Goal: Communication & Community: Answer question/provide support

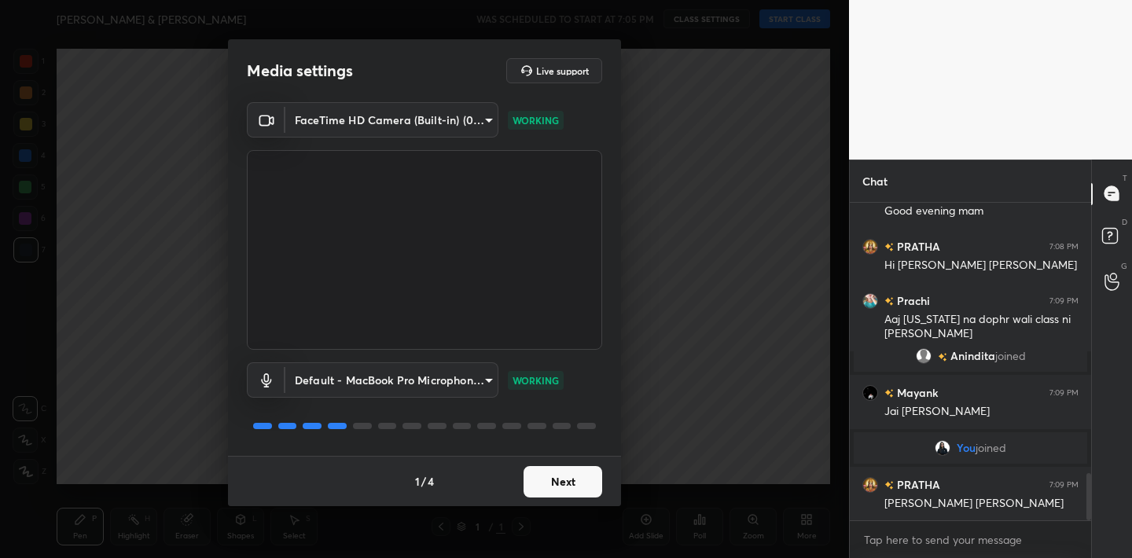
scroll to position [1841, 0]
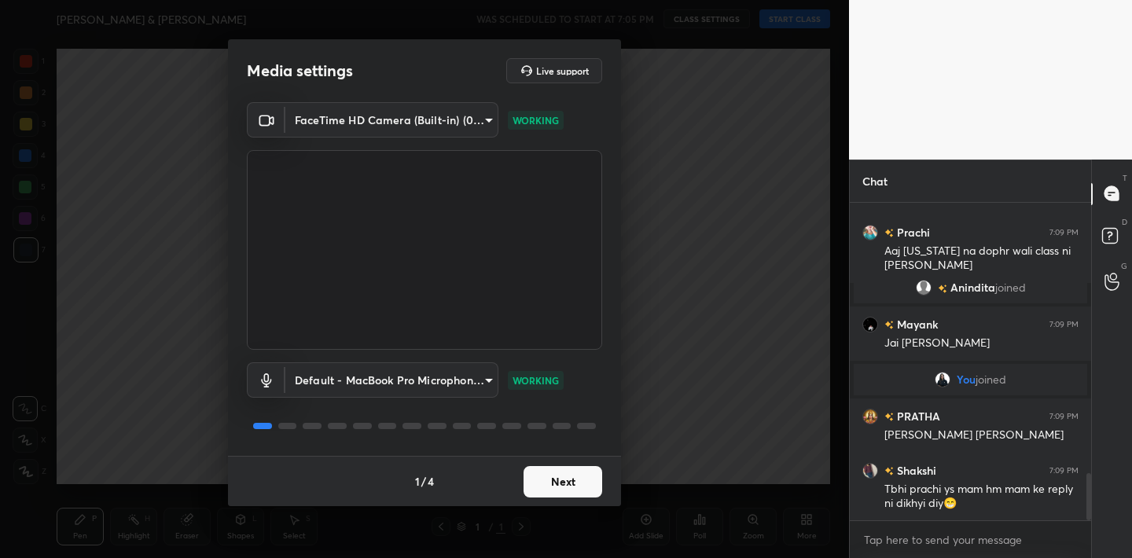
click at [573, 481] on button "Next" at bounding box center [563, 481] width 79 height 31
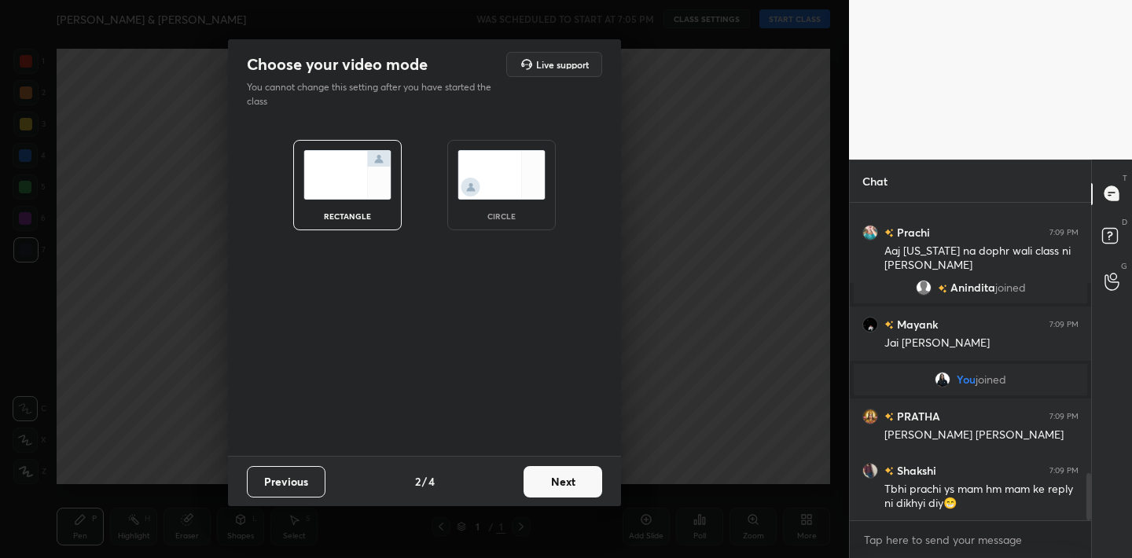
click at [573, 481] on button "Next" at bounding box center [563, 481] width 79 height 31
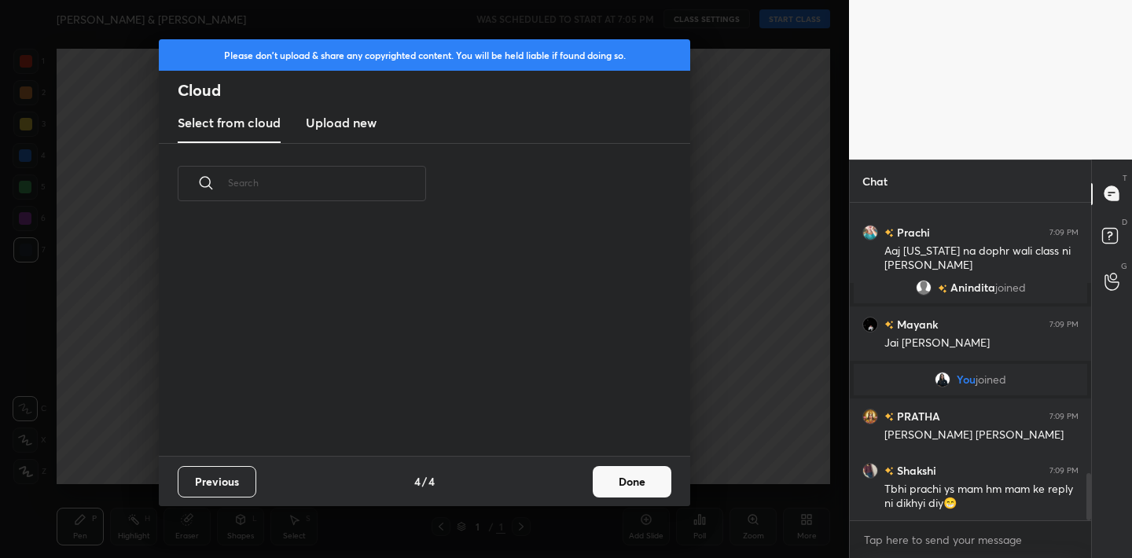
scroll to position [232, 505]
click at [606, 479] on button "Done" at bounding box center [632, 481] width 79 height 31
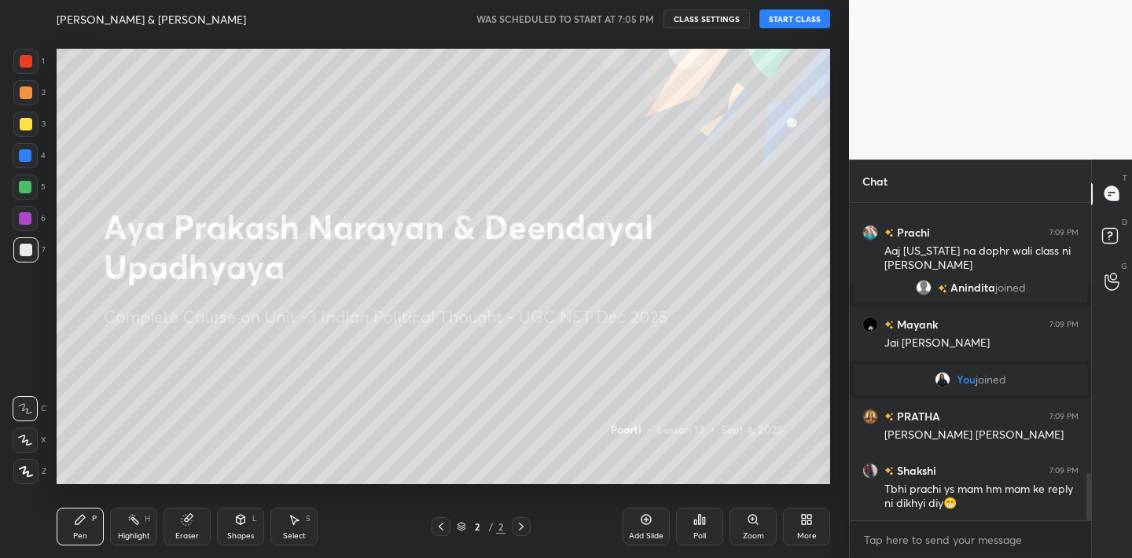
click at [794, 24] on button "START CLASS" at bounding box center [795, 18] width 71 height 19
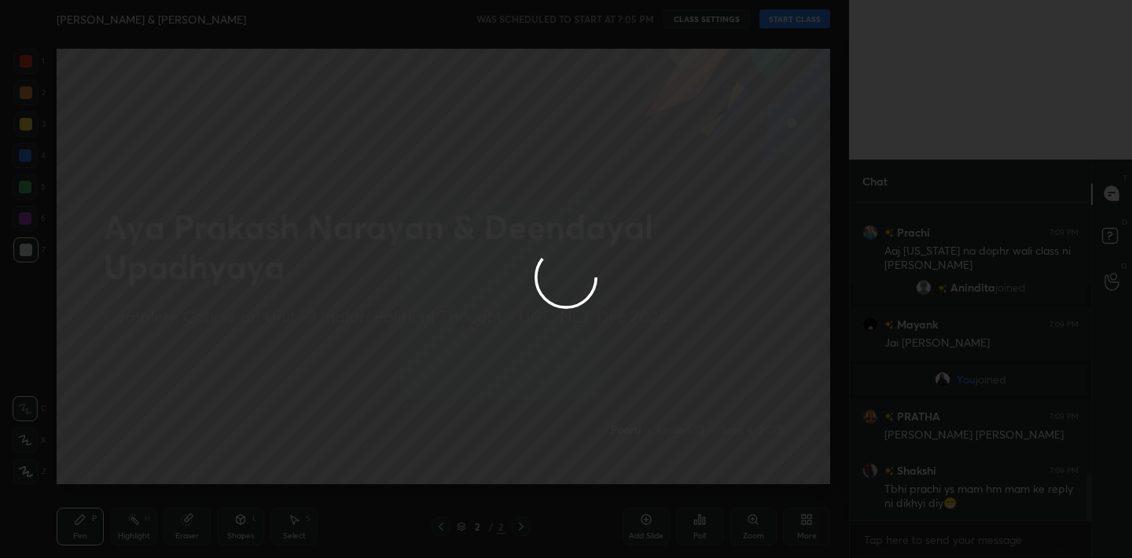
type textarea "x"
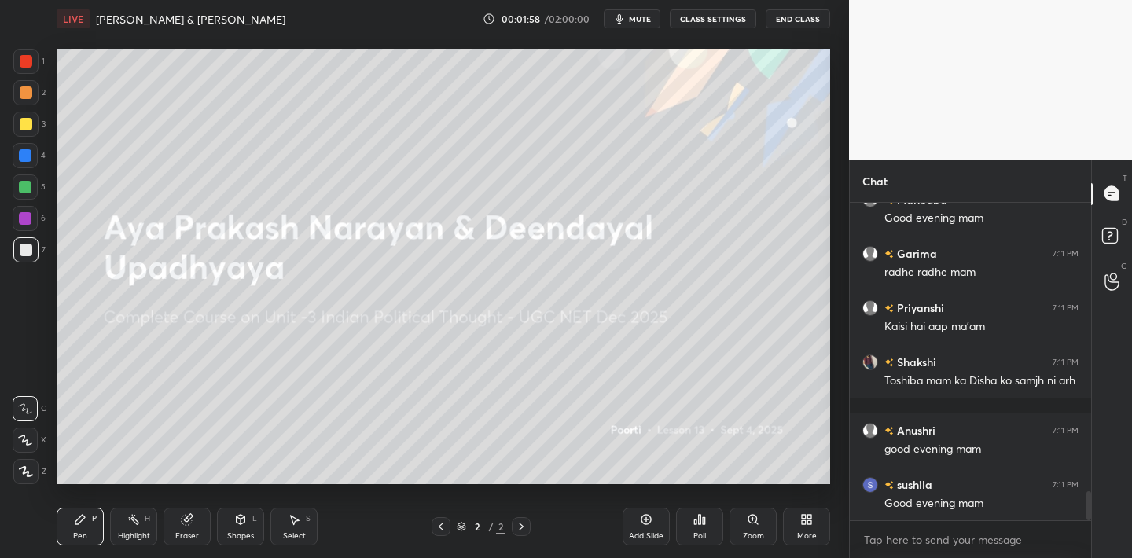
scroll to position [3134, 0]
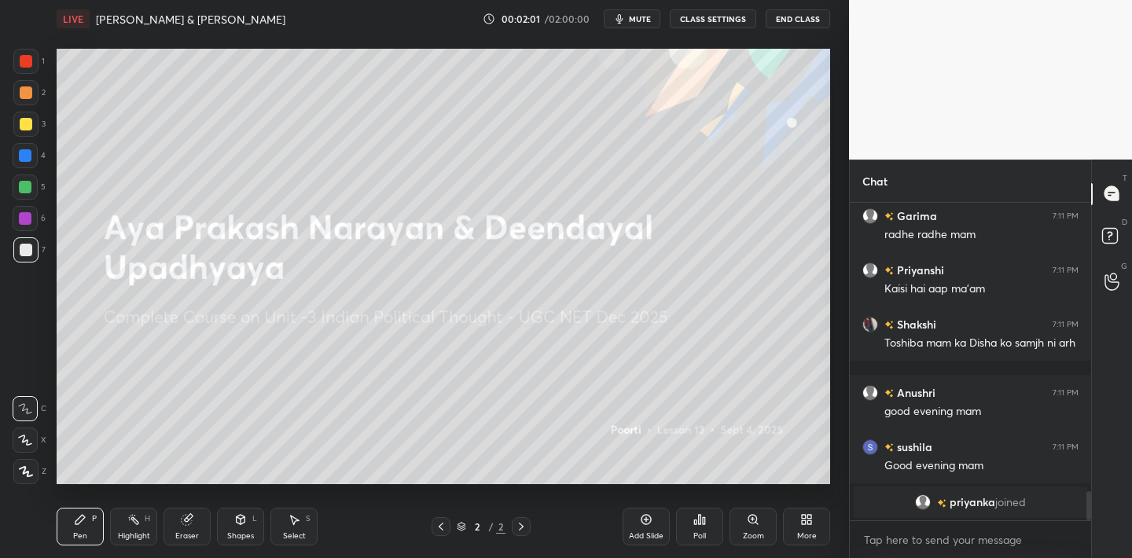
click at [635, 24] on span "mute" at bounding box center [640, 18] width 22 height 11
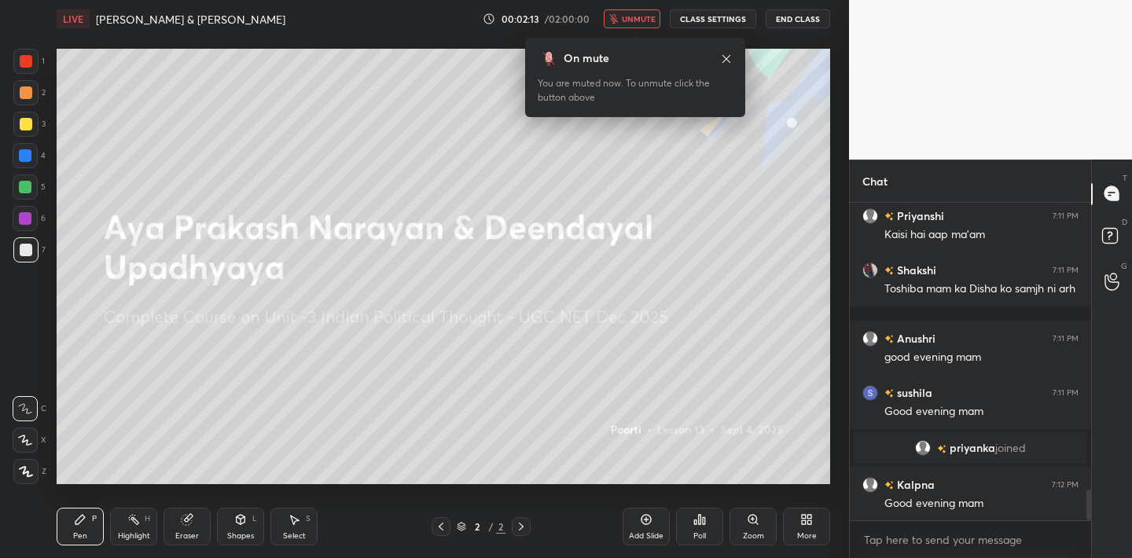
scroll to position [3075, 0]
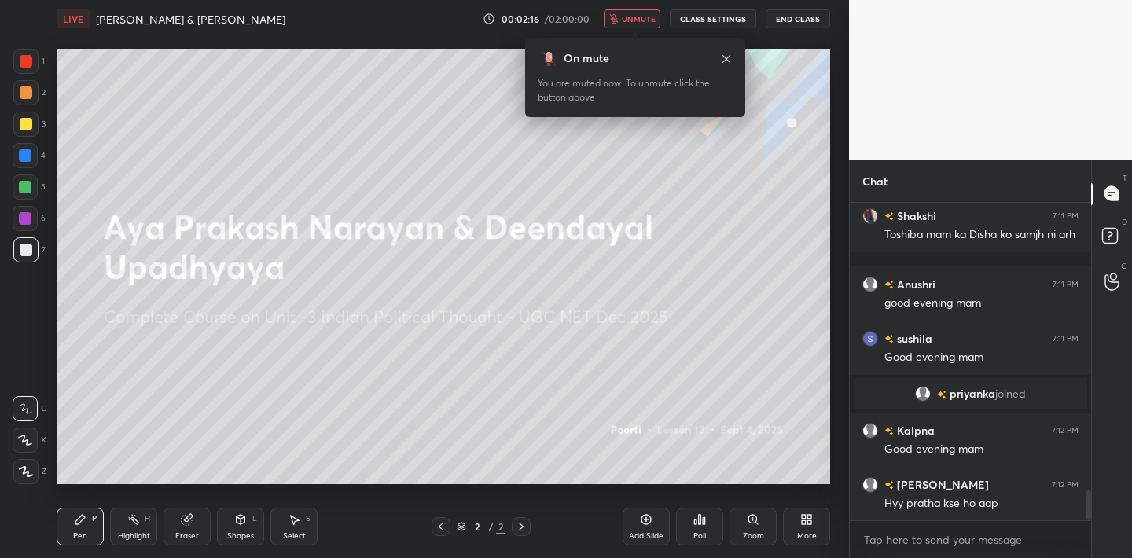
click at [635, 24] on span "unmute" at bounding box center [639, 18] width 34 height 11
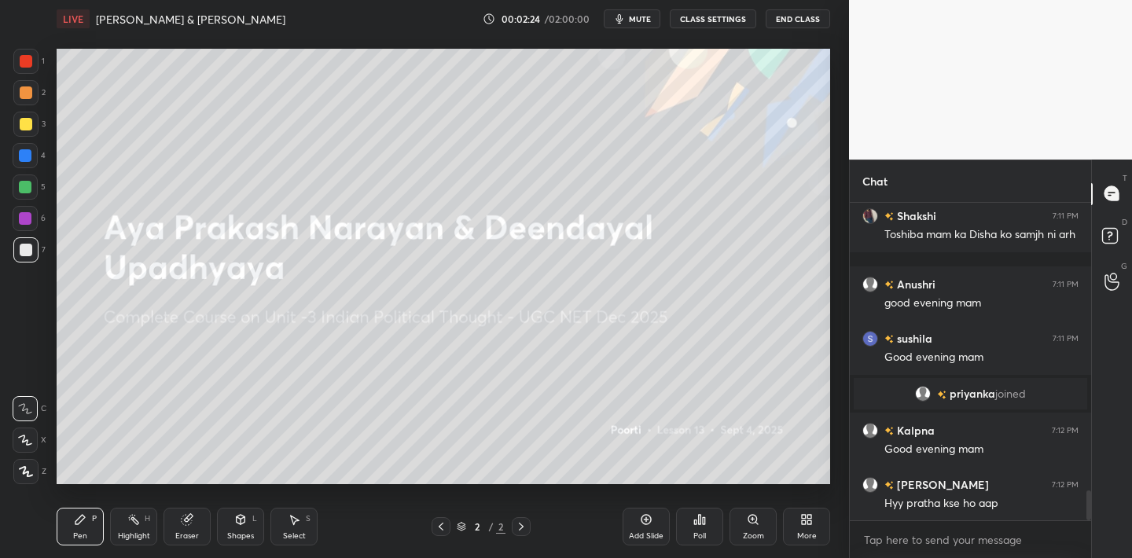
scroll to position [3113, 0]
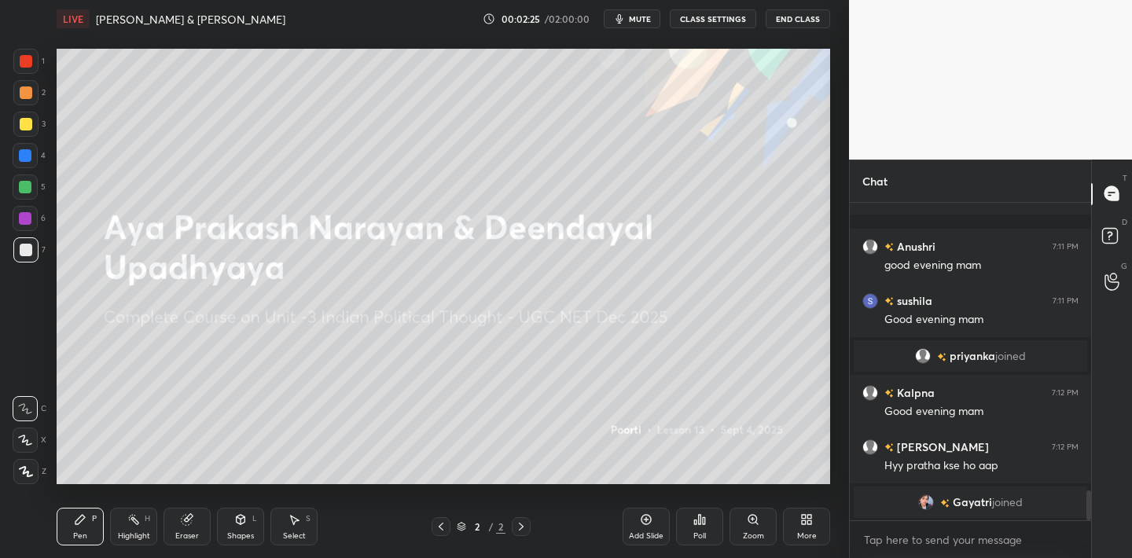
click at [637, 23] on span "mute" at bounding box center [640, 18] width 22 height 11
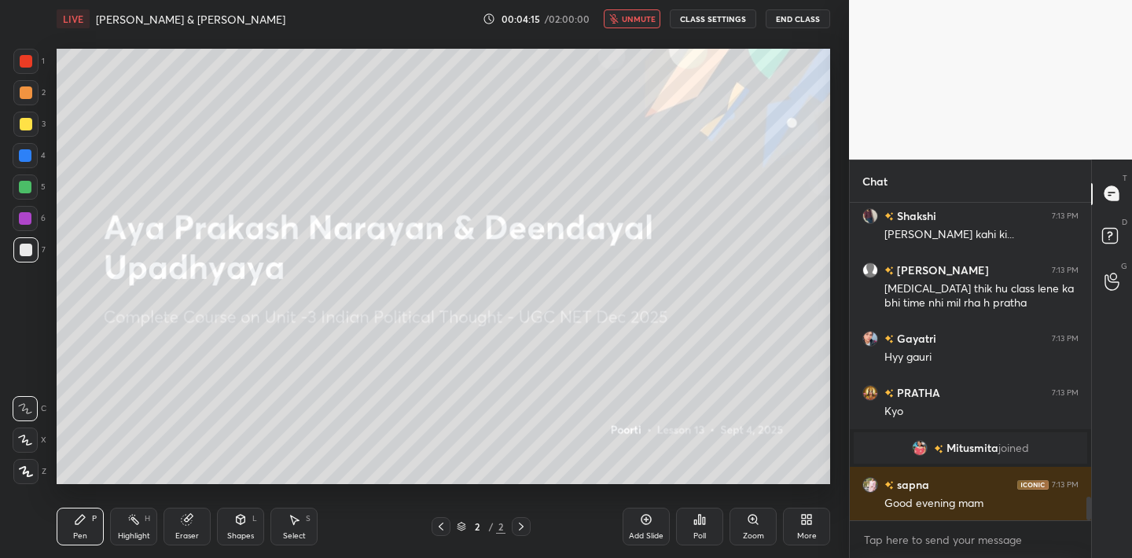
scroll to position [4006, 0]
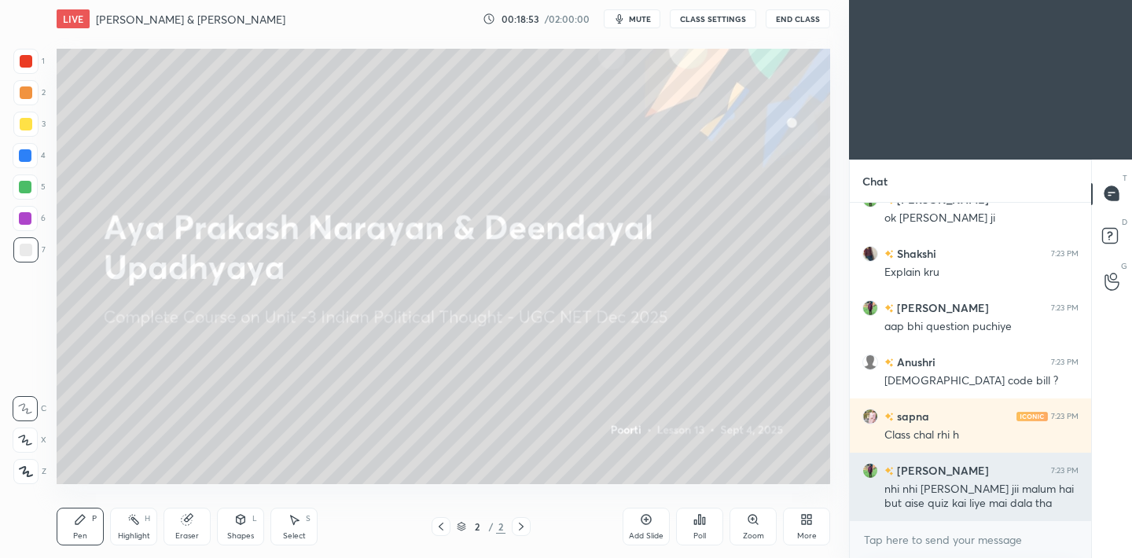
scroll to position [2030, 0]
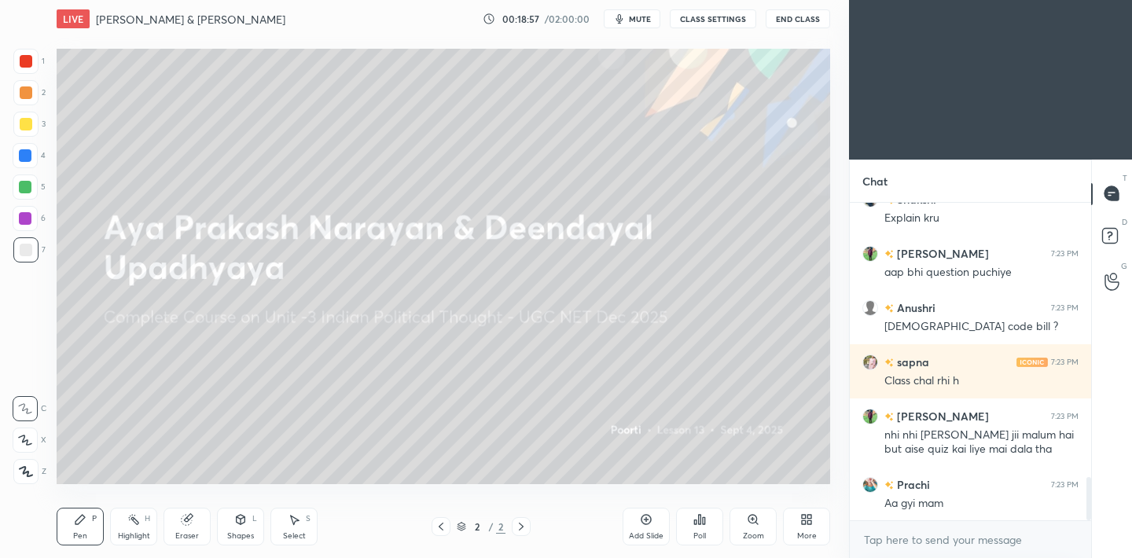
click at [25, 473] on icon at bounding box center [26, 471] width 13 height 9
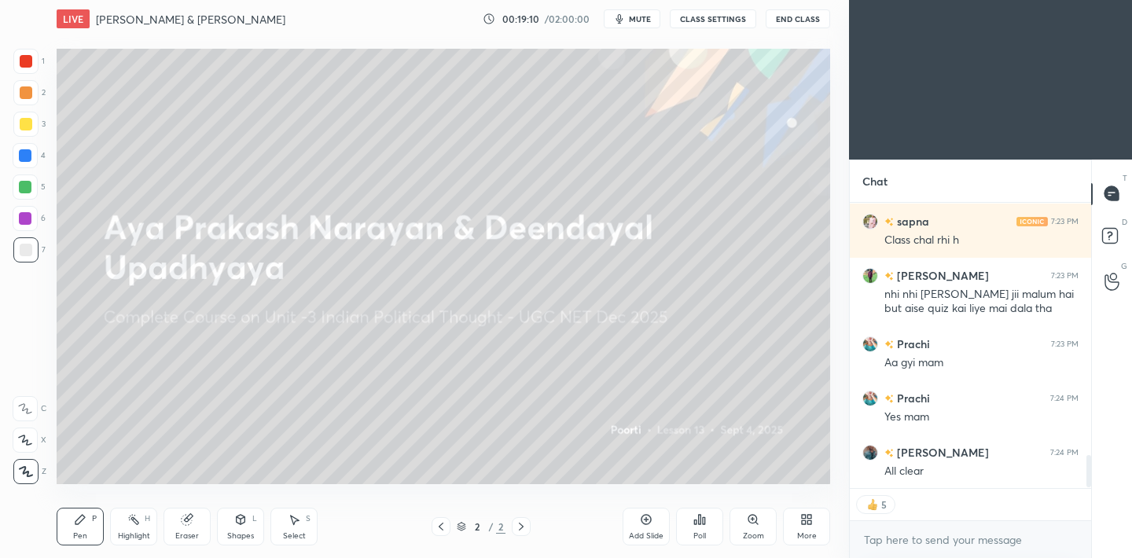
scroll to position [2225, 0]
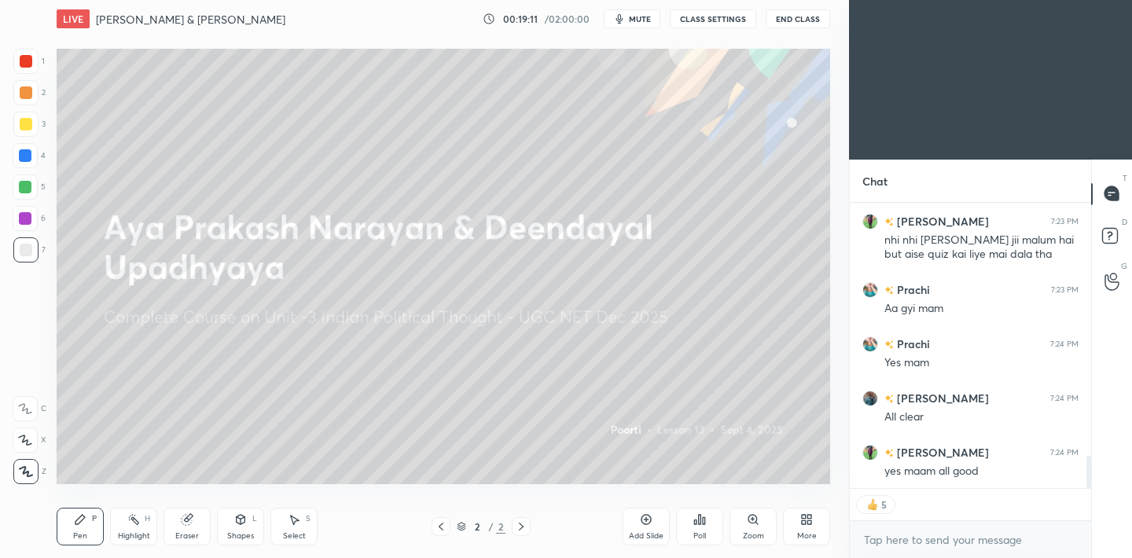
click at [699, 519] on icon at bounding box center [700, 519] width 2 height 9
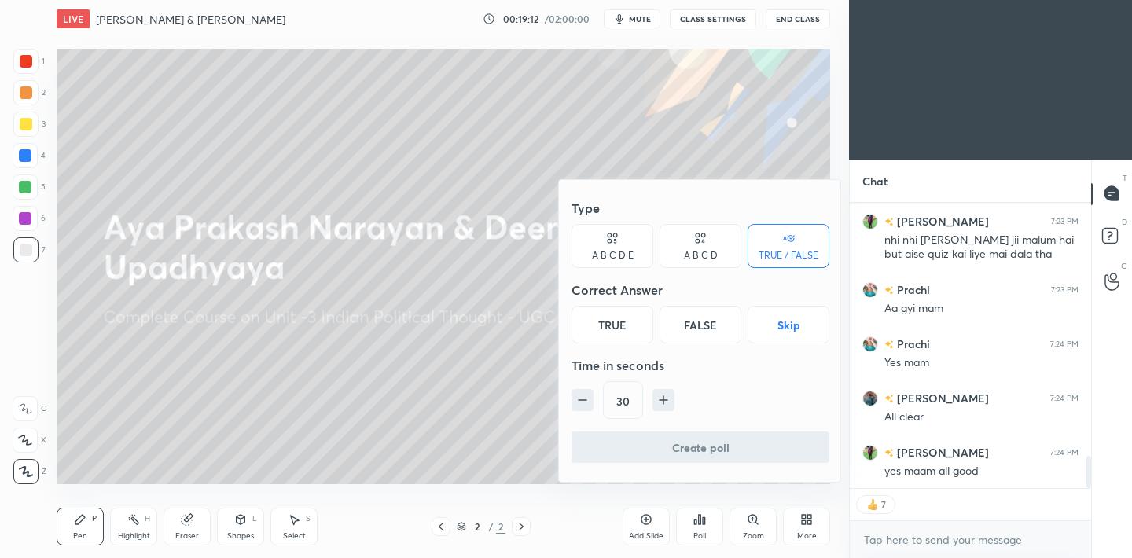
click at [639, 332] on div "True" at bounding box center [613, 325] width 82 height 38
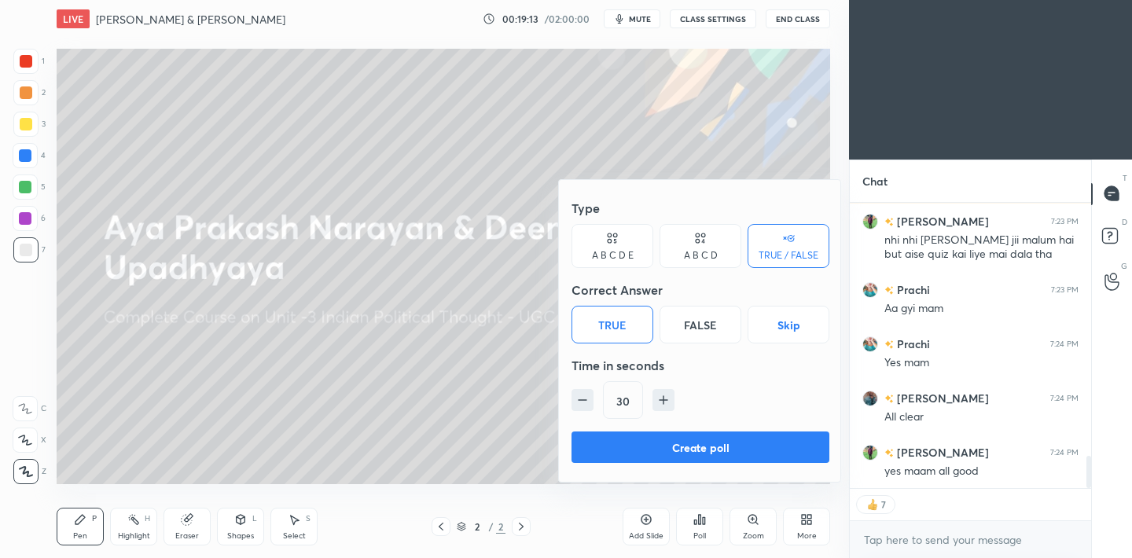
scroll to position [2279, 0]
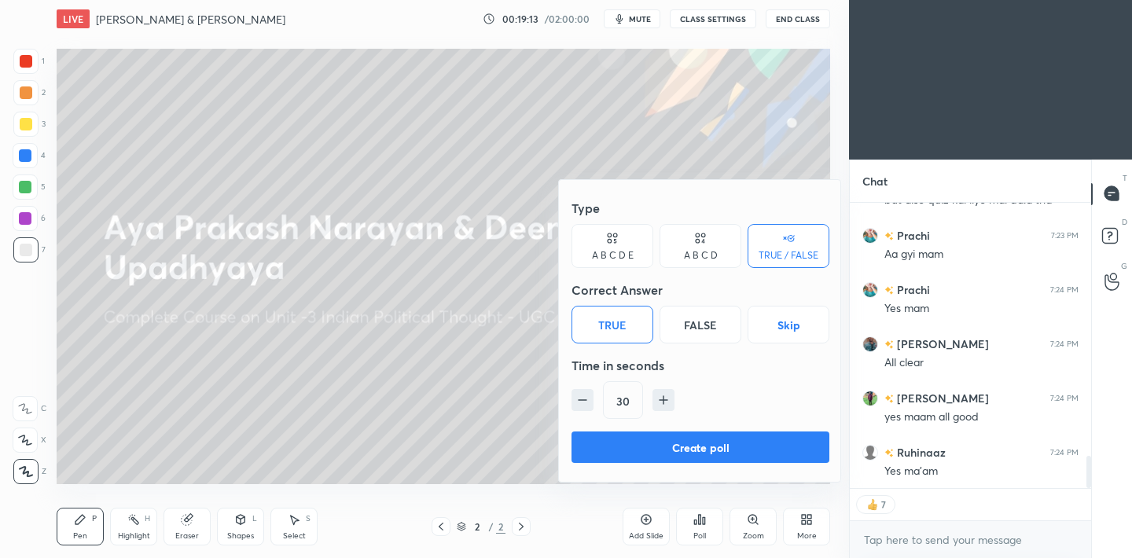
click at [673, 444] on button "Create poll" at bounding box center [701, 447] width 258 height 31
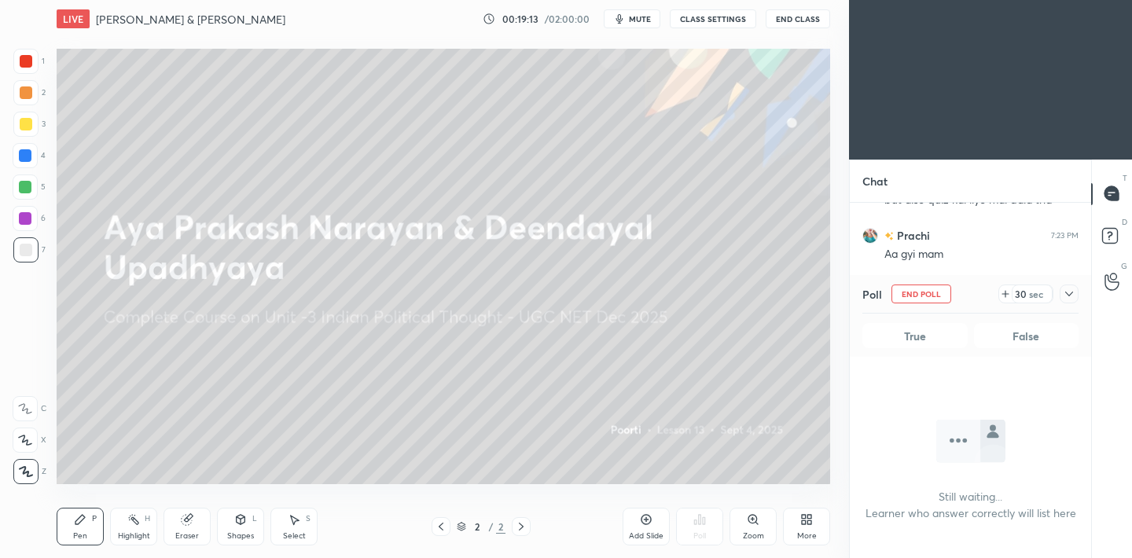
scroll to position [6, 6]
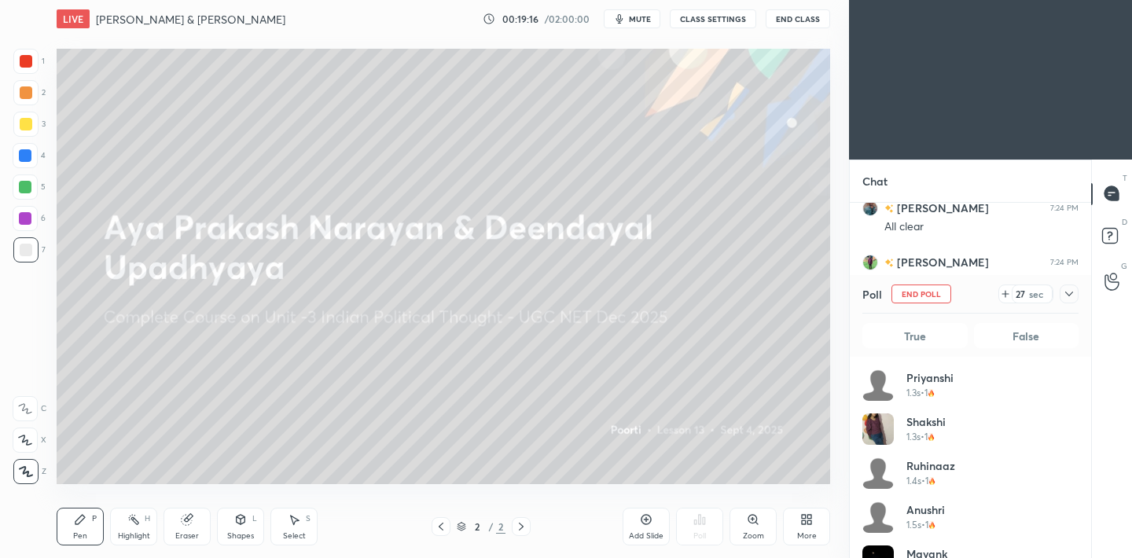
click at [809, 513] on icon at bounding box center [806, 519] width 13 height 13
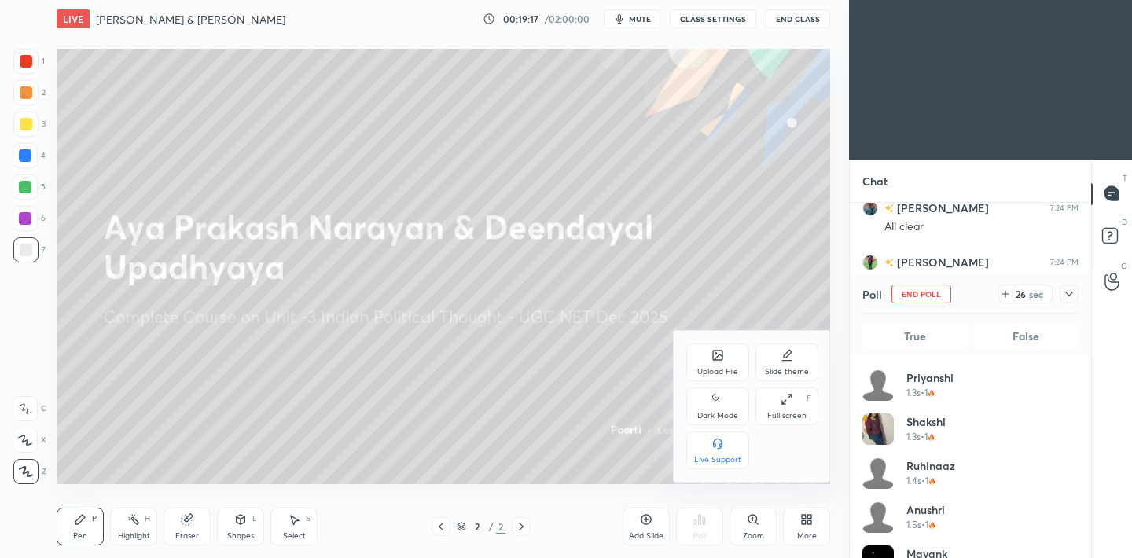
click at [719, 363] on div "Upload File" at bounding box center [717, 363] width 63 height 38
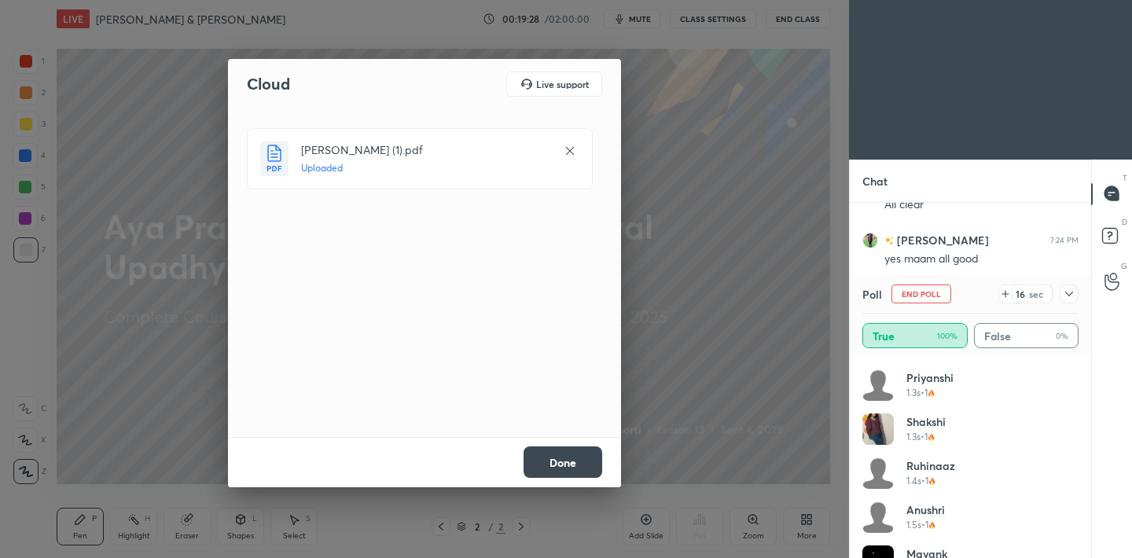
click at [558, 462] on button "Done" at bounding box center [563, 462] width 79 height 31
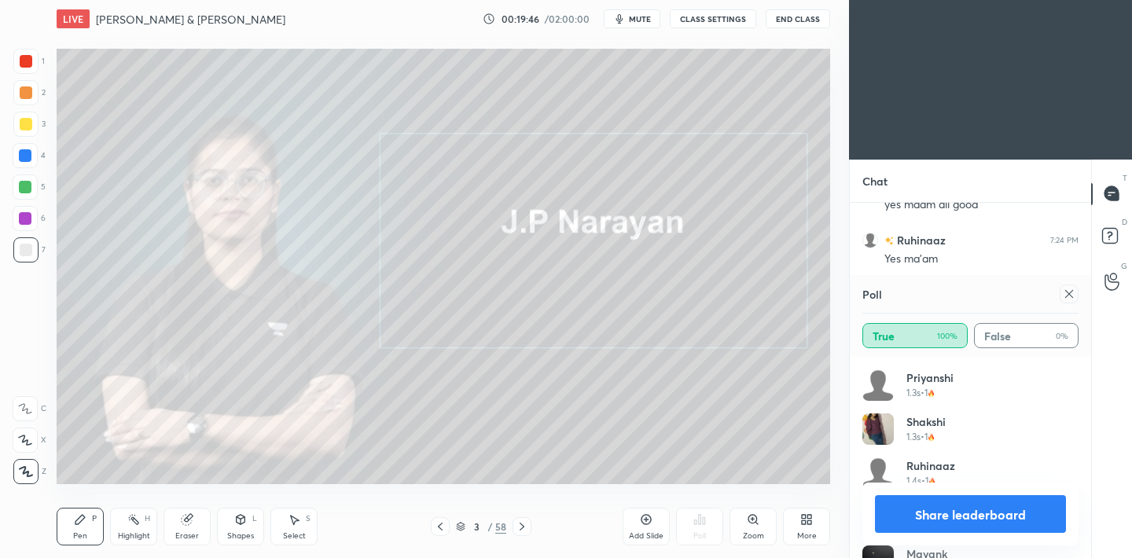
scroll to position [2507, 0]
click at [1065, 296] on icon at bounding box center [1069, 294] width 13 height 13
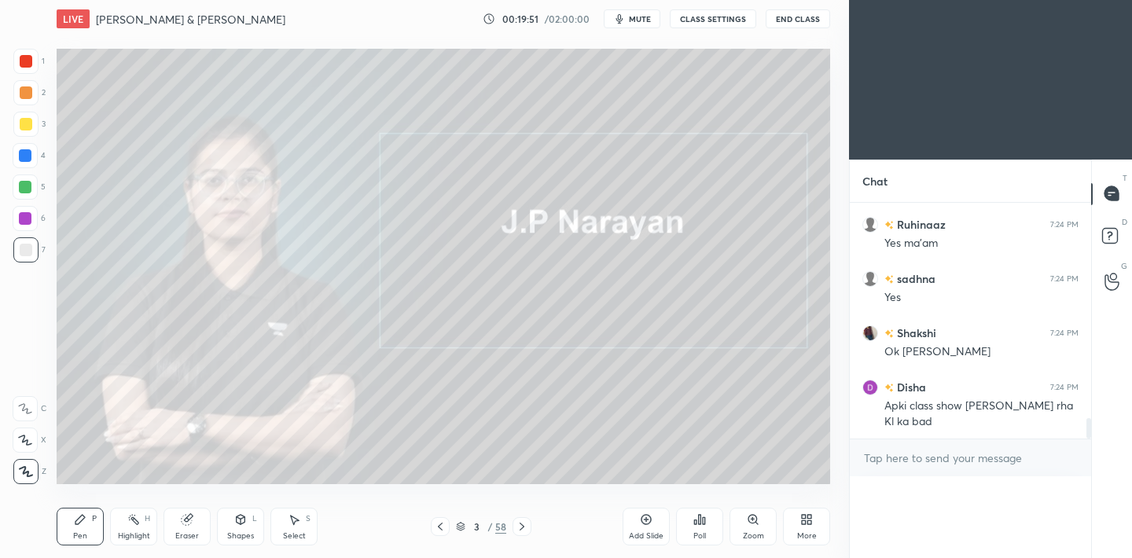
scroll to position [0, 0]
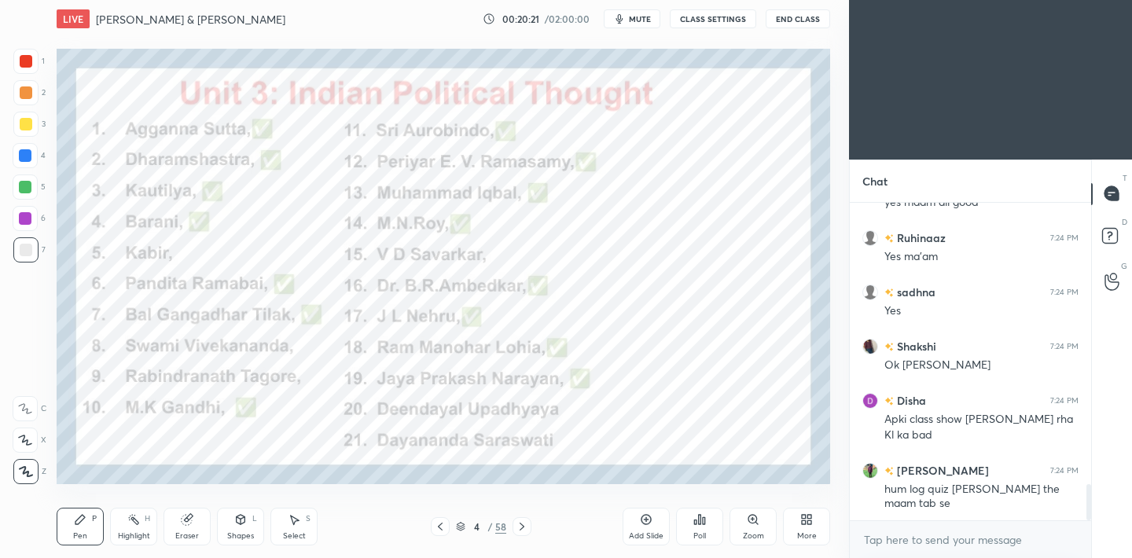
click at [0, 388] on div "1 2 3 4 5 6 7 C X Z C X Z E E Erase all H H" at bounding box center [25, 267] width 50 height 436
drag, startPoint x: 26, startPoint y: 62, endPoint x: 32, endPoint y: 54, distance: 10.1
click at [26, 62] on div at bounding box center [26, 61] width 13 height 13
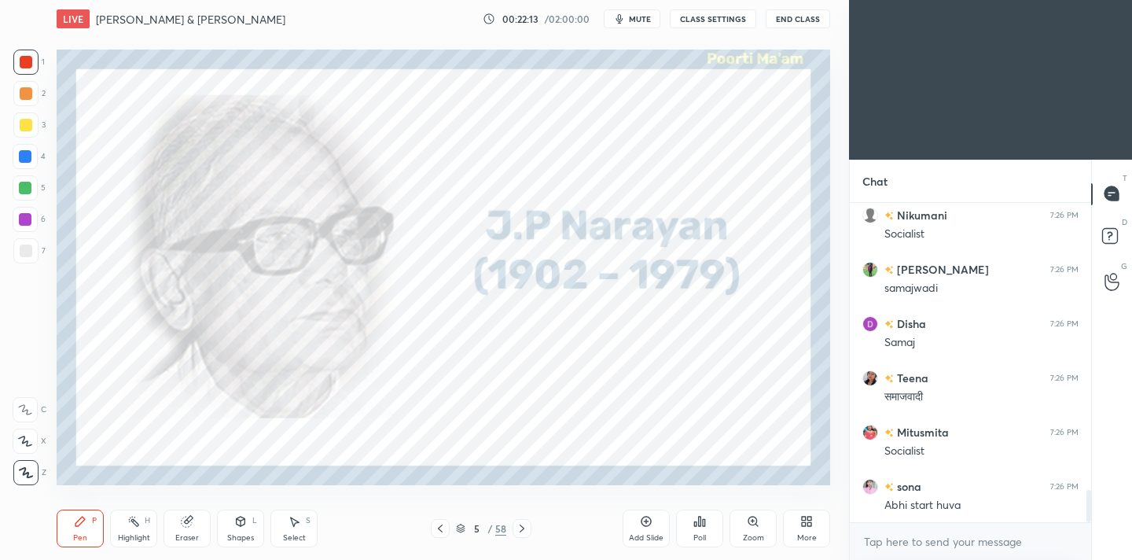
scroll to position [2816, 0]
click at [189, 533] on div "Eraser" at bounding box center [187, 529] width 47 height 38
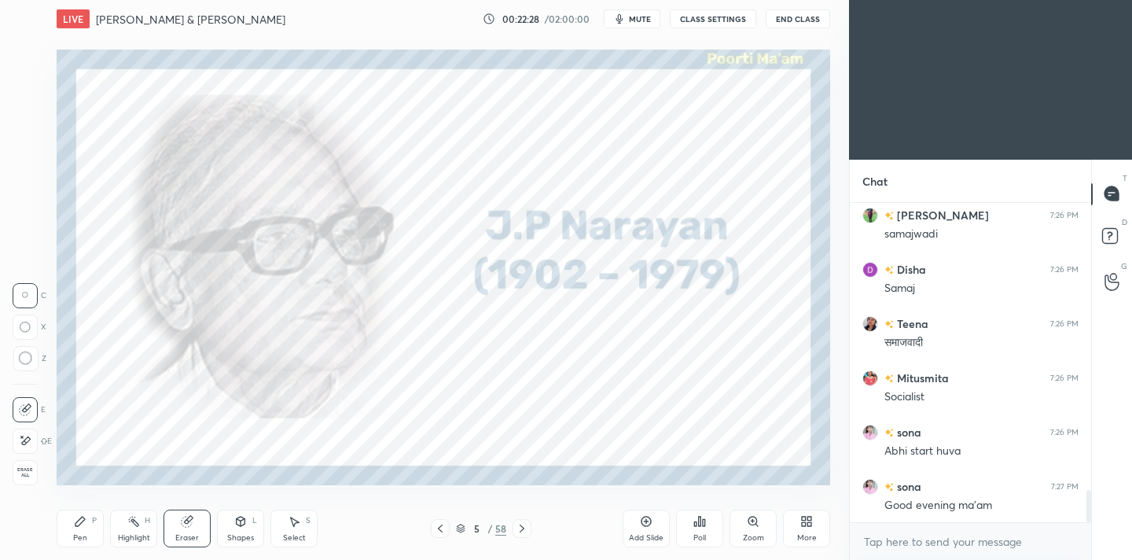
click at [23, 472] on span "Erase all" at bounding box center [25, 472] width 24 height 11
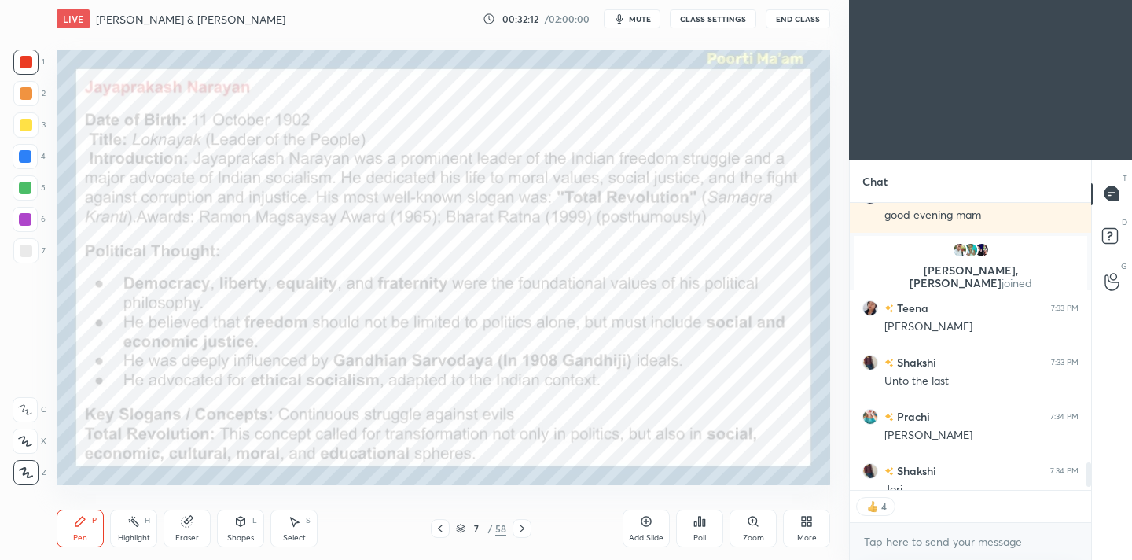
scroll to position [3082, 0]
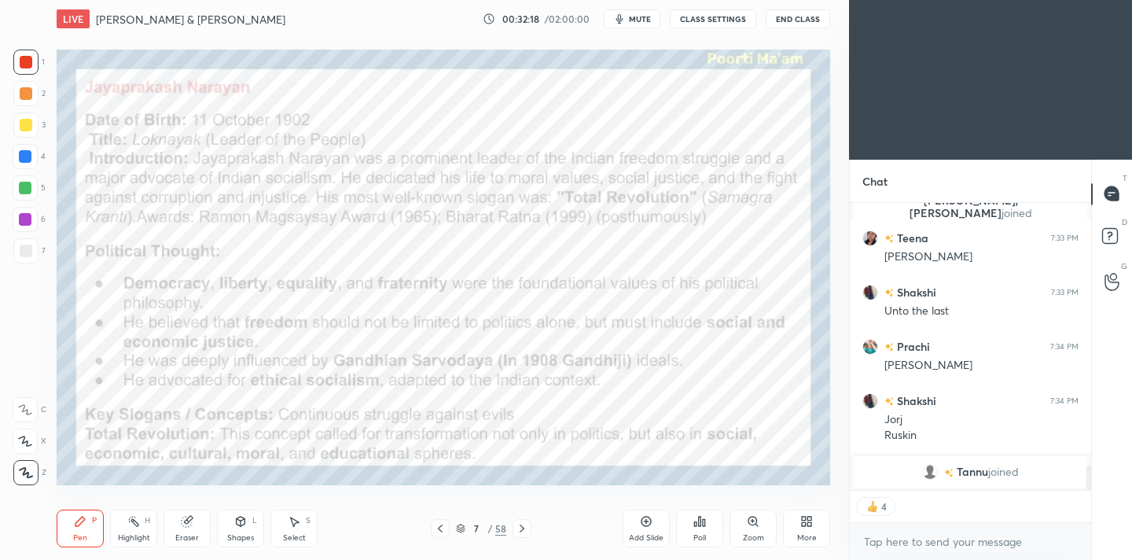
type textarea "x"
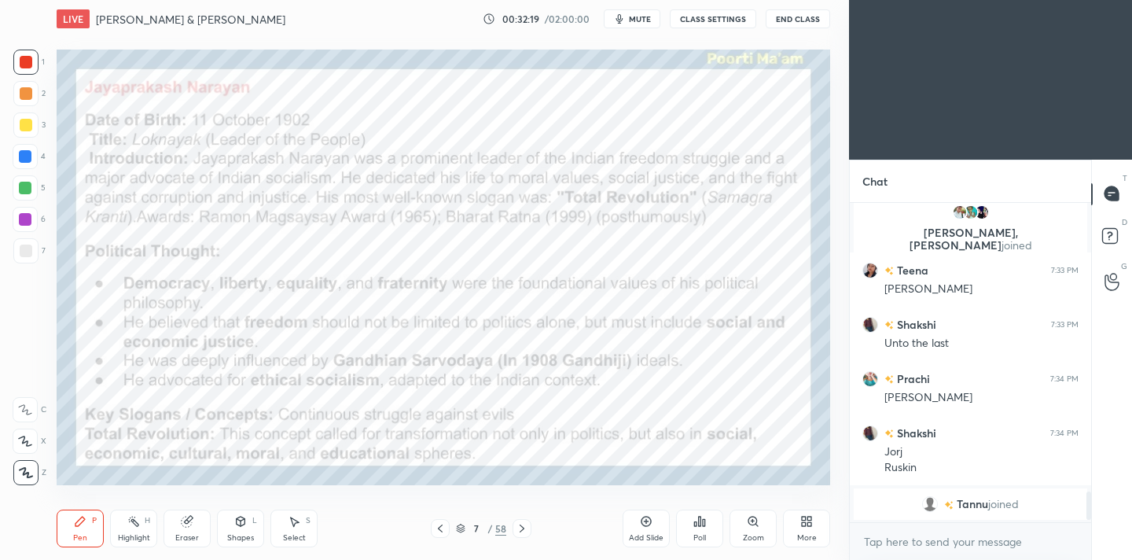
click at [624, 20] on icon "button" at bounding box center [619, 18] width 7 height 9
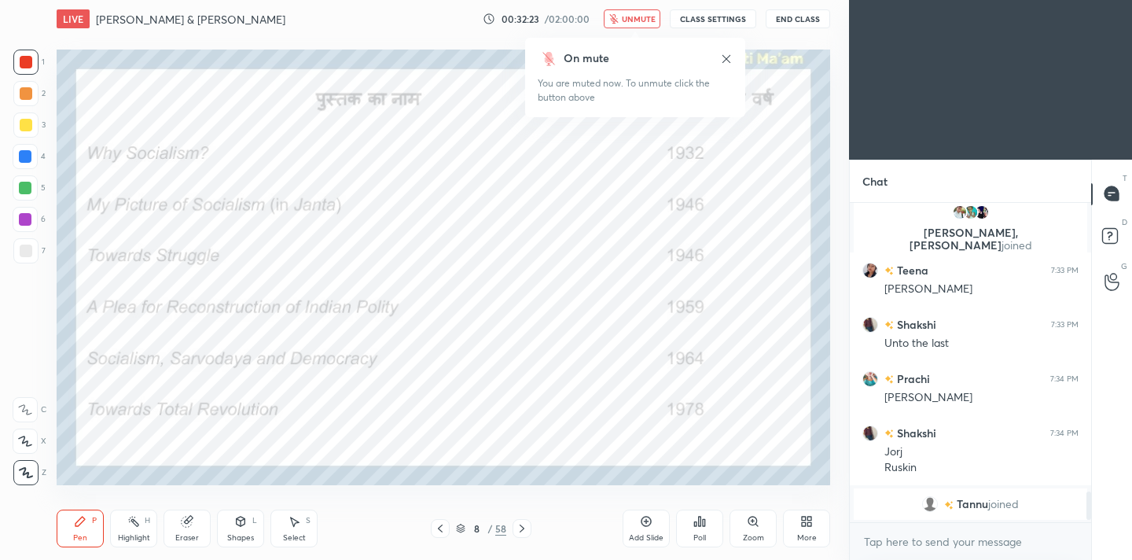
click at [643, 20] on span "unmute" at bounding box center [639, 18] width 34 height 11
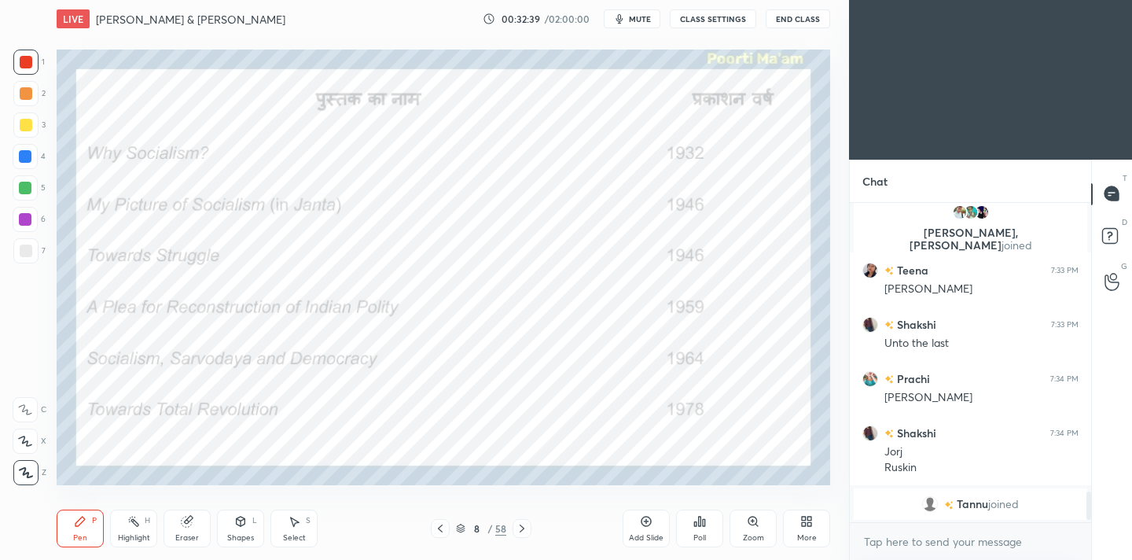
scroll to position [2986, 0]
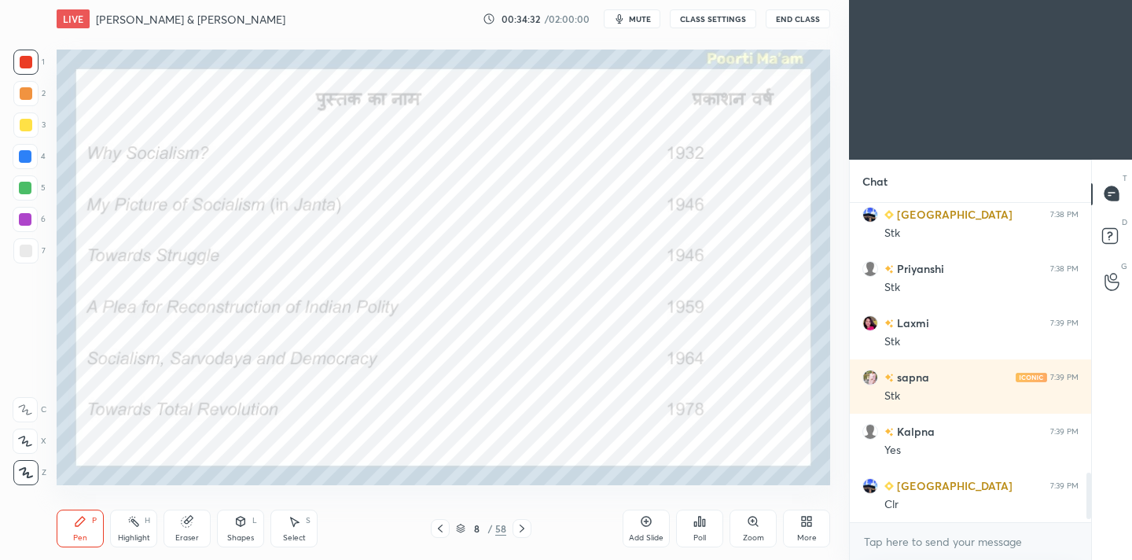
scroll to position [6, 6]
drag, startPoint x: 197, startPoint y: 525, endPoint x: 188, endPoint y: 520, distance: 10.3
click at [196, 527] on div "Eraser" at bounding box center [187, 529] width 47 height 38
click at [22, 476] on span "Erase all" at bounding box center [25, 472] width 24 height 11
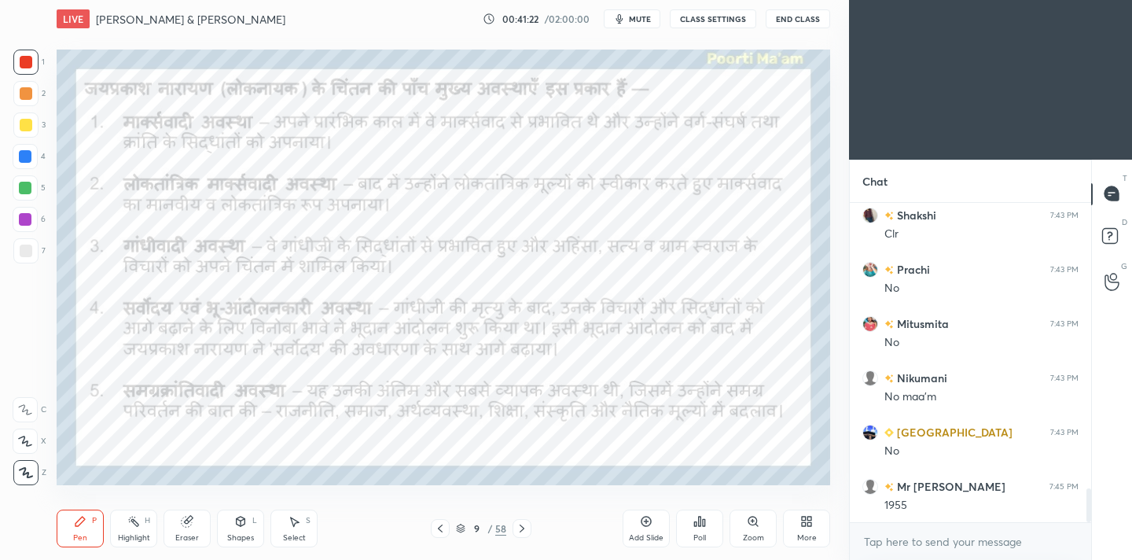
scroll to position [2723, 0]
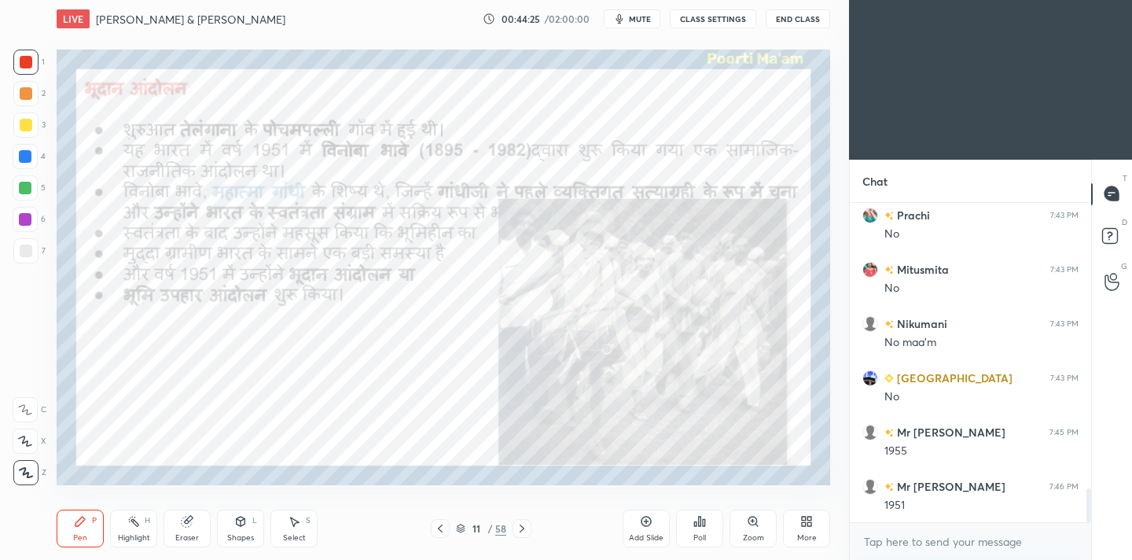
click at [191, 527] on icon at bounding box center [187, 521] width 13 height 13
click at [32, 476] on span "Erase all" at bounding box center [25, 472] width 24 height 11
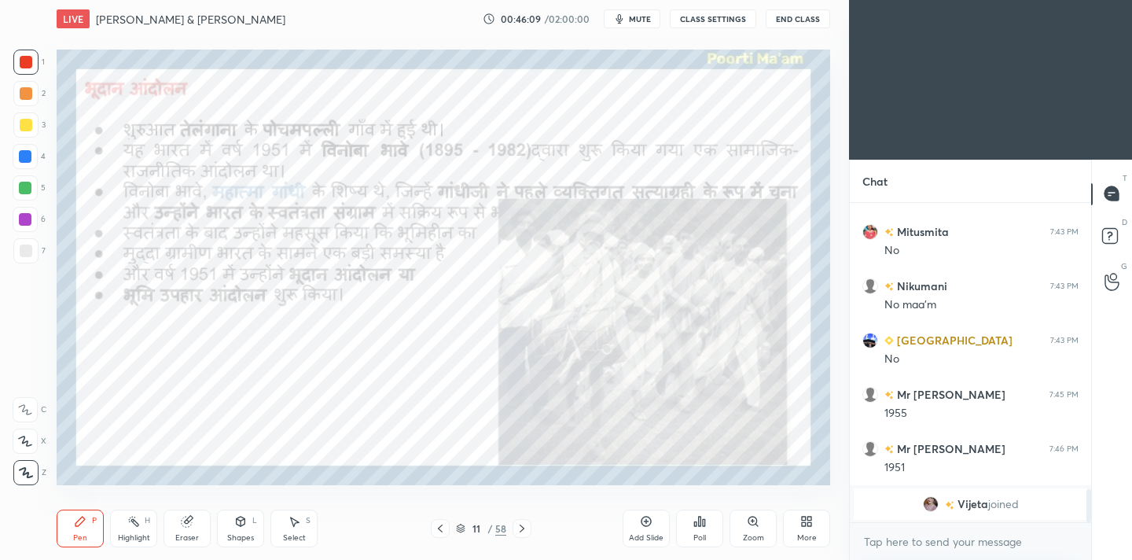
scroll to position [2594, 0]
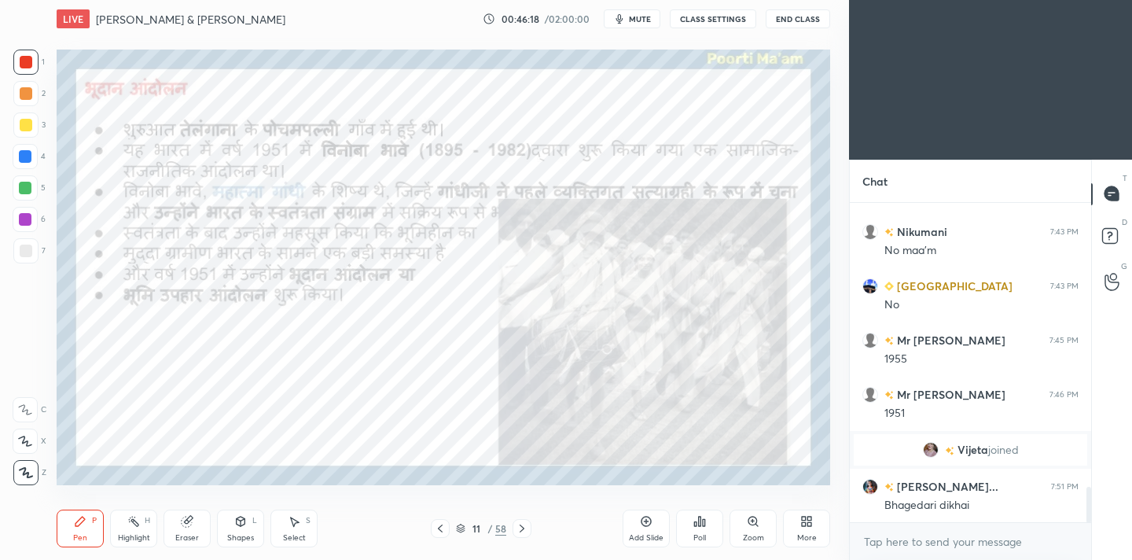
click at [190, 517] on icon at bounding box center [188, 520] width 9 height 8
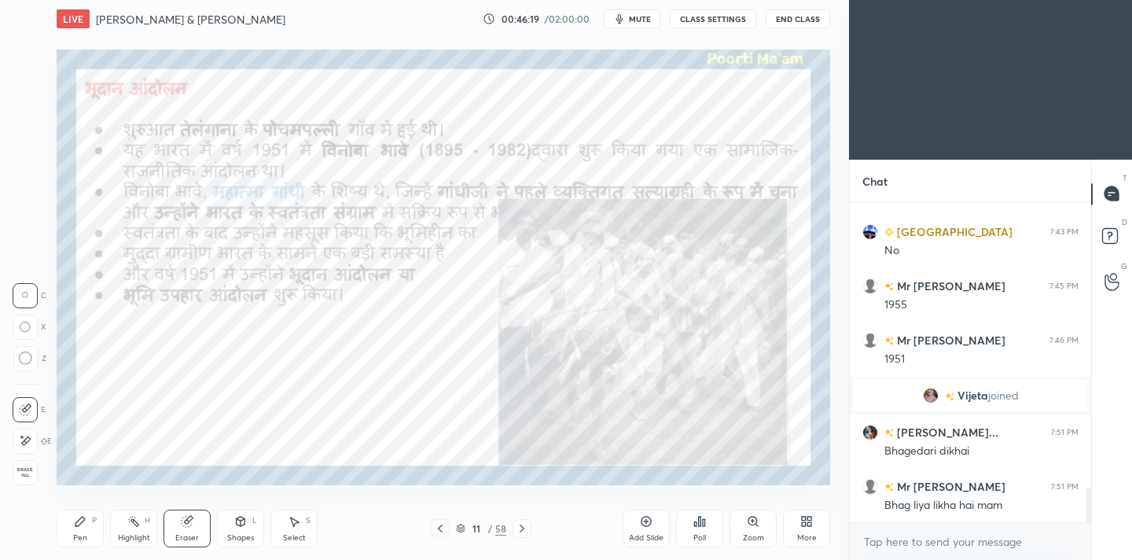
click at [17, 473] on span "Erase all" at bounding box center [25, 472] width 24 height 11
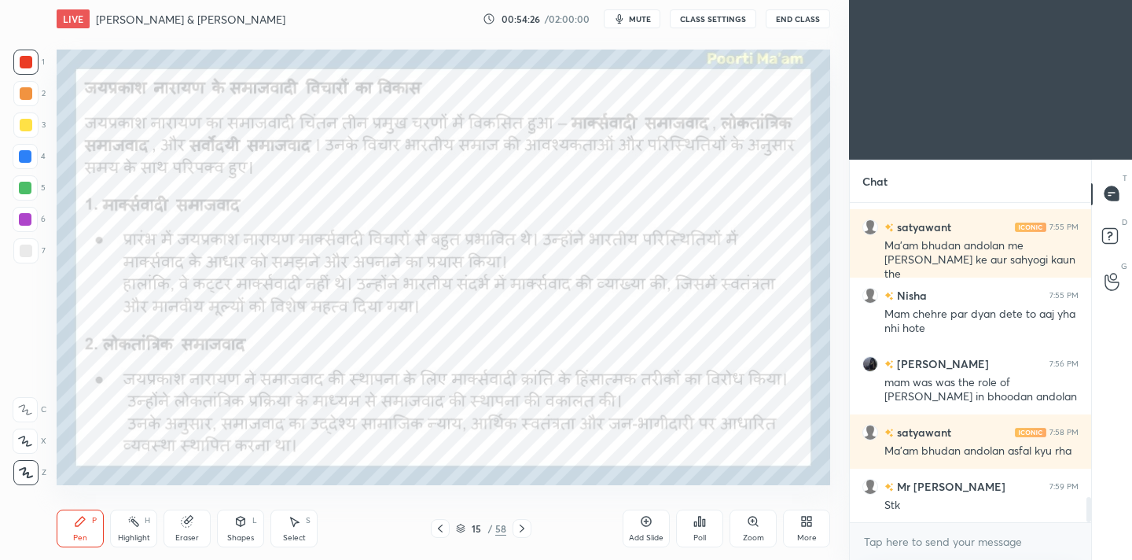
scroll to position [3710, 0]
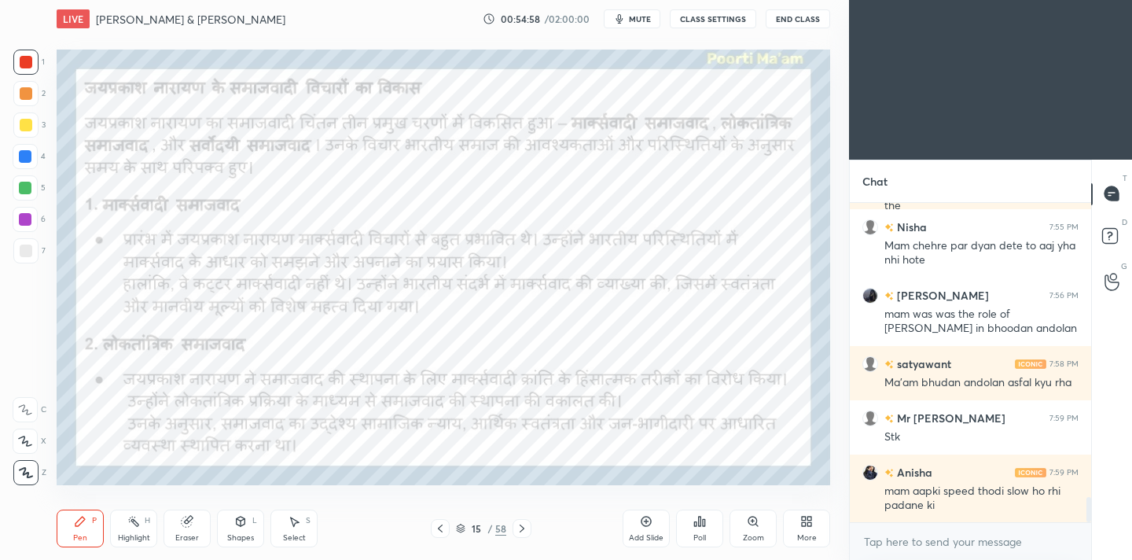
click at [188, 529] on div "Eraser" at bounding box center [187, 529] width 47 height 38
click at [23, 480] on div "Erase all" at bounding box center [25, 472] width 25 height 25
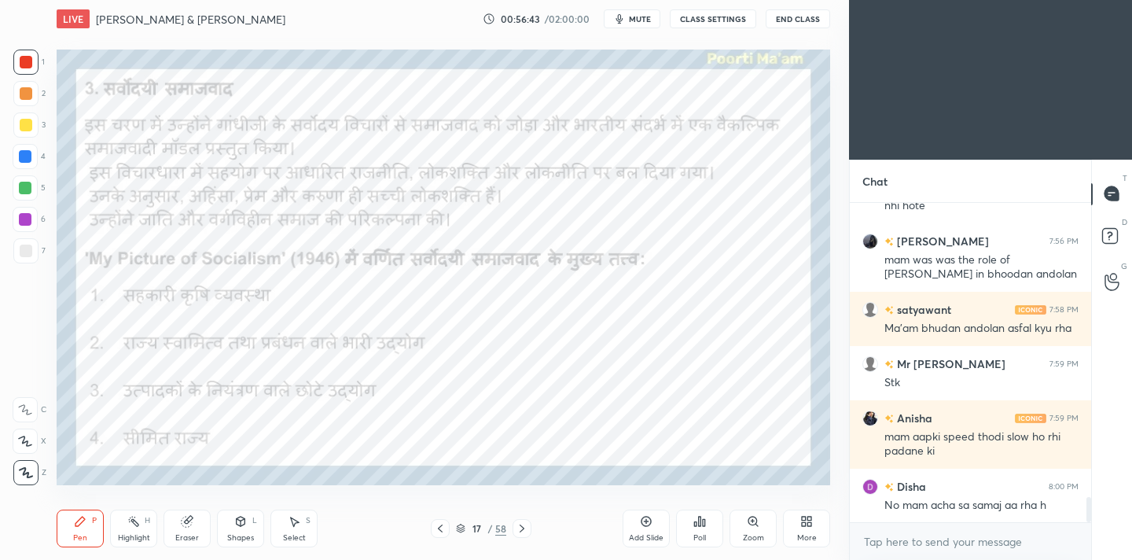
scroll to position [3818, 0]
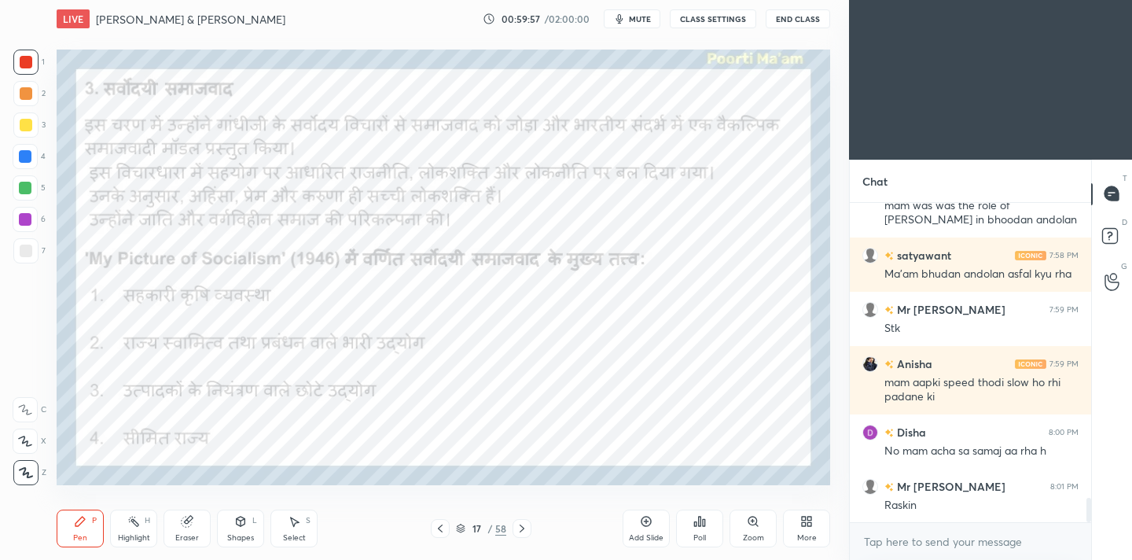
click at [20, 521] on div "1 2 3 4 5 6 7 C X Z C X Z E E Erase all H H LIVE [PERSON_NAME] & [PERSON_NAME] …" at bounding box center [418, 280] width 837 height 560
drag, startPoint x: 189, startPoint y: 543, endPoint x: 181, endPoint y: 524, distance: 20.0
click at [190, 542] on div "Eraser" at bounding box center [187, 529] width 47 height 38
click at [22, 478] on div "Erase all" at bounding box center [25, 472] width 25 height 25
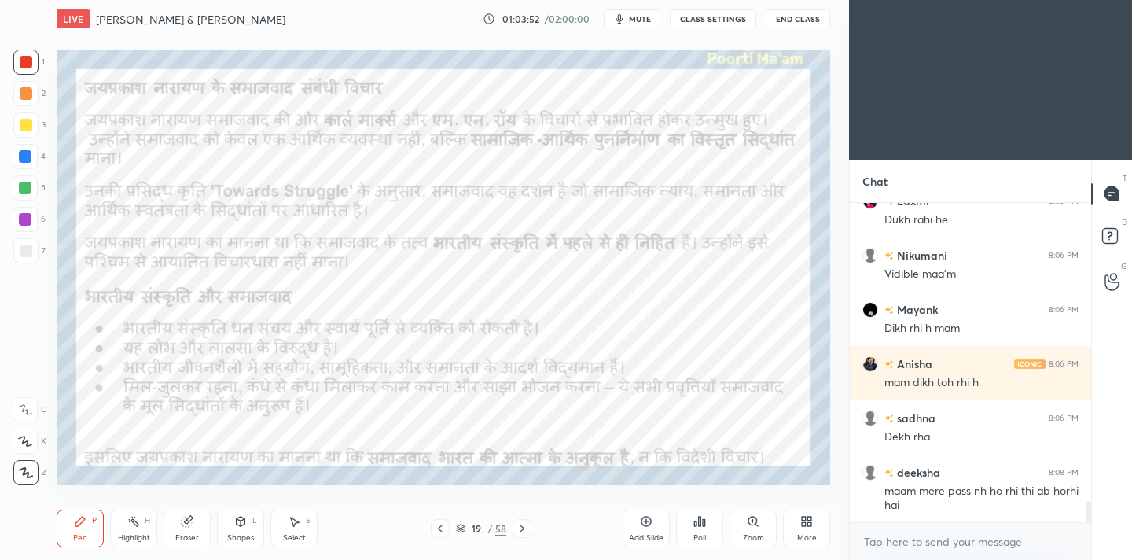
scroll to position [4608, 0]
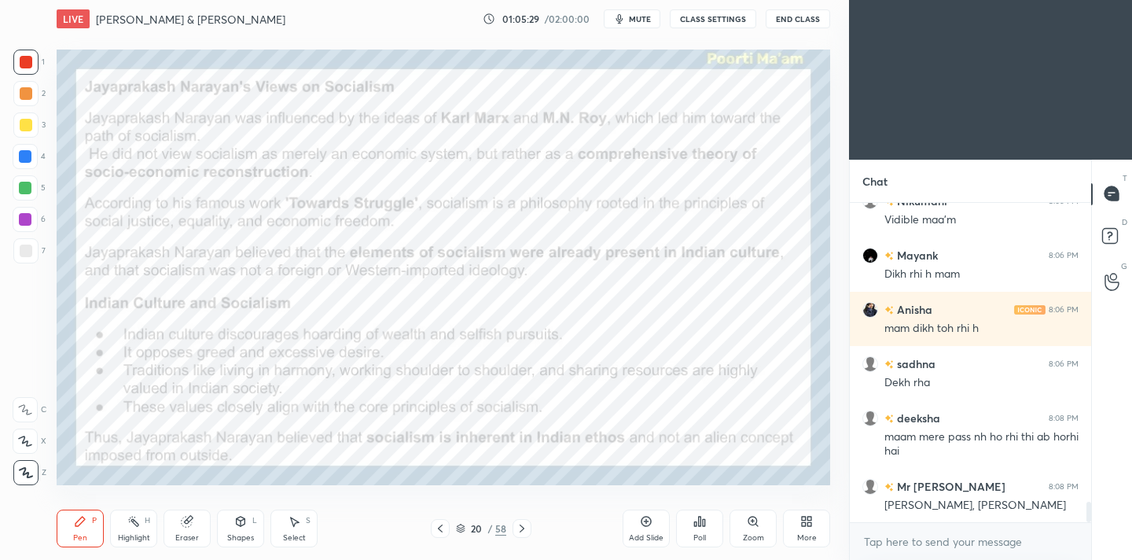
click at [148, 496] on div "Setting up your live class Poll for secs No correct answer Start poll" at bounding box center [443, 267] width 786 height 459
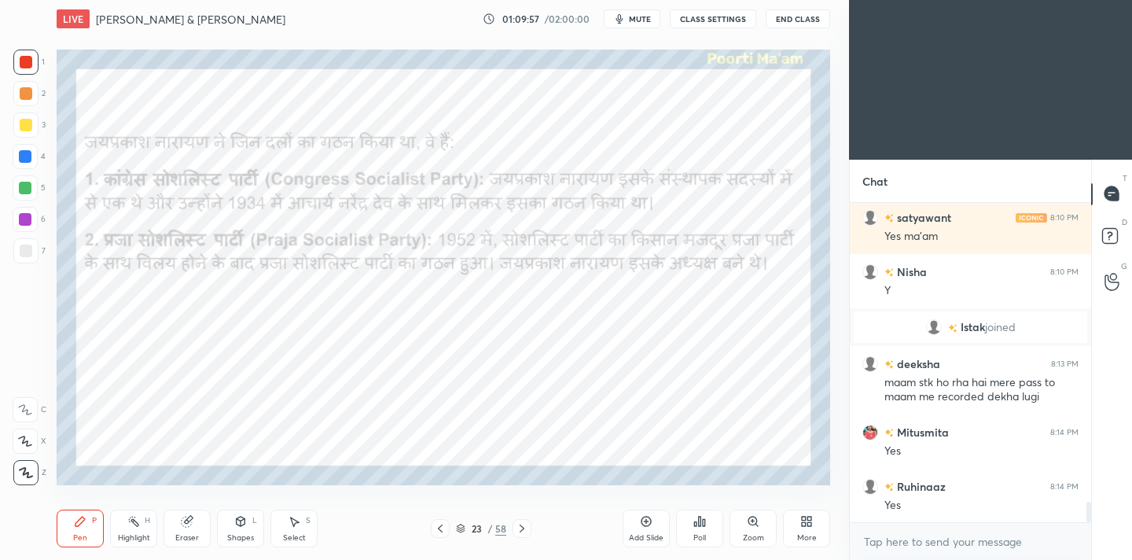
scroll to position [4777, 0]
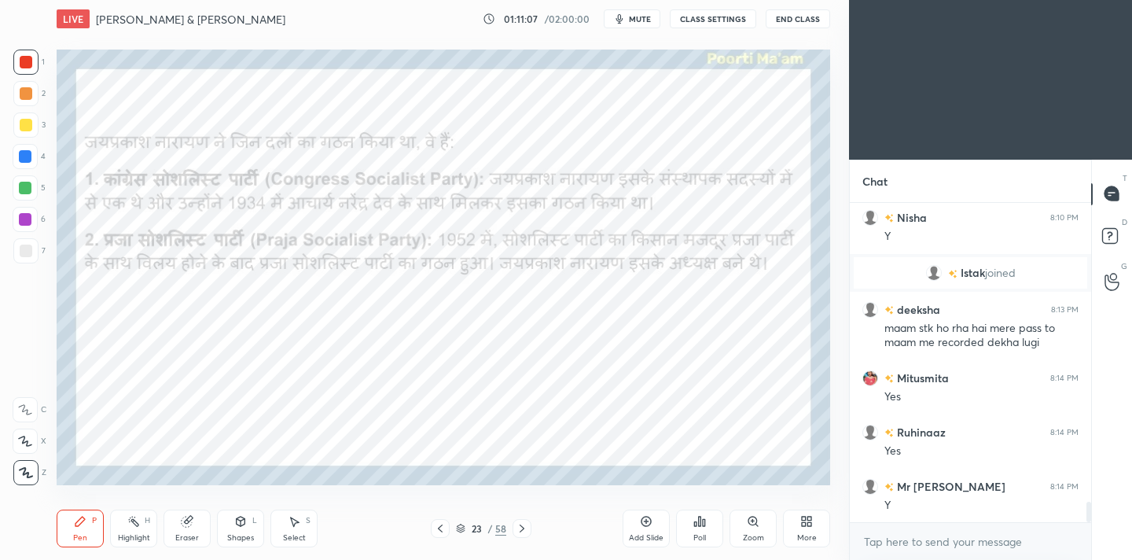
click at [707, 539] on div "Poll" at bounding box center [699, 529] width 47 height 38
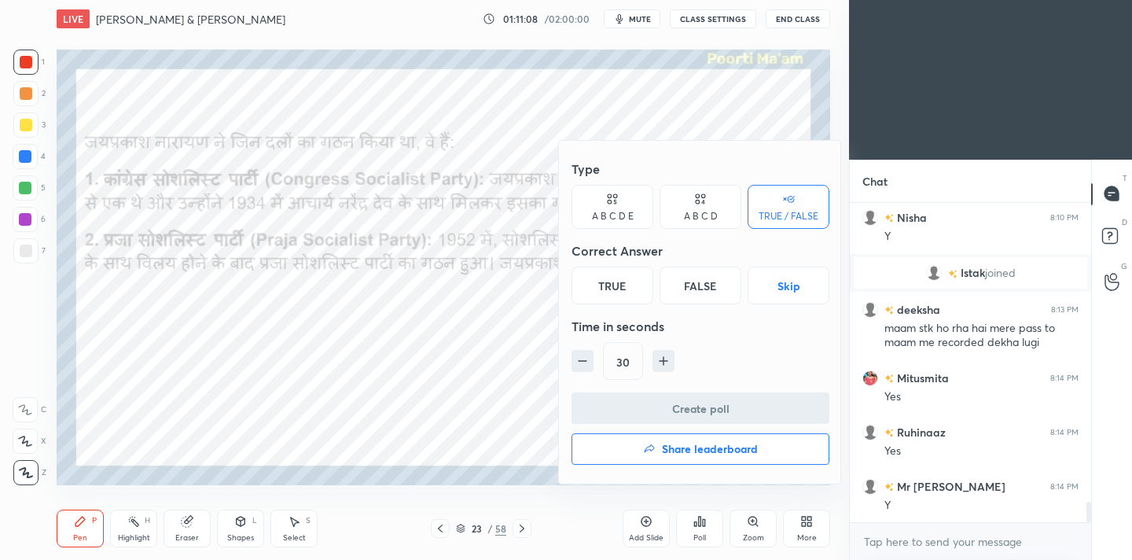
click at [623, 288] on div "True" at bounding box center [613, 286] width 82 height 38
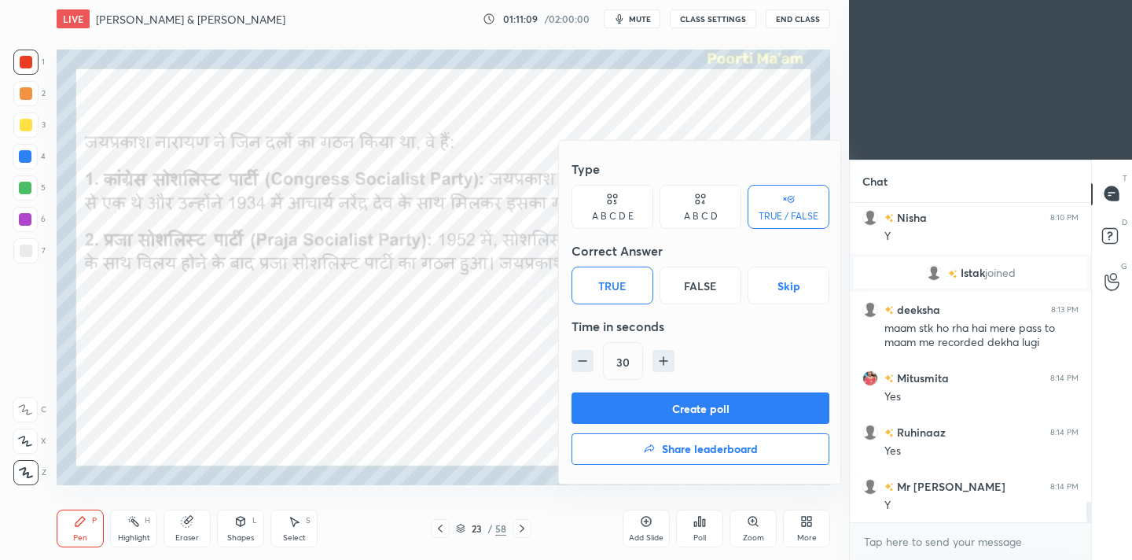
click at [675, 424] on div "Create poll Share leaderboard" at bounding box center [701, 431] width 258 height 79
click at [654, 403] on button "Create poll" at bounding box center [701, 407] width 258 height 31
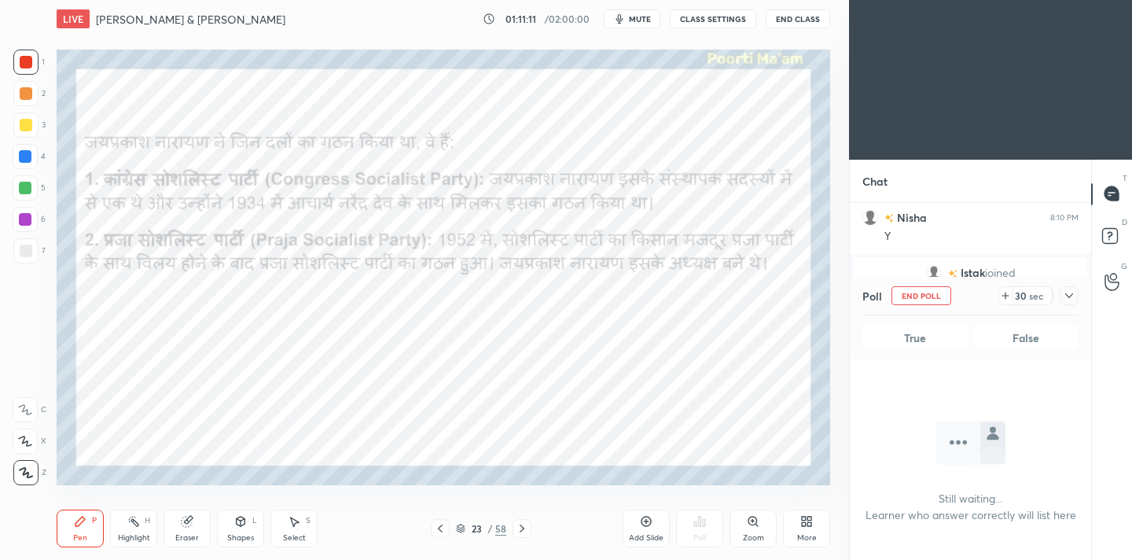
scroll to position [101, 237]
click at [640, 25] on button "mute" at bounding box center [632, 18] width 57 height 19
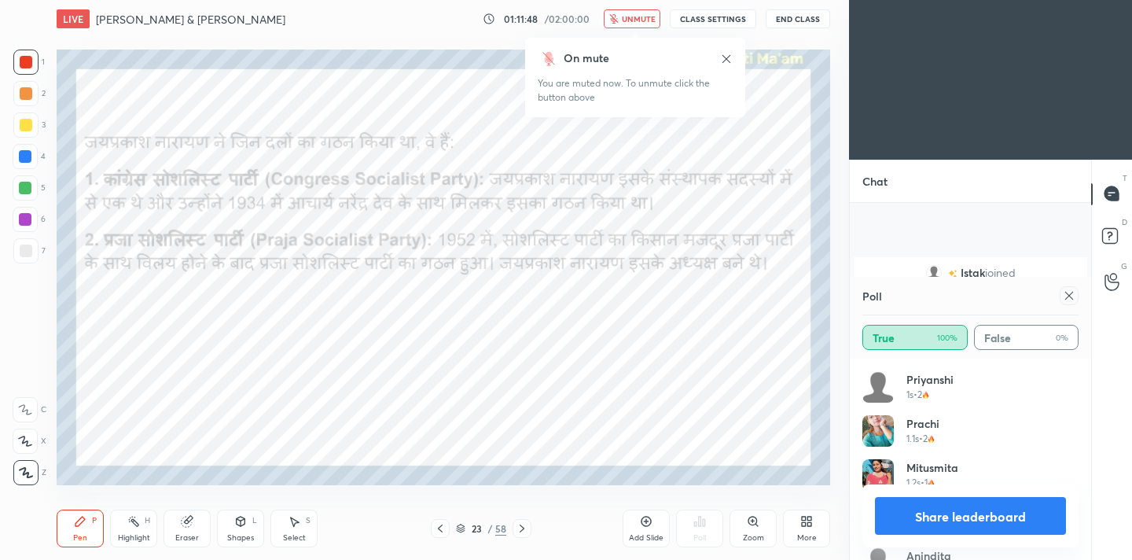
scroll to position [4913, 0]
click at [630, 20] on span "unmute" at bounding box center [639, 18] width 34 height 11
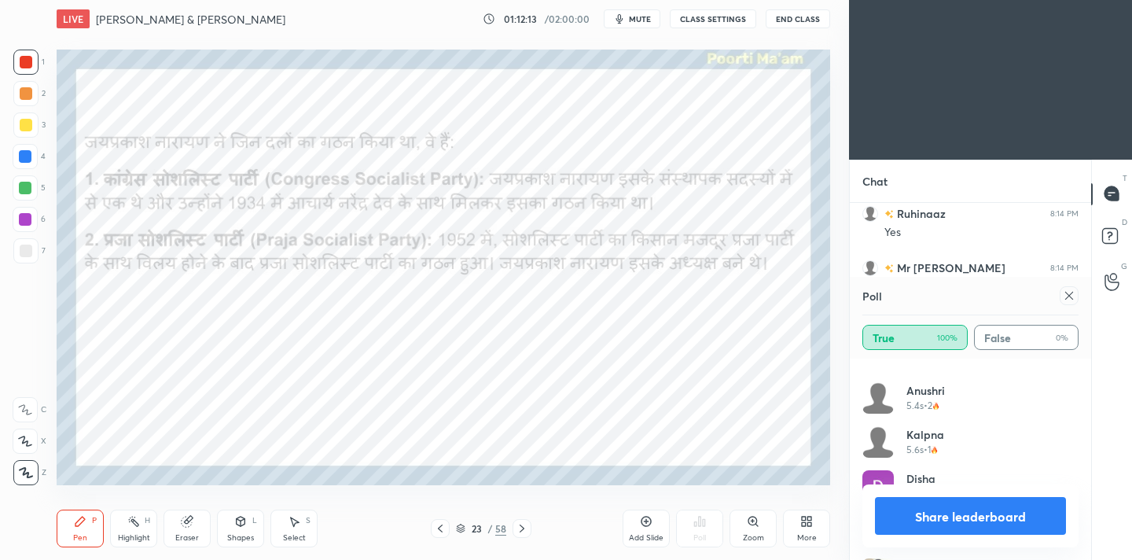
scroll to position [1705, 0]
click at [1079, 292] on div "Poll True 100% False 0%" at bounding box center [970, 318] width 241 height 82
click at [1066, 296] on icon at bounding box center [1069, 295] width 13 height 13
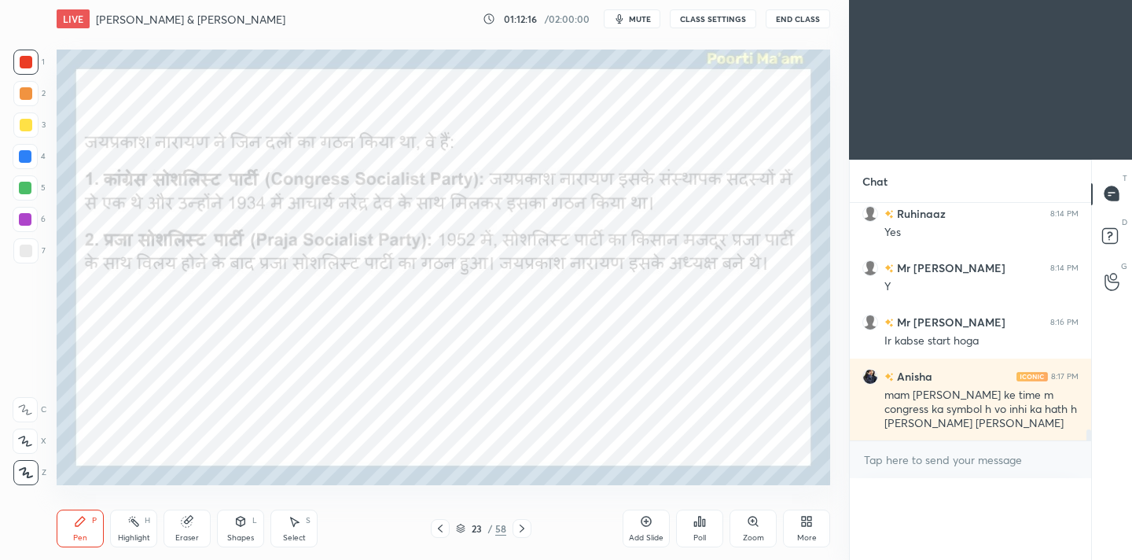
scroll to position [4971, 0]
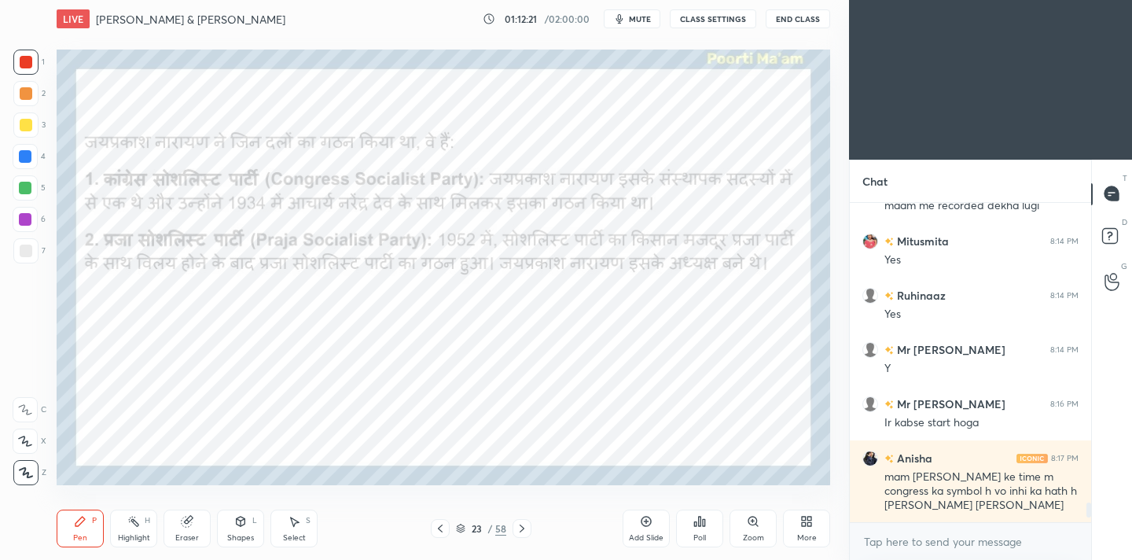
click at [193, 528] on div "Eraser" at bounding box center [187, 529] width 47 height 38
click at [28, 471] on span "Erase all" at bounding box center [25, 472] width 24 height 11
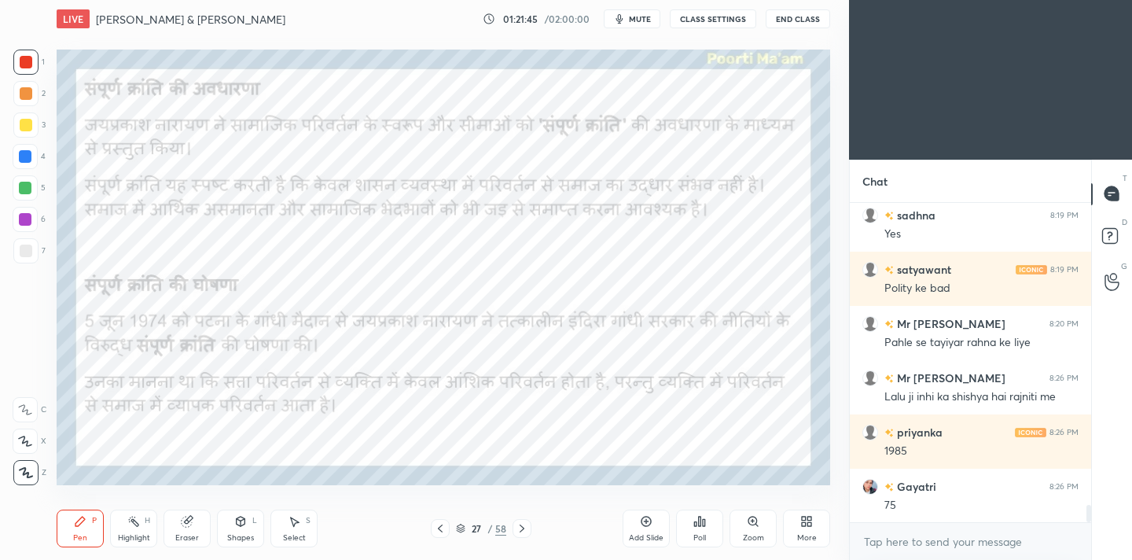
scroll to position [5674, 0]
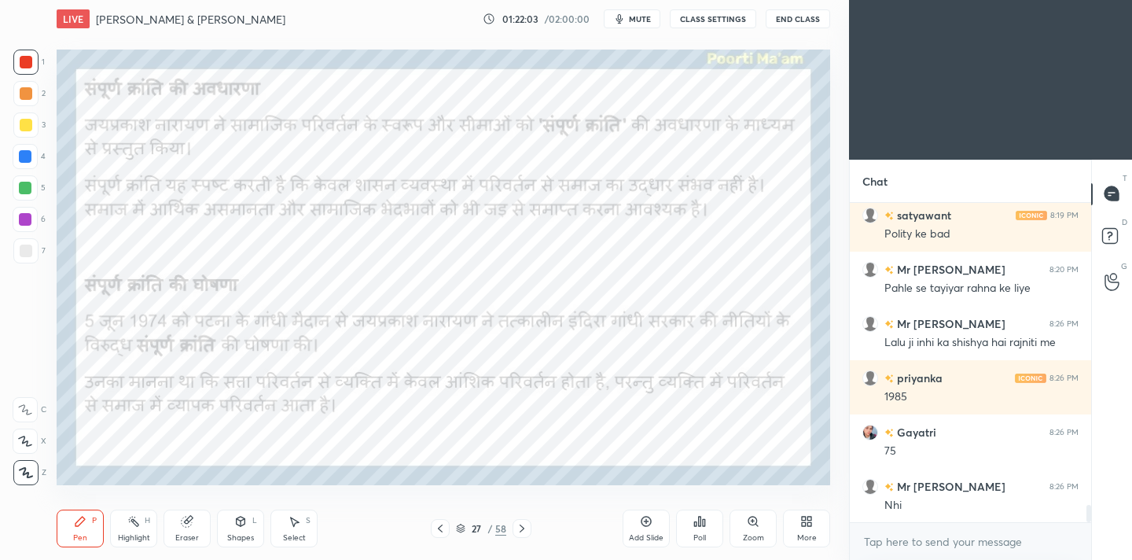
click at [645, 22] on span "mute" at bounding box center [640, 18] width 22 height 11
click at [645, 22] on span "unmute" at bounding box center [639, 18] width 34 height 11
click at [645, 22] on span "mute" at bounding box center [640, 18] width 22 height 11
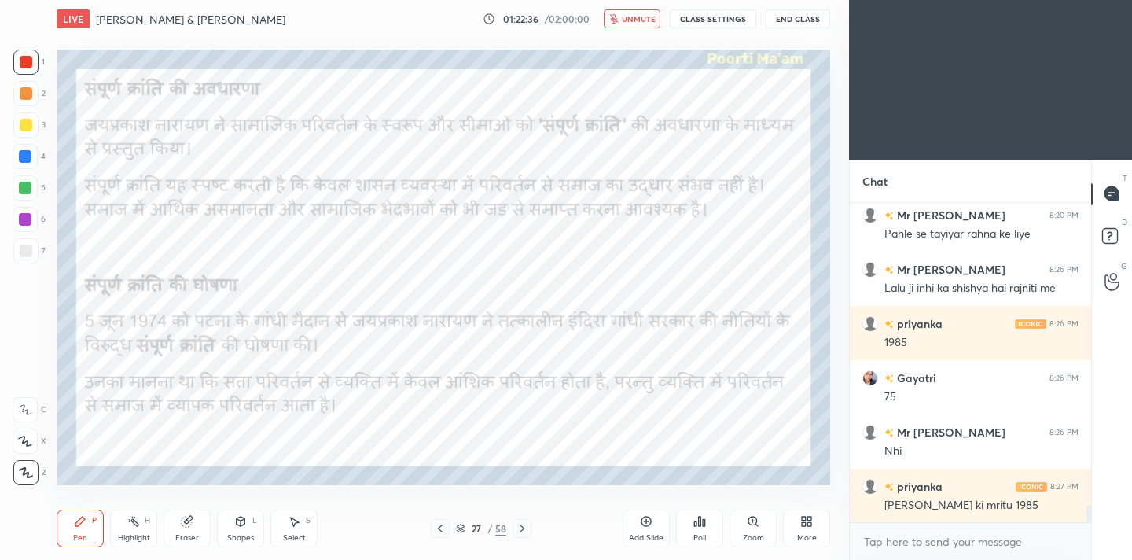
click at [645, 22] on span "unmute" at bounding box center [639, 18] width 34 height 11
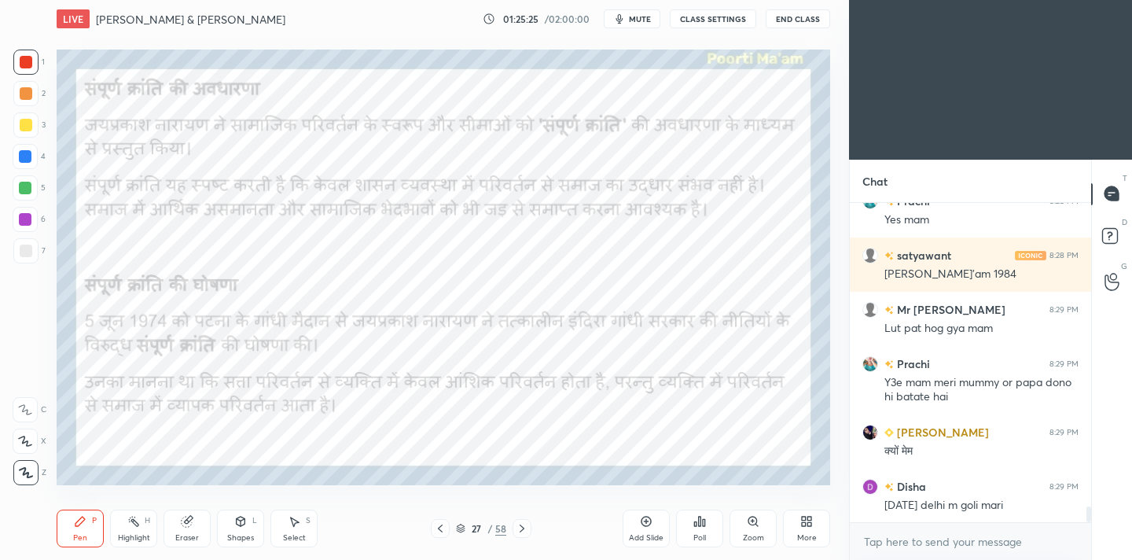
scroll to position [6299, 0]
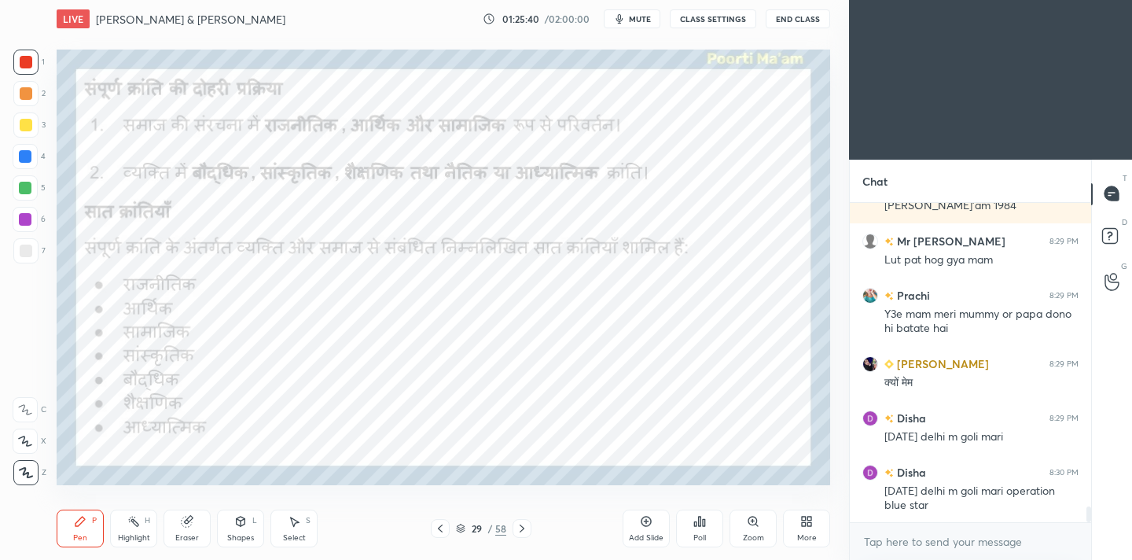
click at [110, 96] on div "1 2 3 4 5 6 7 C X Z C X Z E E Erase all H H LIVE [PERSON_NAME] & [PERSON_NAME] …" at bounding box center [418, 280] width 837 height 560
click at [194, 528] on div "Eraser" at bounding box center [187, 529] width 47 height 38
click at [32, 468] on span "Erase all" at bounding box center [25, 472] width 24 height 11
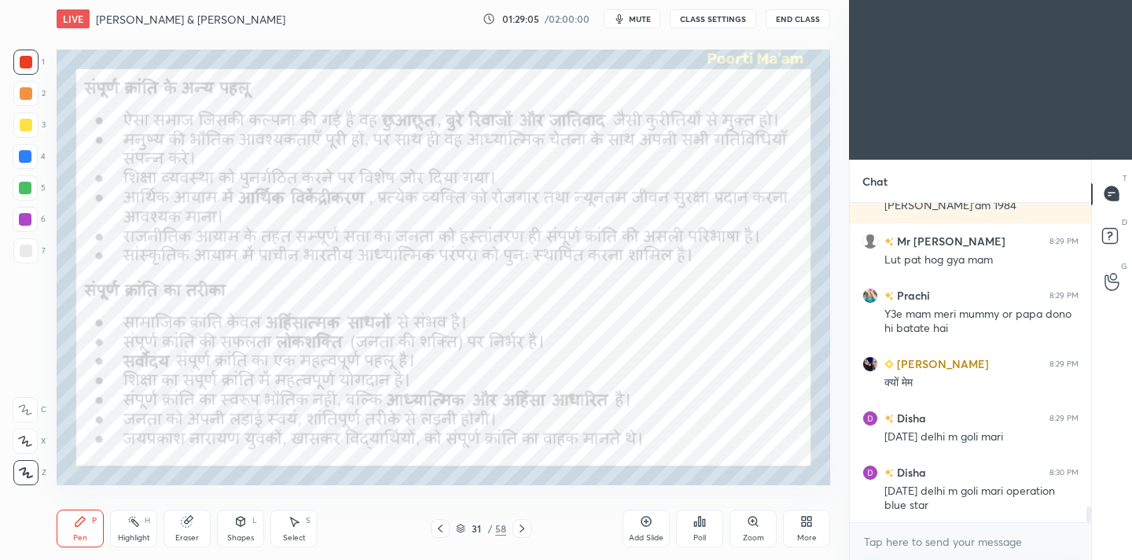
click at [186, 532] on div "Eraser" at bounding box center [187, 529] width 47 height 38
click at [31, 479] on div "Erase all" at bounding box center [25, 472] width 25 height 25
type textarea "x"
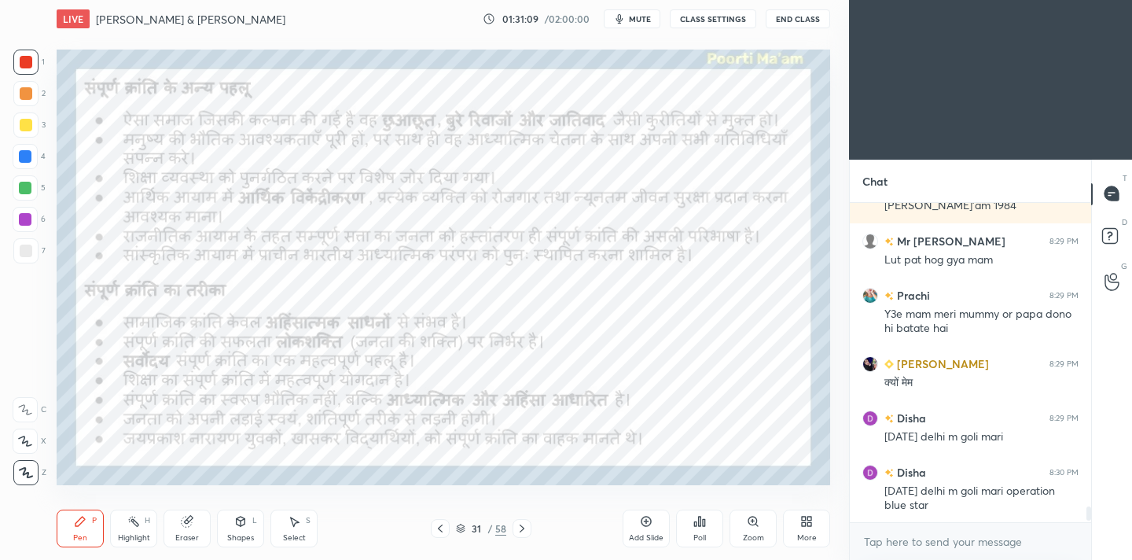
click at [49, 320] on div "1 2 3 4 5 6 7 C X Z C X Z E E Erase all H H LIVE [PERSON_NAME] & Deendayal Upad…" at bounding box center [418, 280] width 837 height 560
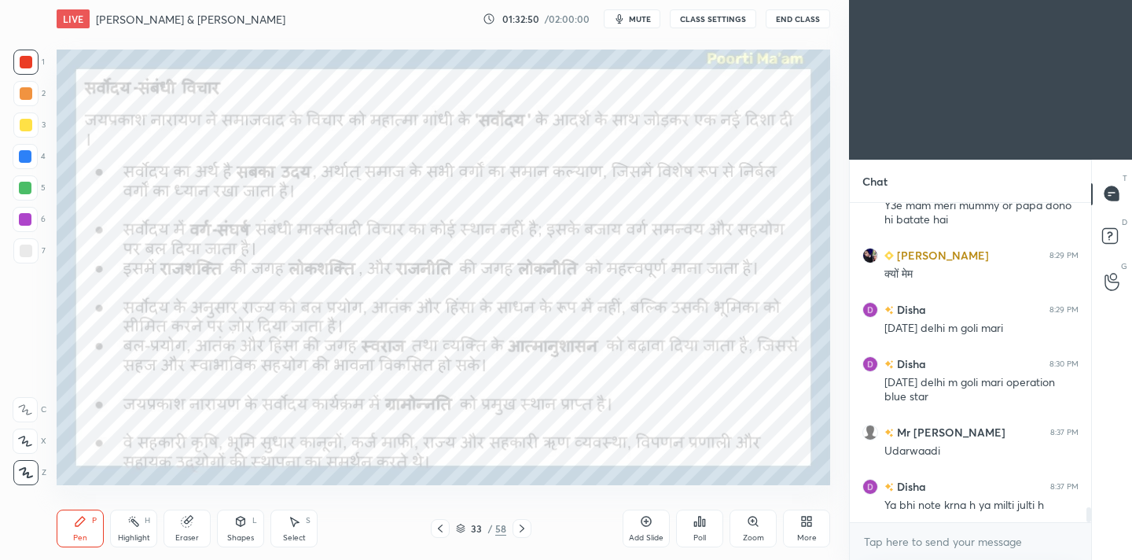
scroll to position [6445, 0]
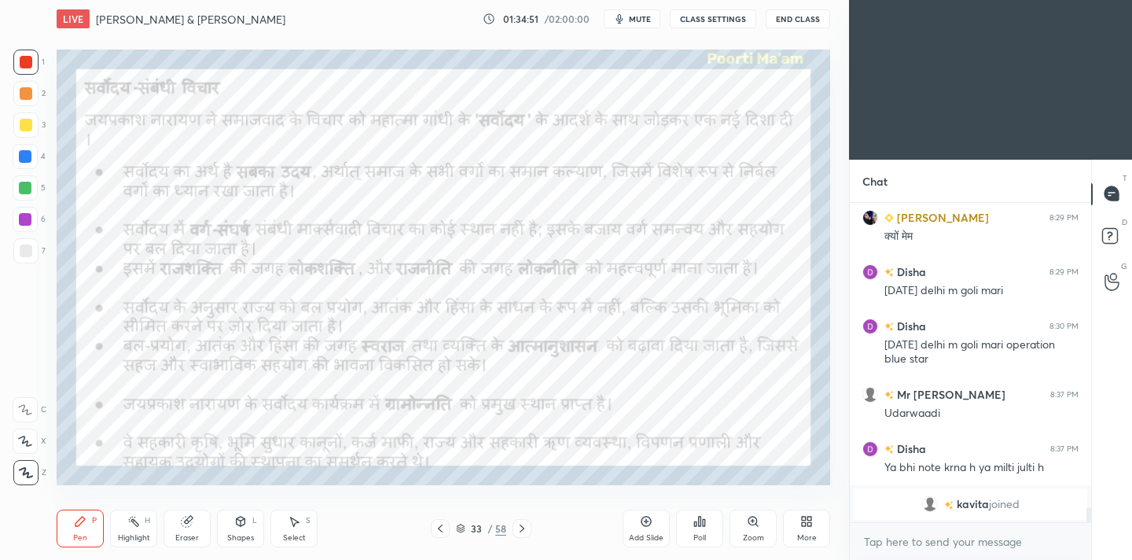
click at [194, 536] on div "Eraser" at bounding box center [187, 538] width 24 height 8
drag, startPoint x: 30, startPoint y: 480, endPoint x: 47, endPoint y: 472, distance: 19.0
click at [35, 481] on div "Erase all" at bounding box center [25, 472] width 25 height 25
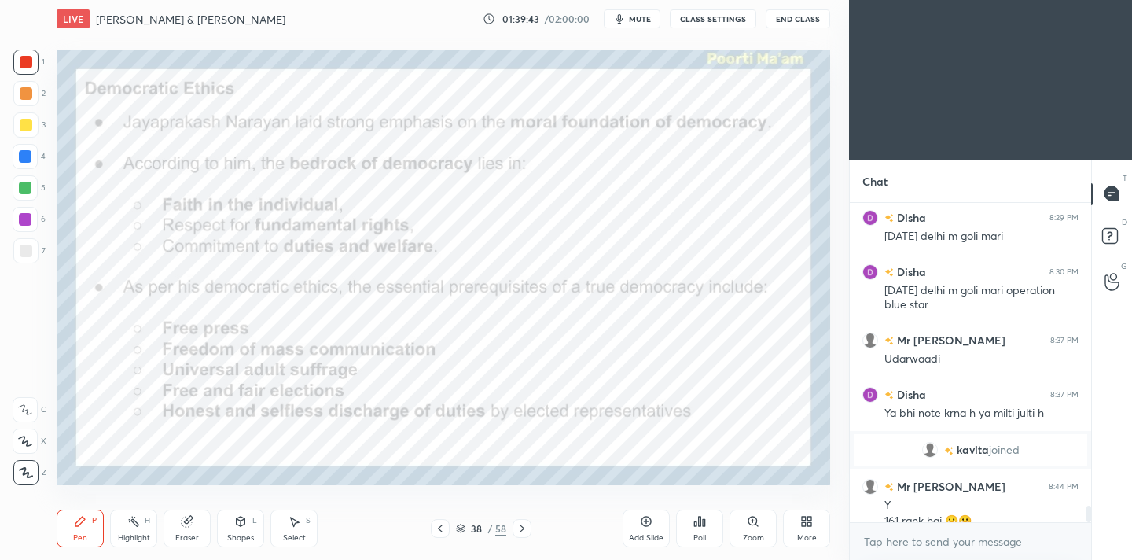
scroll to position [5967, 0]
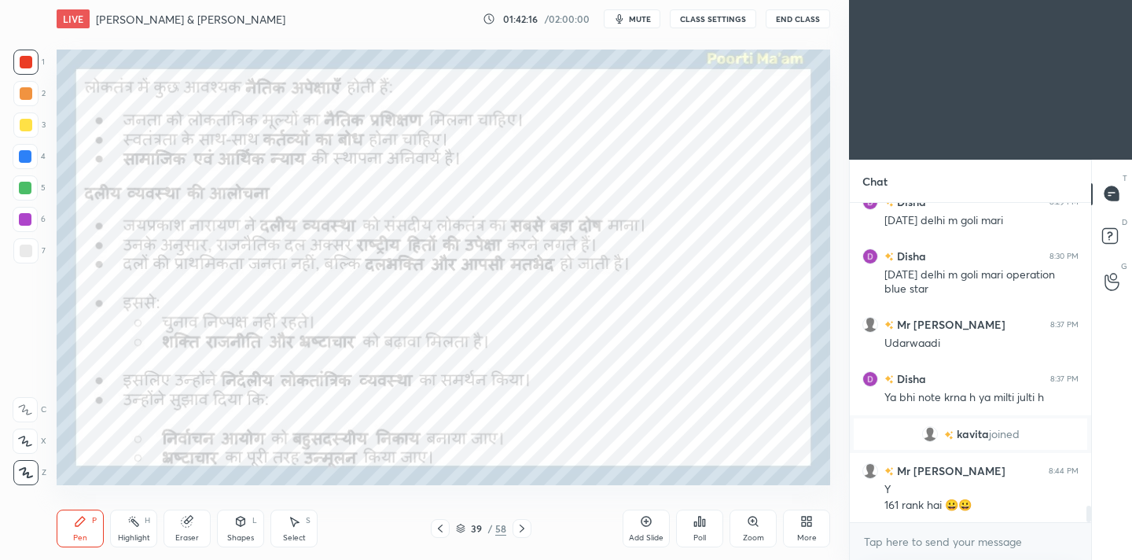
click at [236, 485] on div "Setting up your live class Poll for secs No correct answer Start poll" at bounding box center [443, 267] width 786 height 459
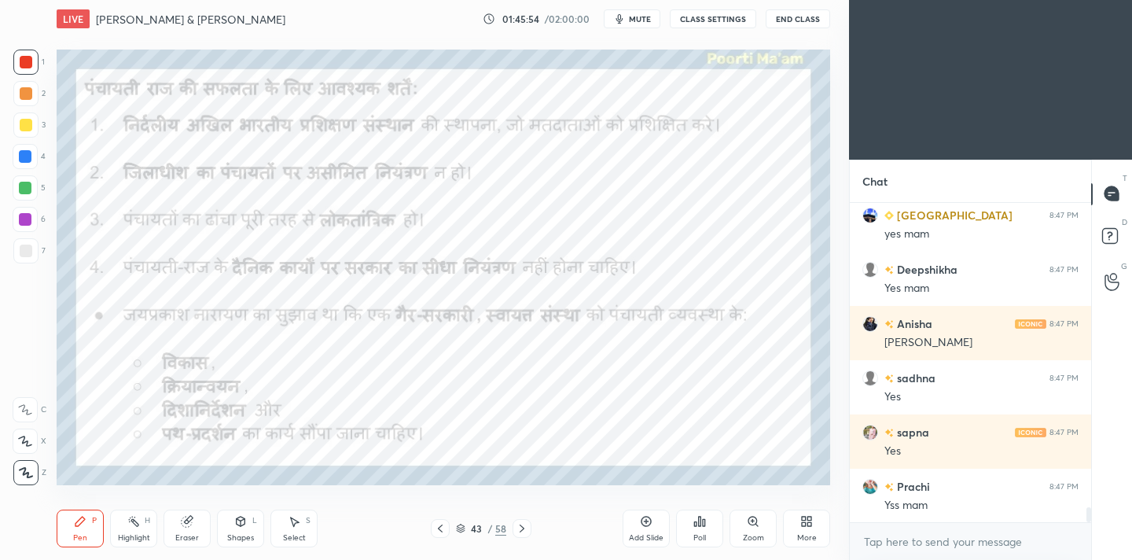
scroll to position [6455, 0]
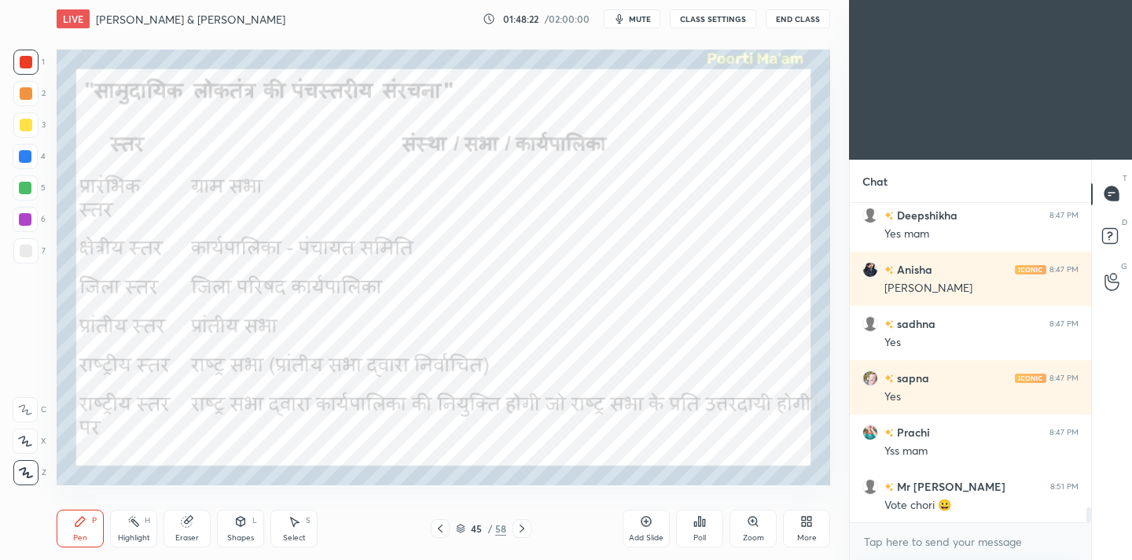
click at [193, 524] on div "Eraser" at bounding box center [187, 529] width 47 height 38
click at [26, 471] on span "Erase all" at bounding box center [25, 472] width 24 height 11
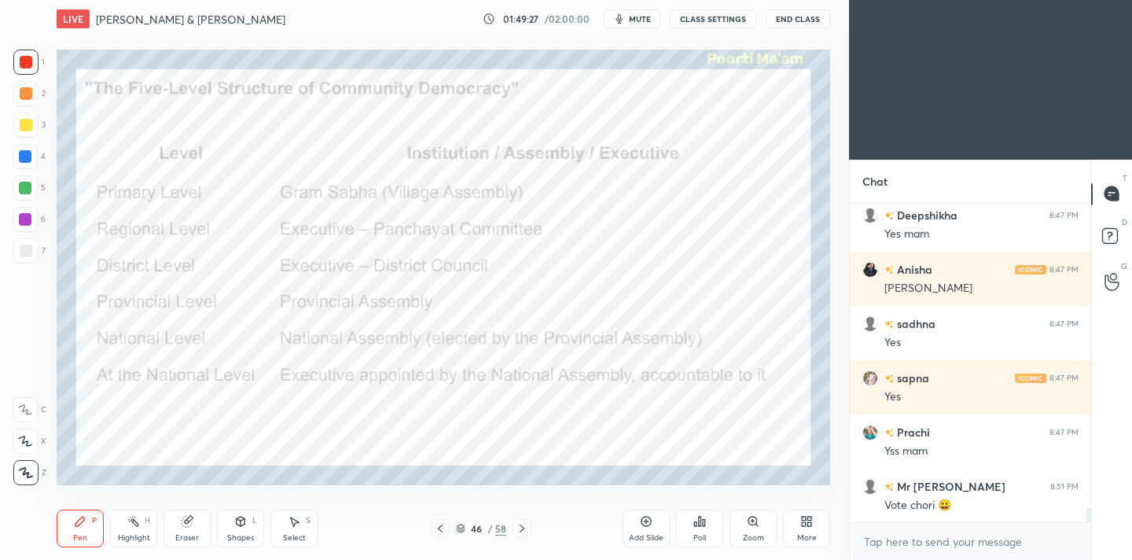
click at [53, 323] on div "Setting up your live class Poll for secs No correct answer Start poll" at bounding box center [443, 267] width 786 height 459
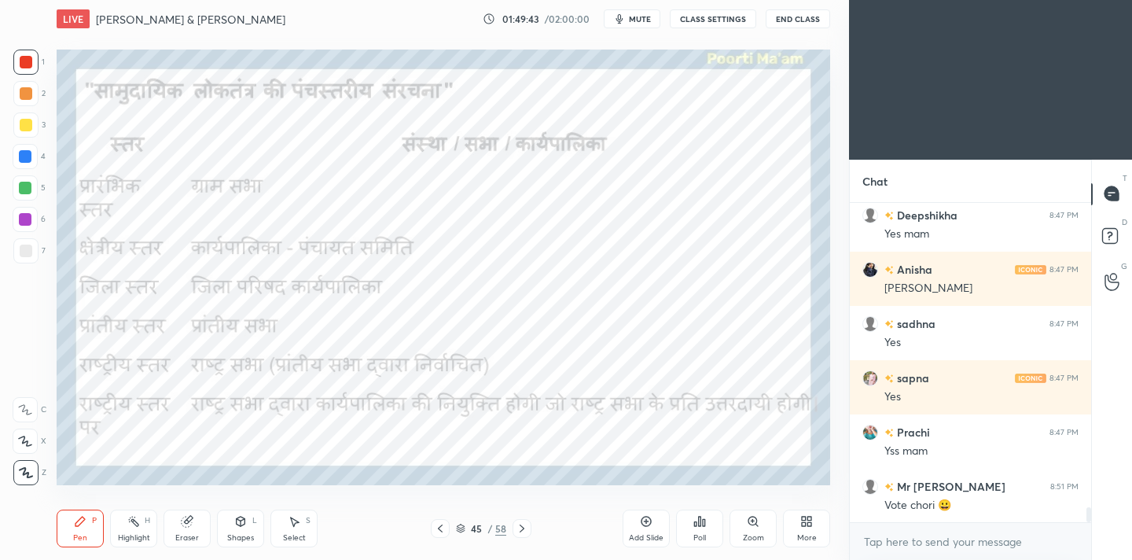
click at [185, 531] on div "Eraser" at bounding box center [187, 529] width 47 height 38
drag, startPoint x: 24, startPoint y: 477, endPoint x: 39, endPoint y: 448, distance: 32.7
click at [24, 478] on div "Erase all" at bounding box center [25, 472] width 25 height 25
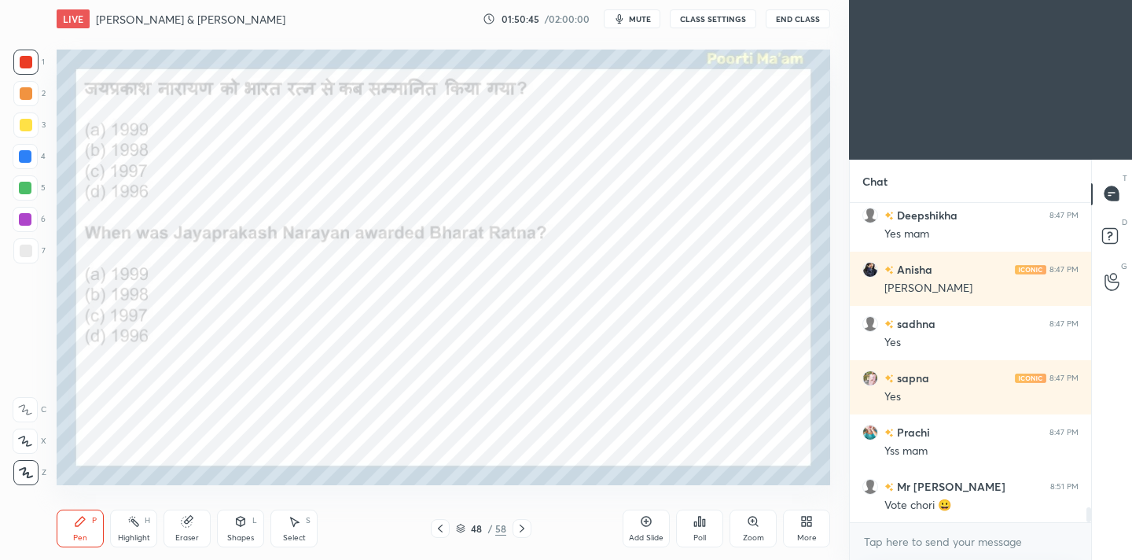
click at [702, 530] on div "Poll" at bounding box center [699, 529] width 47 height 38
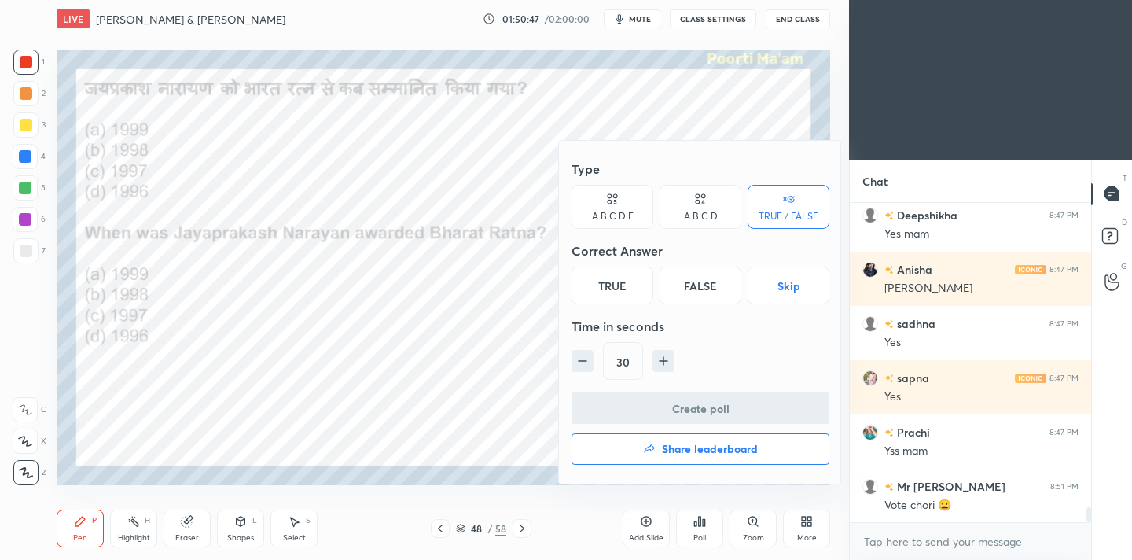
click at [573, 351] on button "button" at bounding box center [583, 361] width 22 height 22
type input "15"
click at [573, 351] on div "15" at bounding box center [701, 361] width 258 height 38
click at [579, 360] on div "15" at bounding box center [701, 361] width 258 height 38
click at [702, 223] on div "A B C D" at bounding box center [701, 207] width 82 height 44
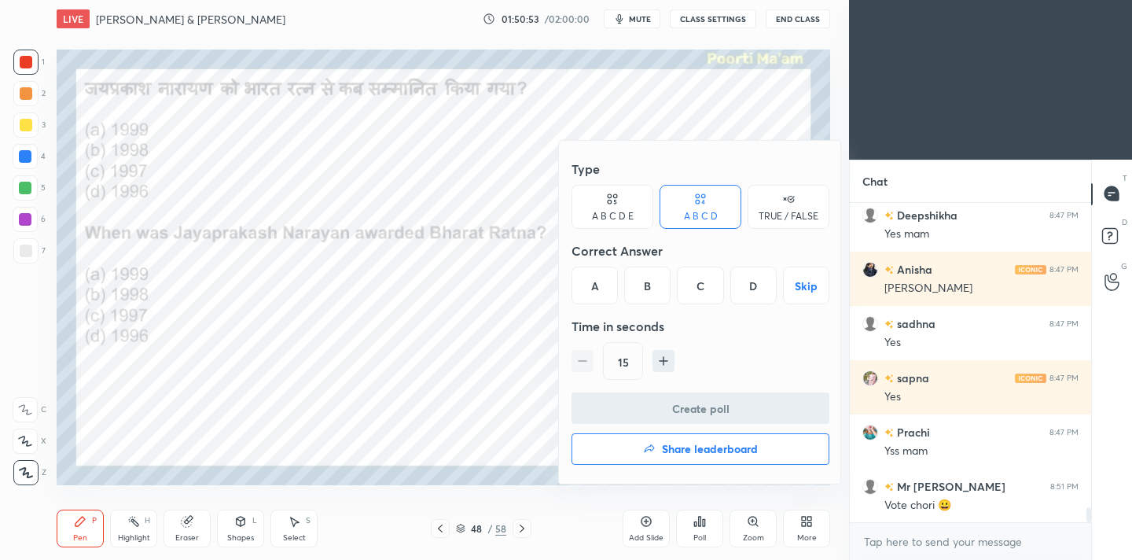
click at [575, 363] on div "15" at bounding box center [701, 361] width 258 height 38
click at [597, 284] on div "A" at bounding box center [595, 286] width 46 height 38
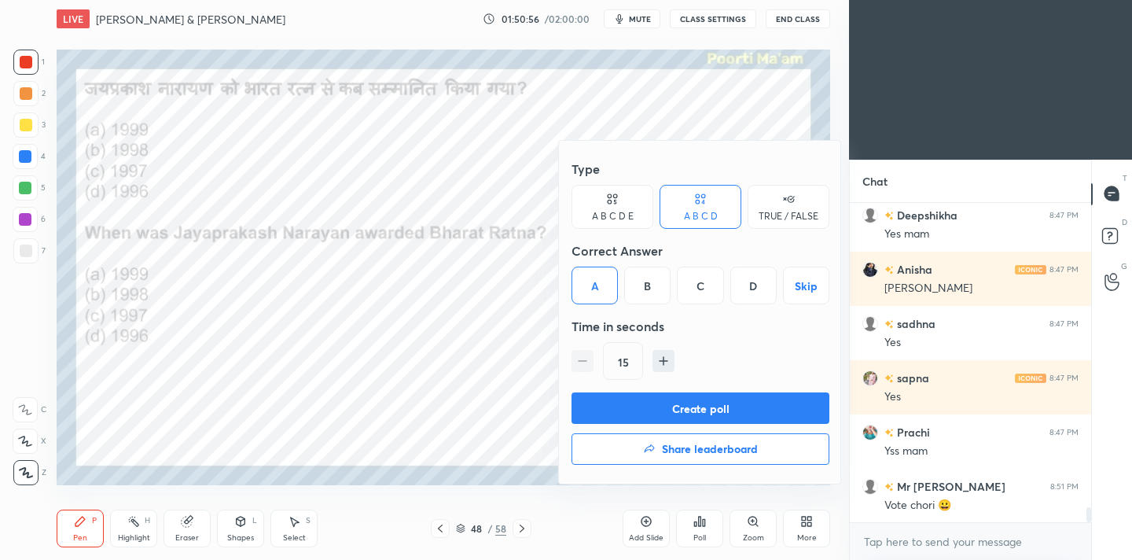
click at [686, 401] on button "Create poll" at bounding box center [701, 407] width 258 height 31
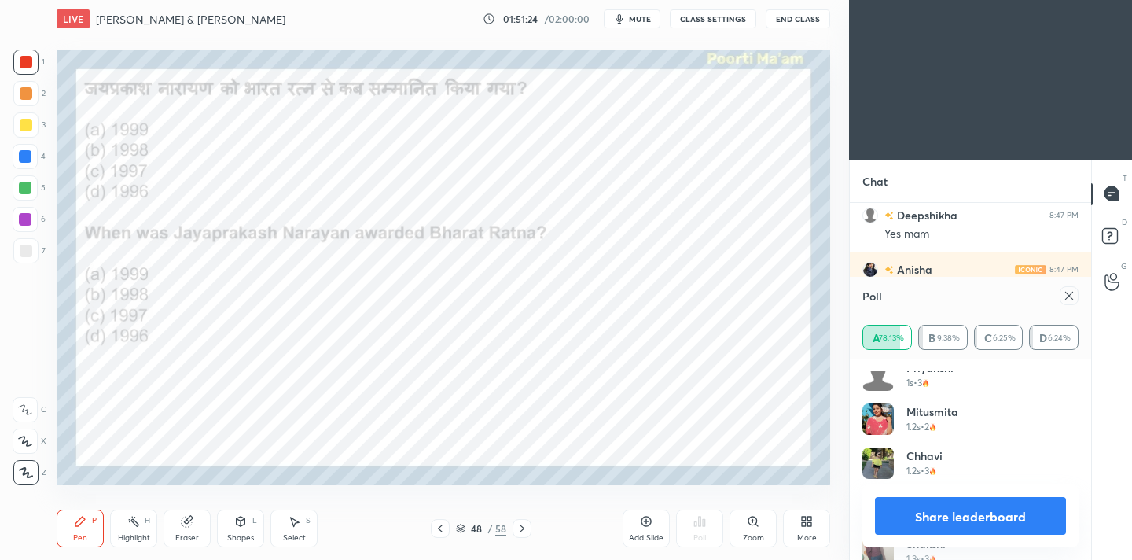
scroll to position [0, 0]
click at [1072, 303] on div at bounding box center [1069, 295] width 19 height 19
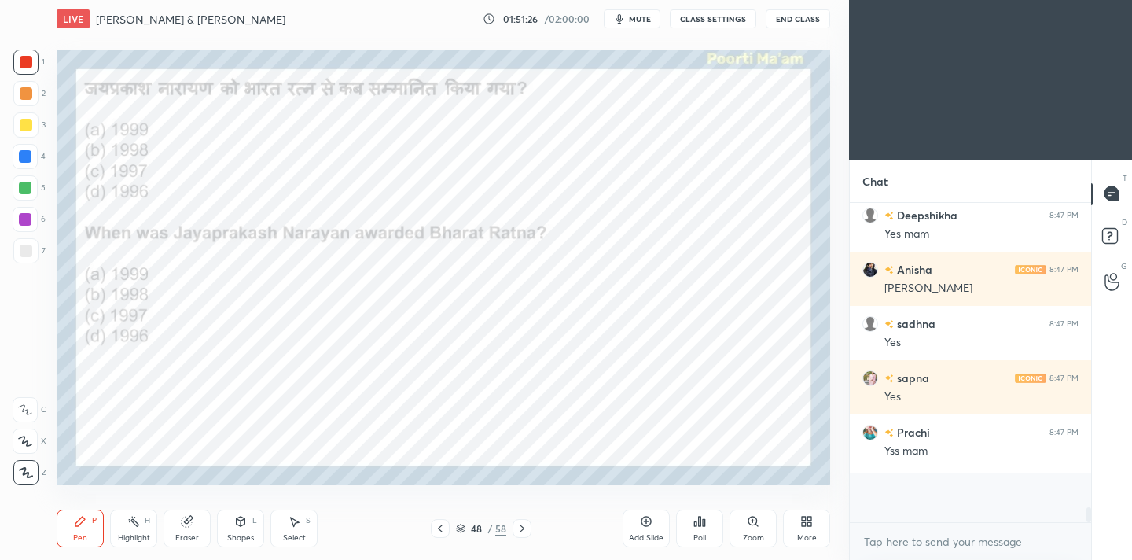
scroll to position [0, 1]
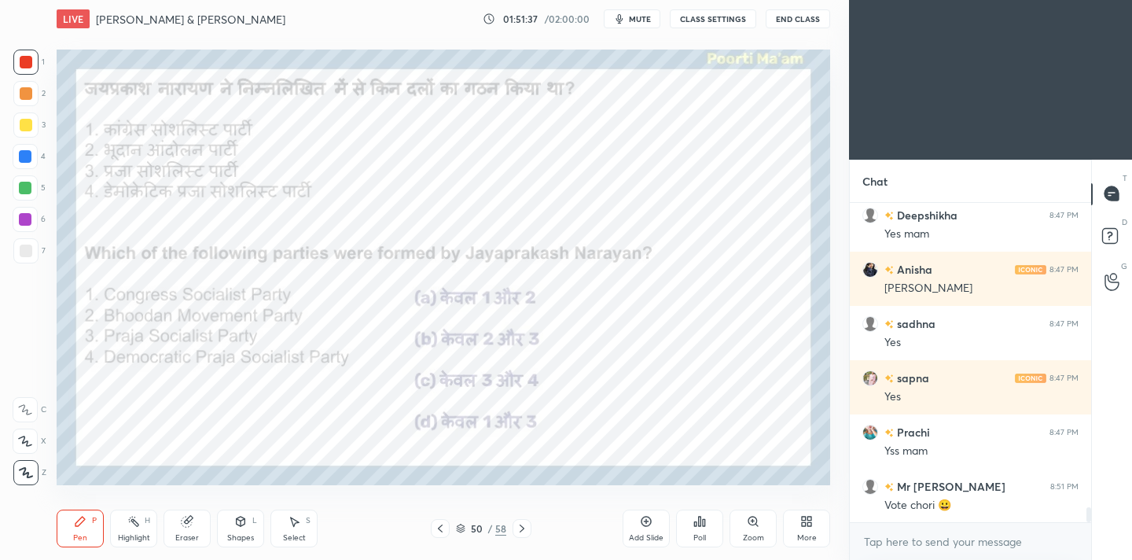
click at [702, 534] on div "Poll" at bounding box center [699, 538] width 13 height 8
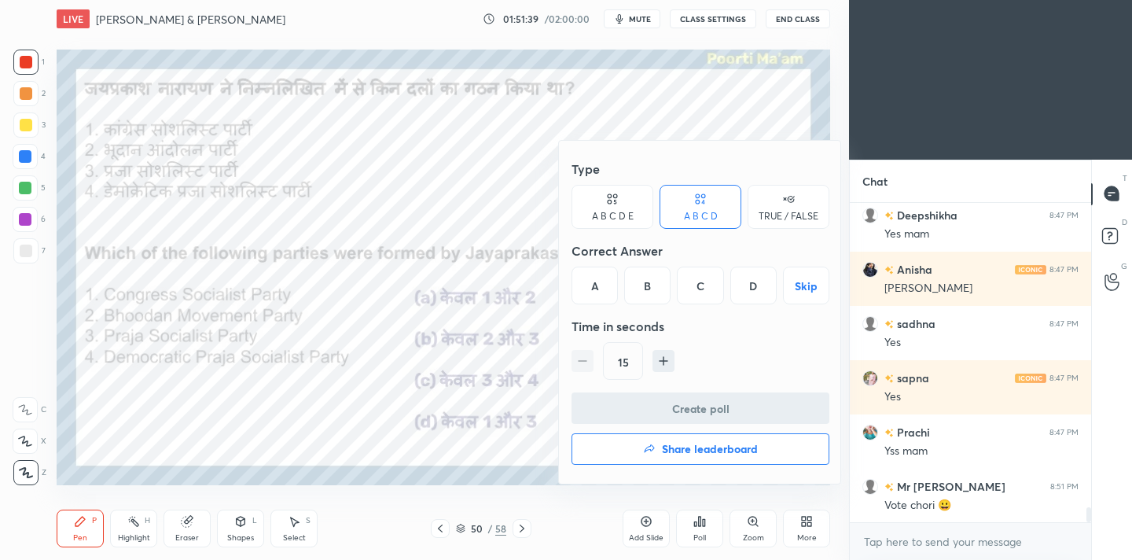
click at [744, 292] on div "D" at bounding box center [753, 286] width 46 height 38
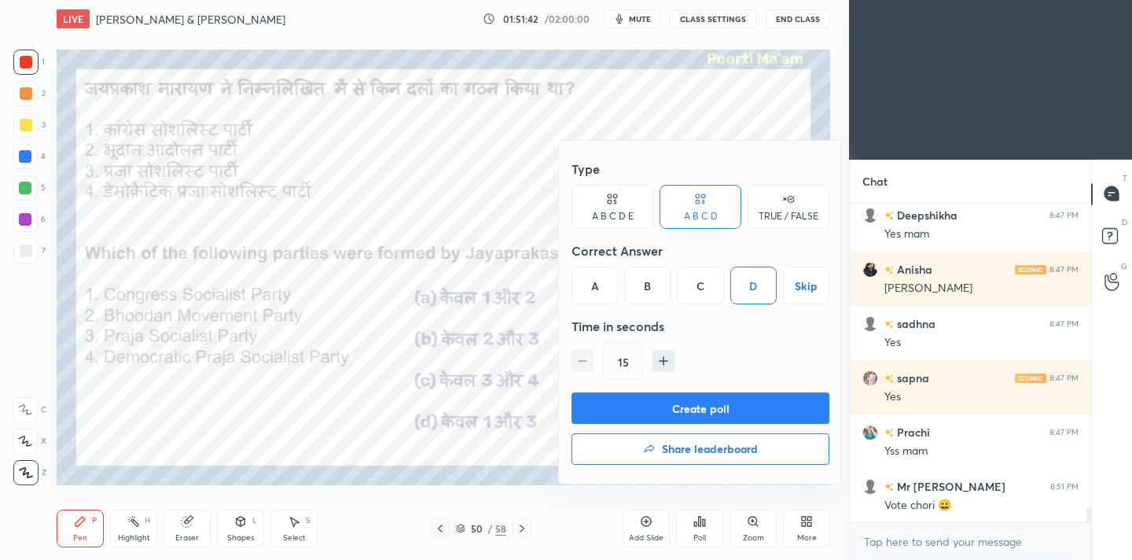
click at [717, 402] on button "Create poll" at bounding box center [701, 407] width 258 height 31
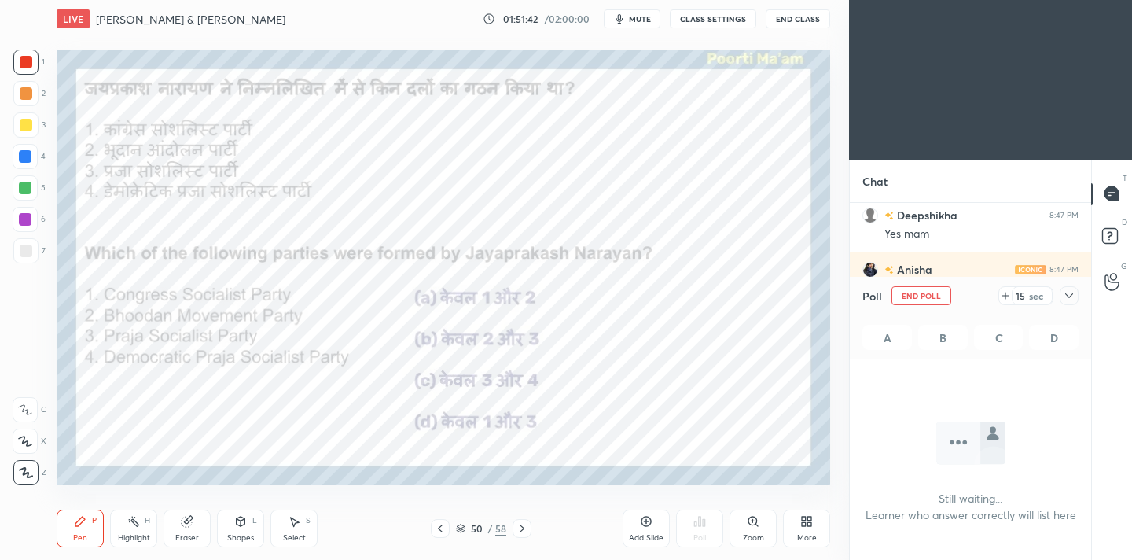
scroll to position [233, 237]
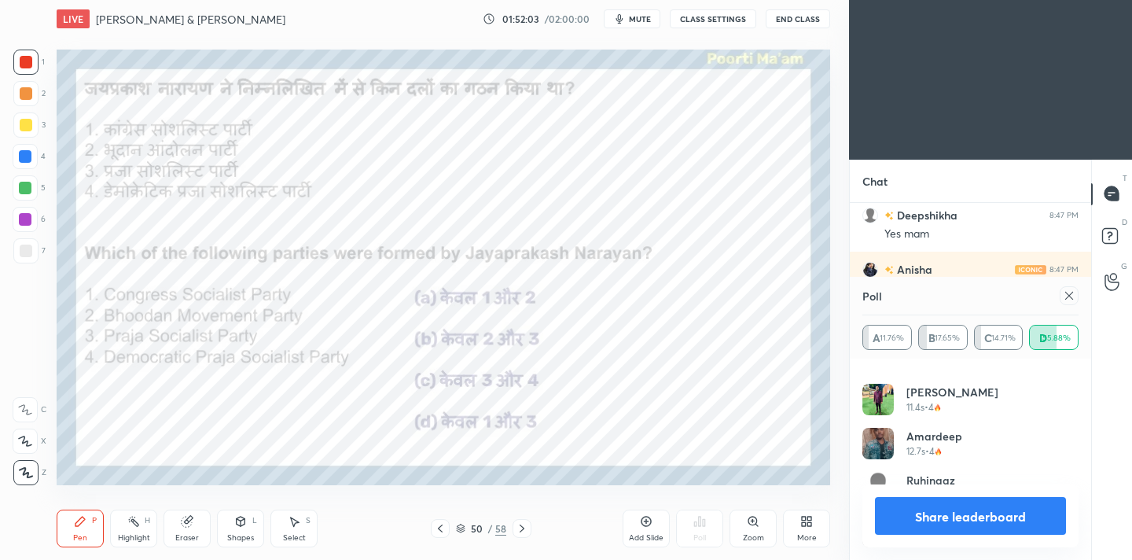
click at [1072, 295] on icon at bounding box center [1069, 295] width 13 height 13
type textarea "x"
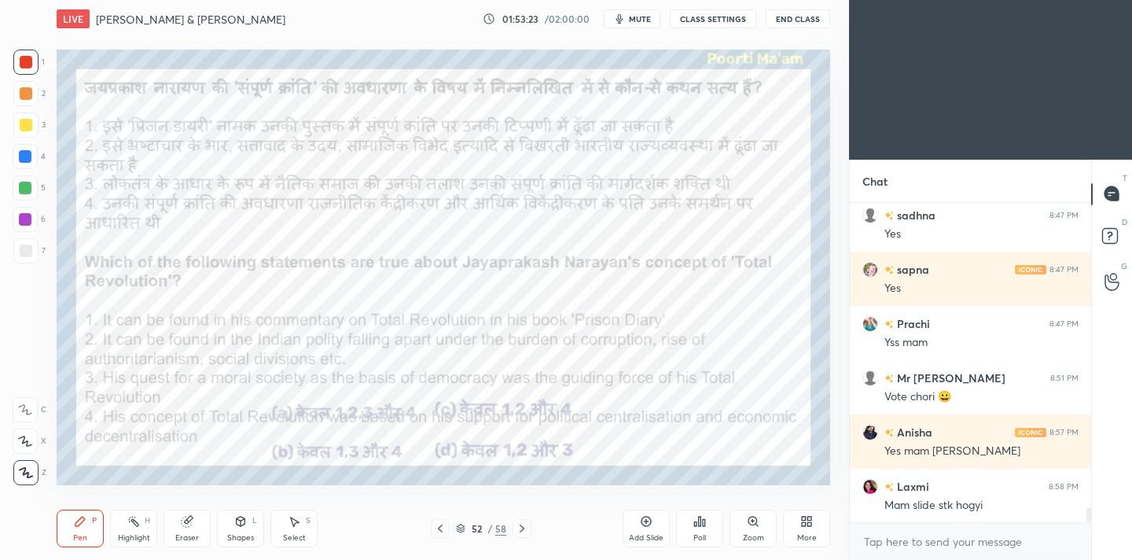
scroll to position [6618, 0]
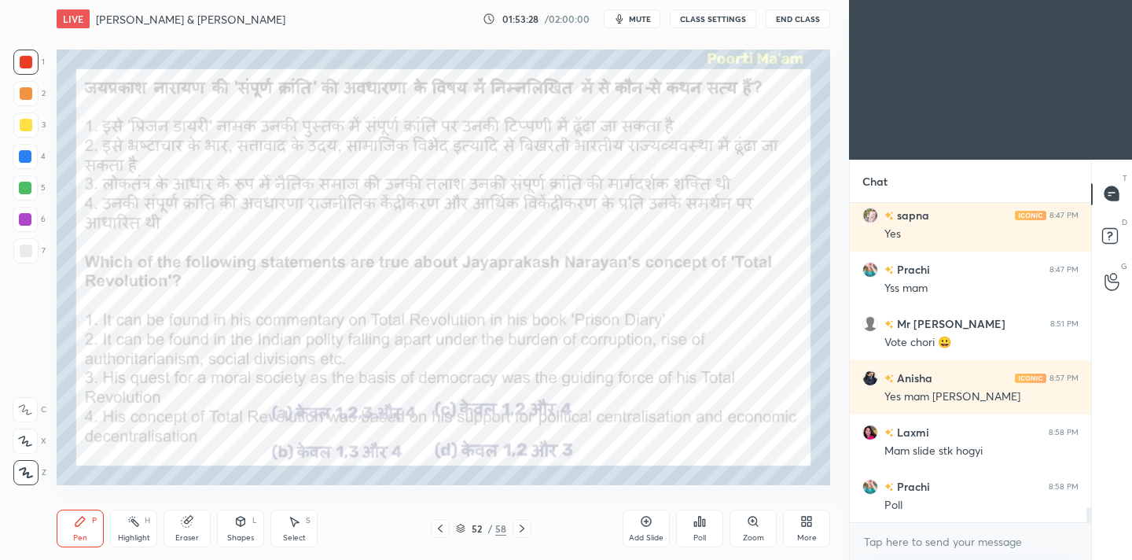
click at [704, 528] on div "Poll" at bounding box center [699, 529] width 47 height 38
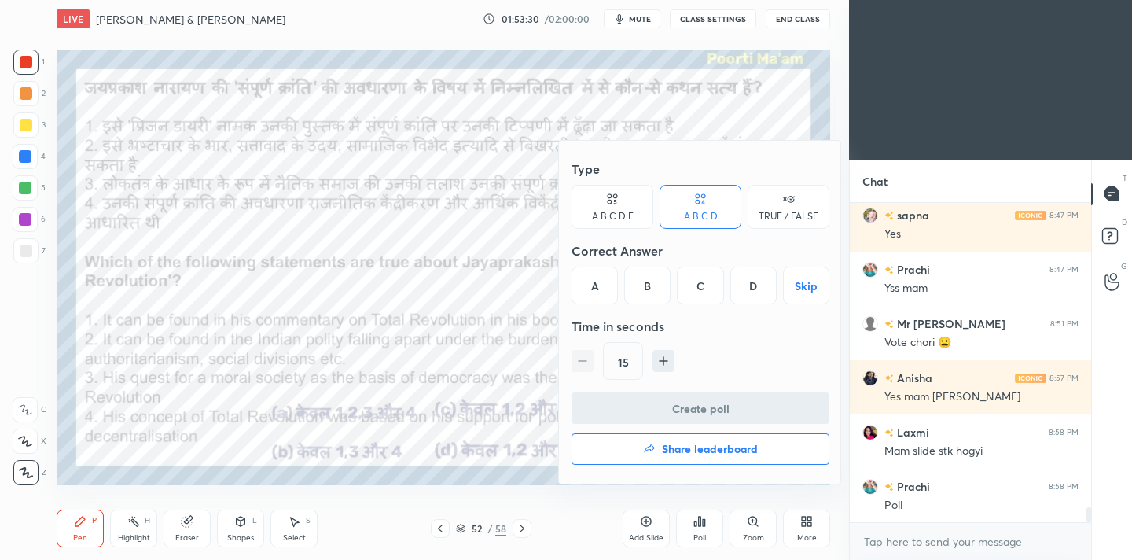
click at [660, 362] on icon "button" at bounding box center [664, 361] width 16 height 16
type input "30"
click at [756, 288] on div "D" at bounding box center [753, 286] width 46 height 38
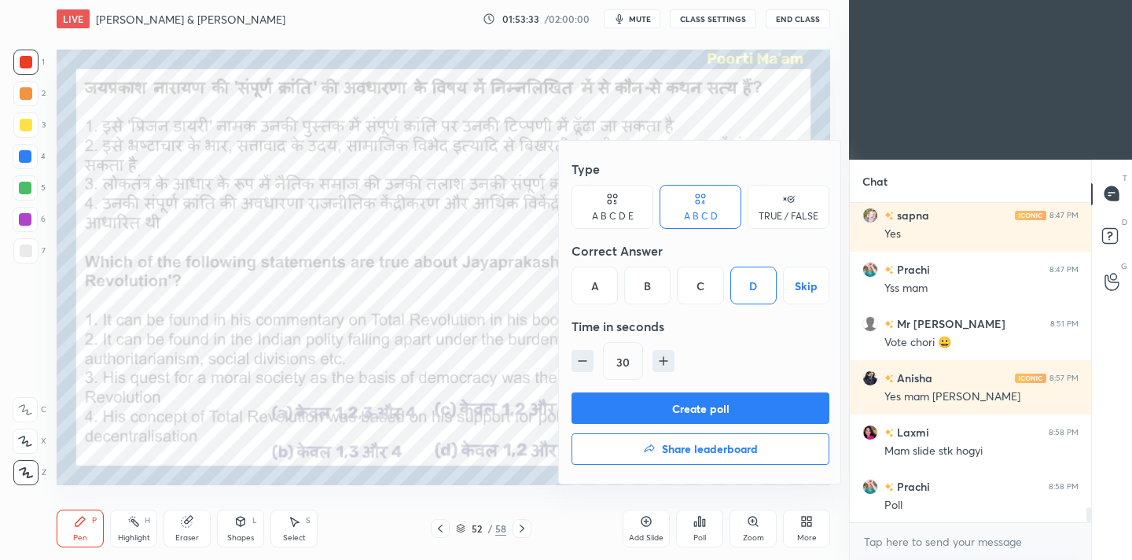
click at [749, 418] on button "Create poll" at bounding box center [701, 407] width 258 height 31
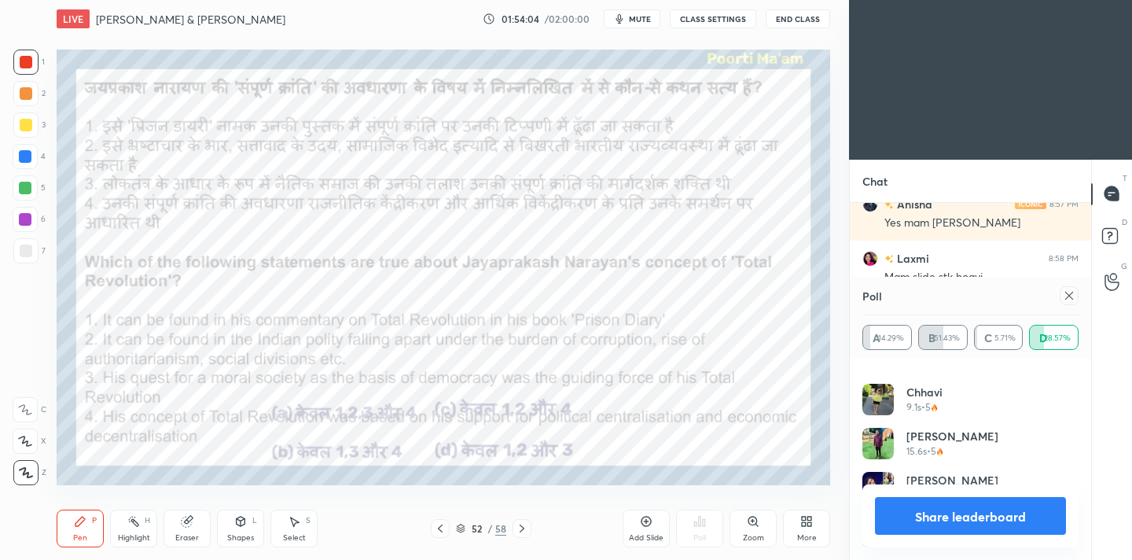
scroll to position [6524, 0]
click at [1072, 297] on icon at bounding box center [1069, 295] width 13 height 13
type textarea "x"
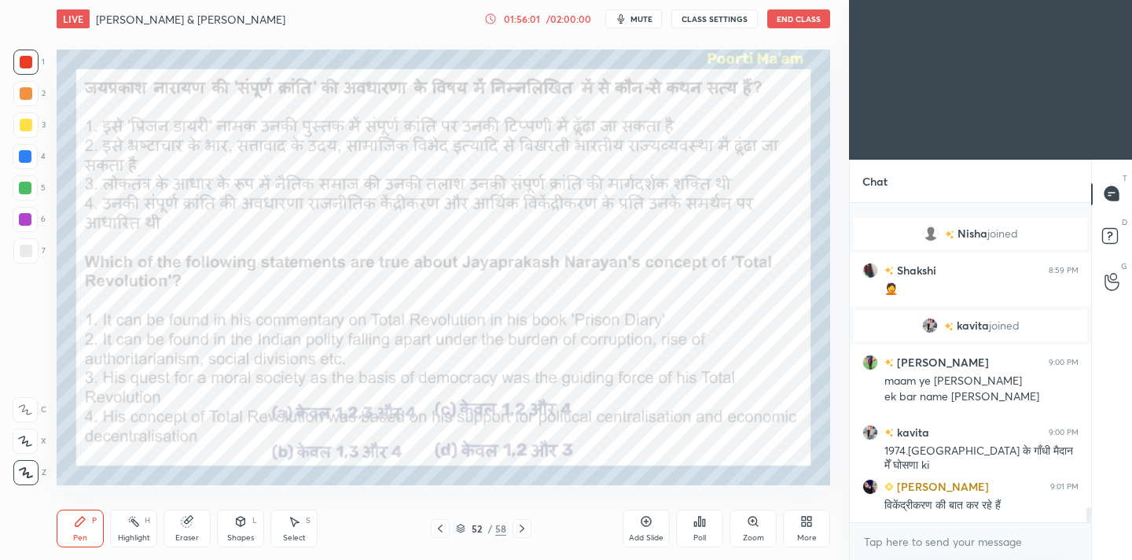
scroll to position [6713, 0]
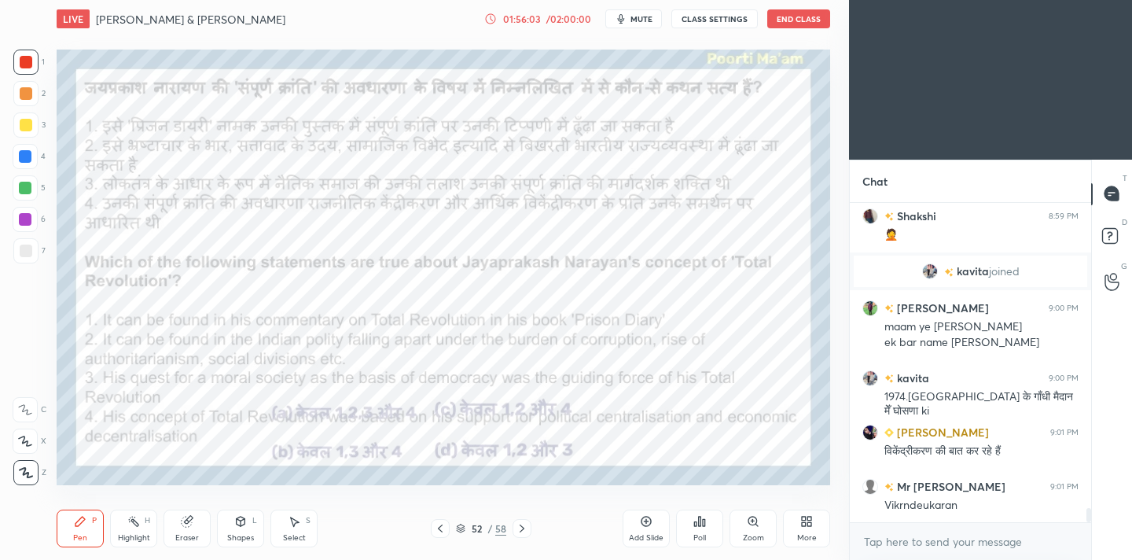
click at [187, 534] on div "Eraser" at bounding box center [187, 538] width 24 height 8
drag, startPoint x: 24, startPoint y: 476, endPoint x: 35, endPoint y: 470, distance: 12.7
click at [27, 478] on span "Erase all" at bounding box center [25, 472] width 24 height 11
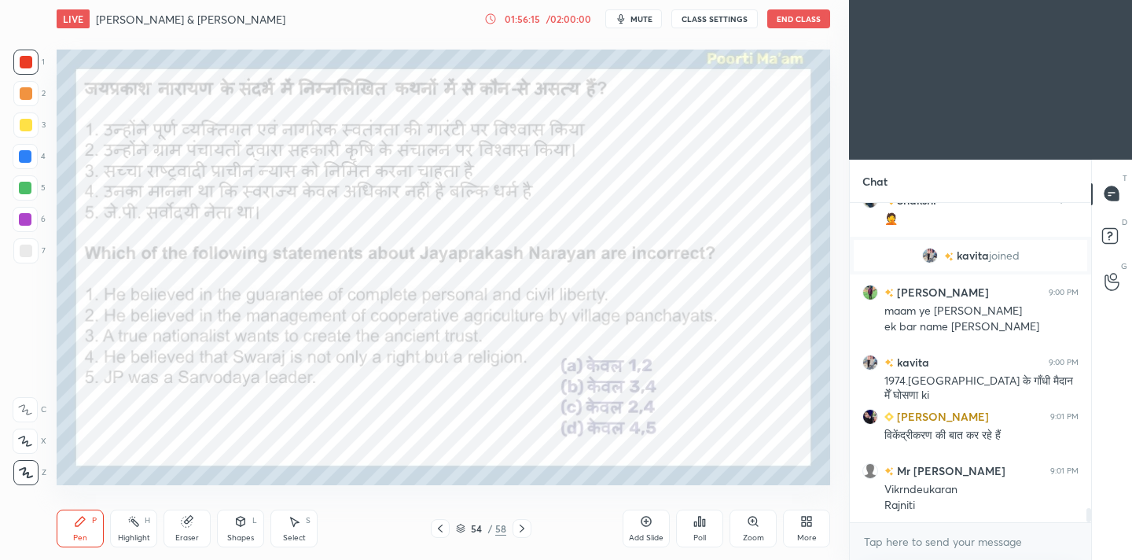
scroll to position [6767, 0]
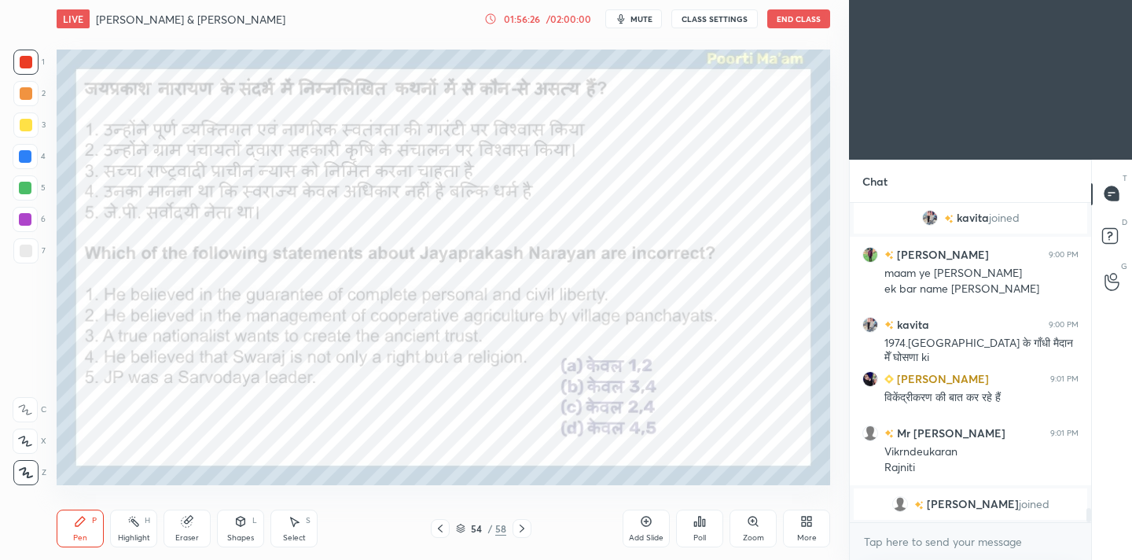
click at [647, 20] on span "mute" at bounding box center [642, 18] width 22 height 11
click at [647, 20] on span "unmute" at bounding box center [641, 18] width 34 height 11
click at [696, 534] on div "Poll" at bounding box center [699, 538] width 13 height 8
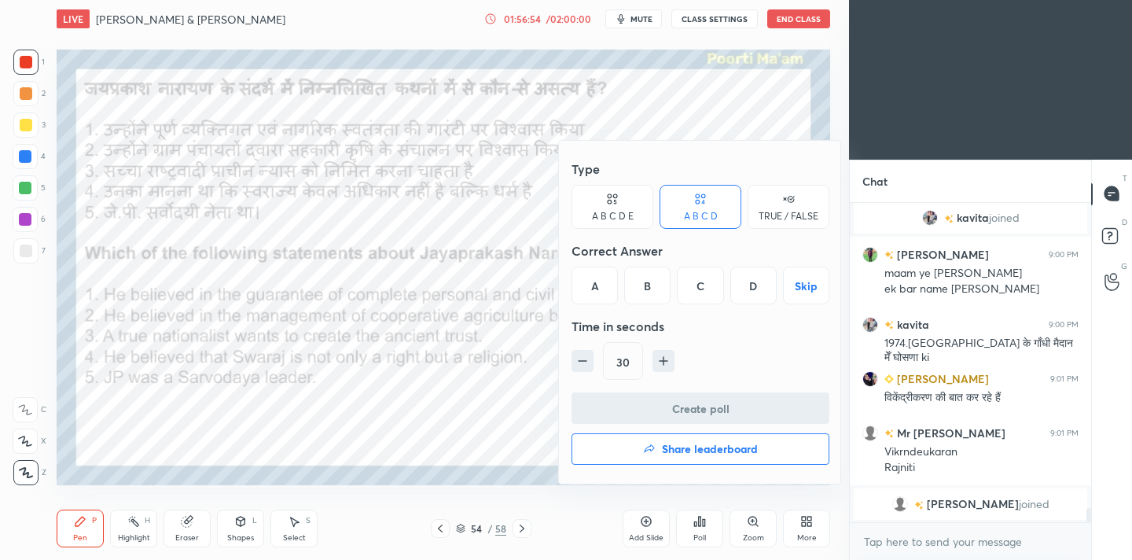
click at [586, 364] on icon "button" at bounding box center [583, 361] width 16 height 16
type input "15"
click at [645, 300] on div "B" at bounding box center [647, 286] width 46 height 38
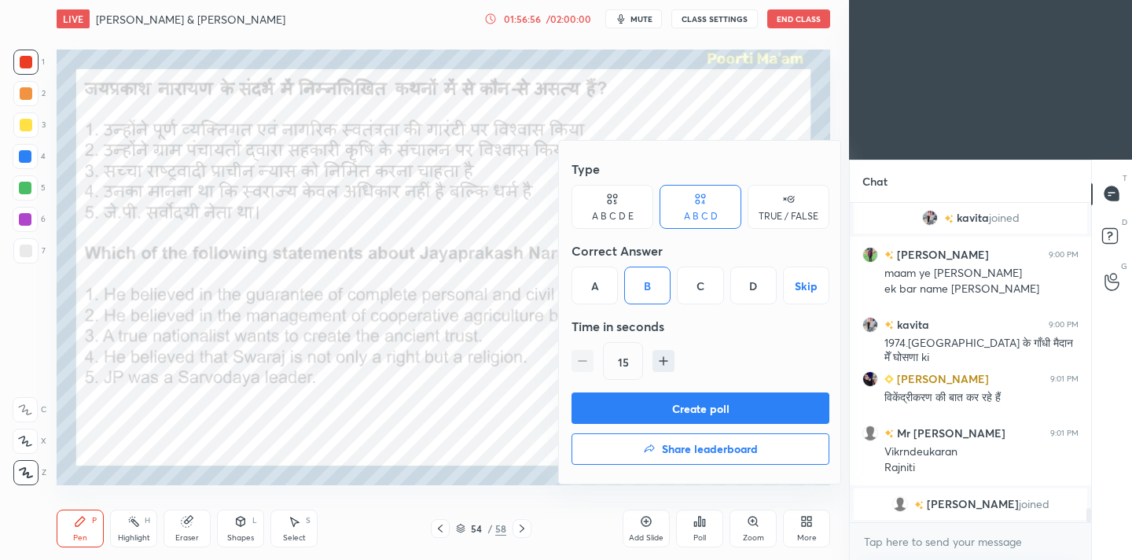
click at [660, 408] on button "Create poll" at bounding box center [701, 407] width 258 height 31
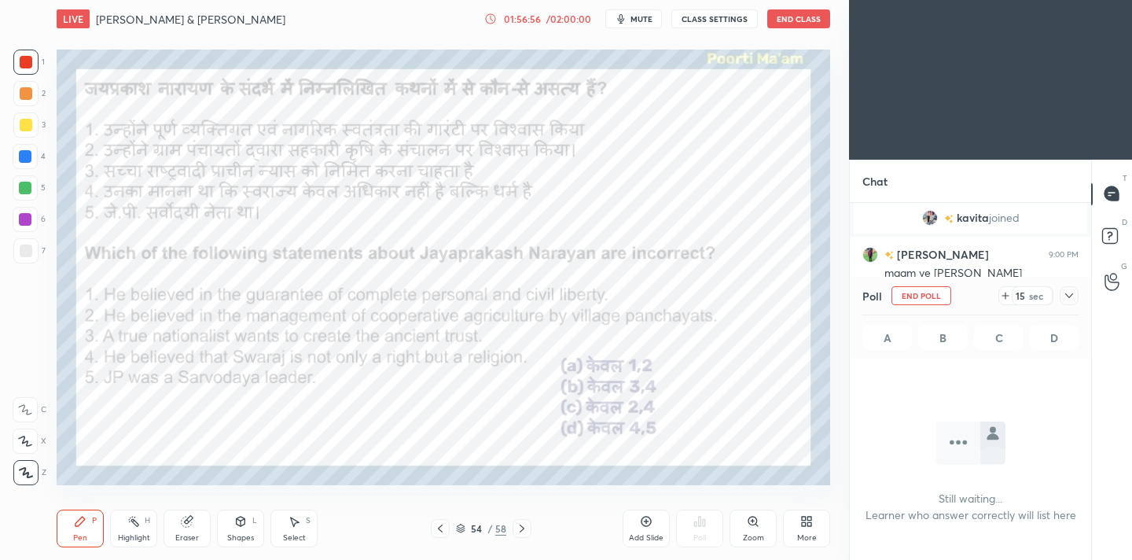
scroll to position [6, 6]
click at [1069, 295] on icon at bounding box center [1069, 295] width 13 height 13
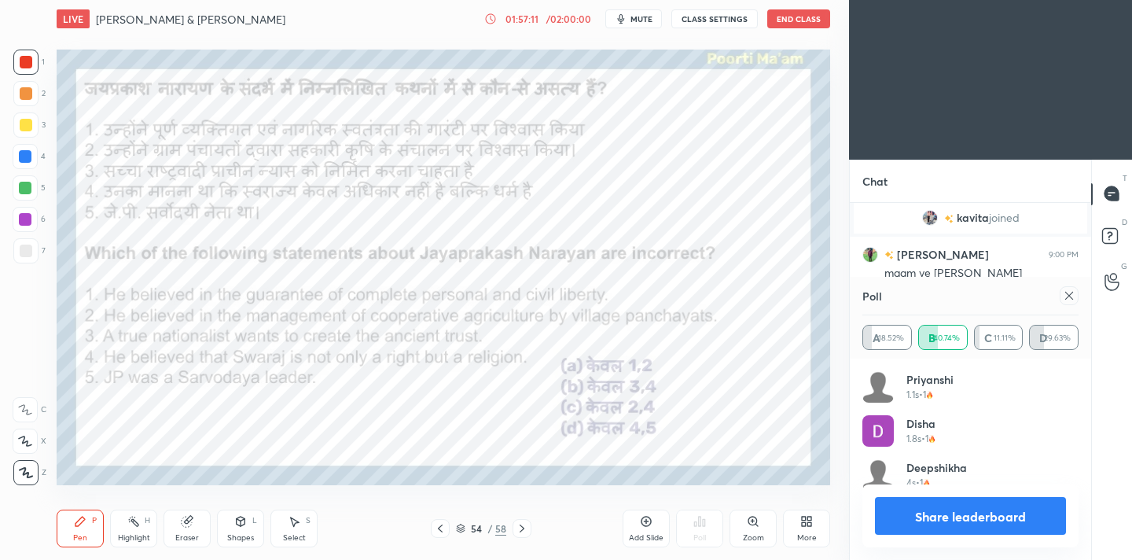
scroll to position [184, 212]
click at [1110, 199] on icon at bounding box center [1112, 193] width 14 height 14
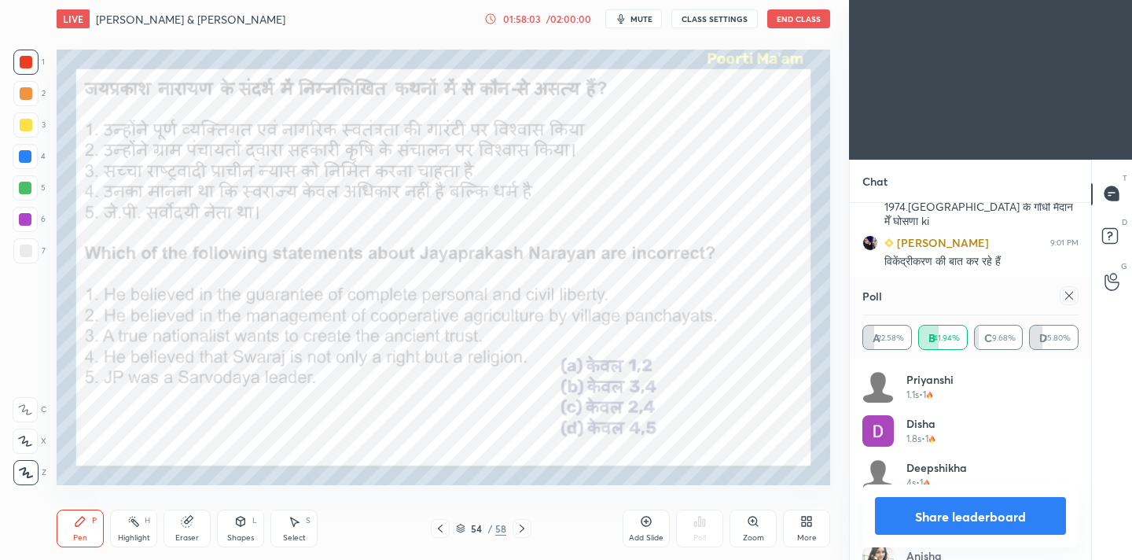
scroll to position [6837, 0]
click at [1067, 295] on icon at bounding box center [1069, 295] width 13 height 13
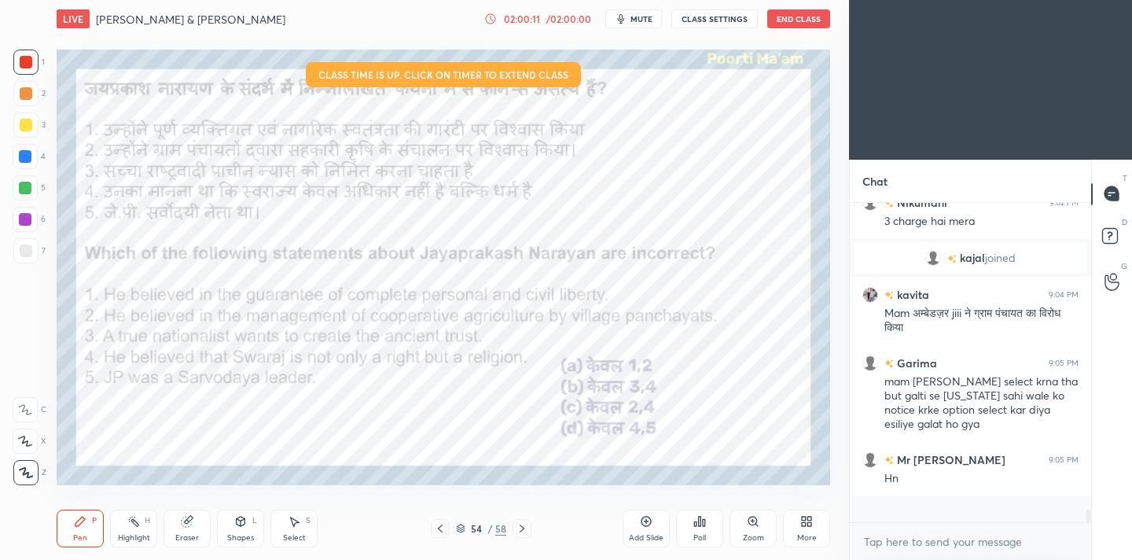
scroll to position [6959, 0]
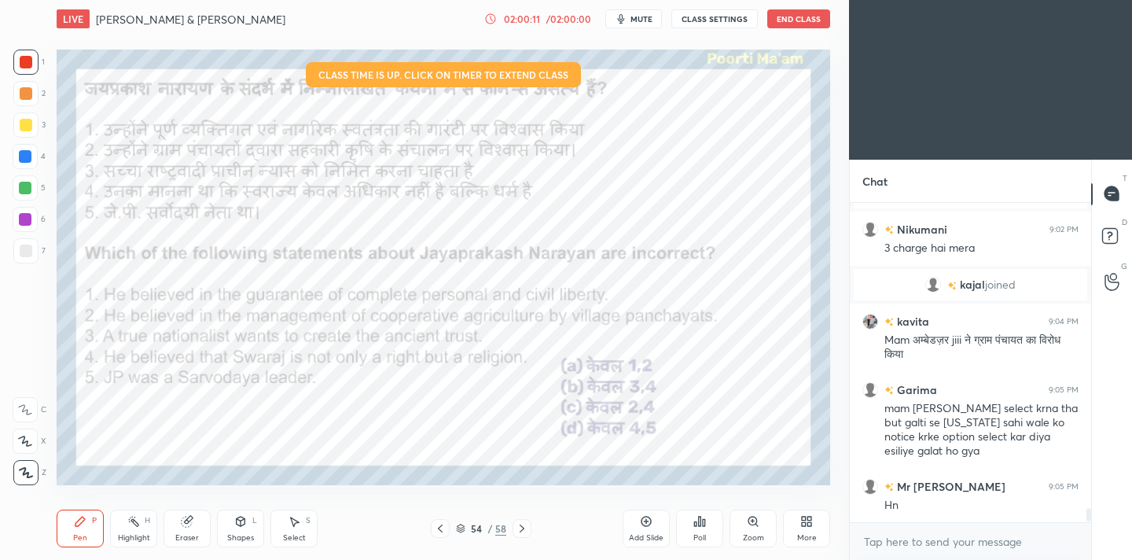
click at [197, 528] on div "Eraser" at bounding box center [187, 529] width 47 height 38
click at [27, 474] on span "Erase all" at bounding box center [25, 472] width 24 height 11
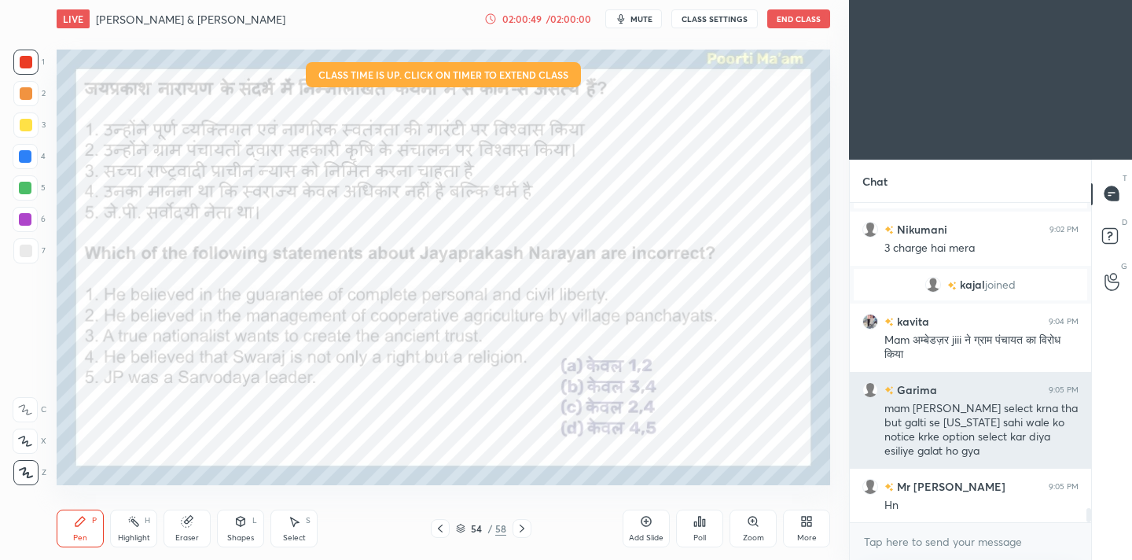
scroll to position [7014, 0]
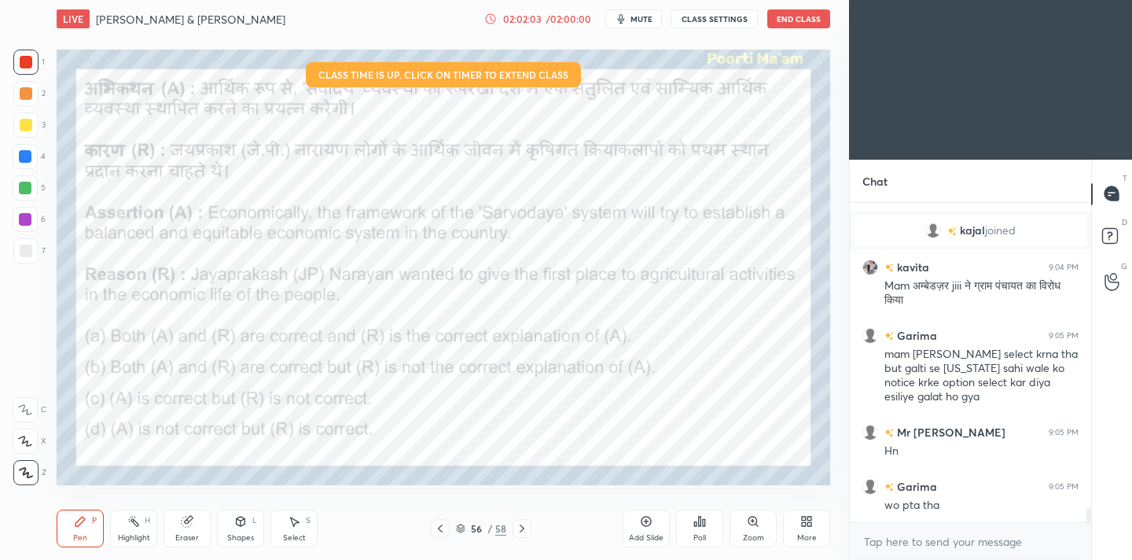
click at [718, 539] on div "Poll" at bounding box center [699, 529] width 47 height 38
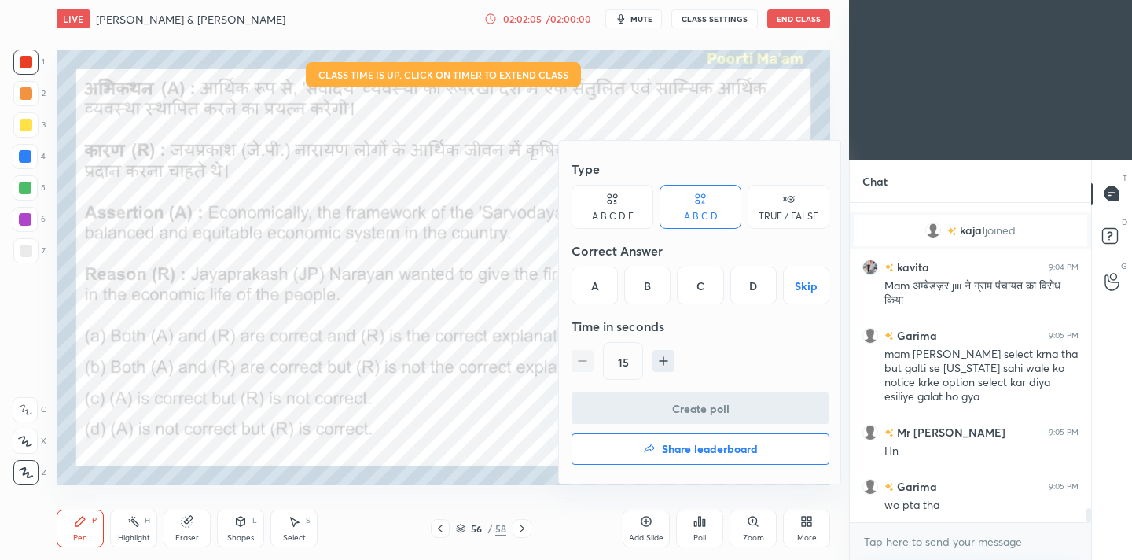
click at [781, 212] on div "TRUE / FALSE" at bounding box center [789, 216] width 60 height 9
click at [707, 213] on div "A B C D" at bounding box center [701, 216] width 34 height 9
click at [649, 290] on div "B" at bounding box center [647, 286] width 46 height 38
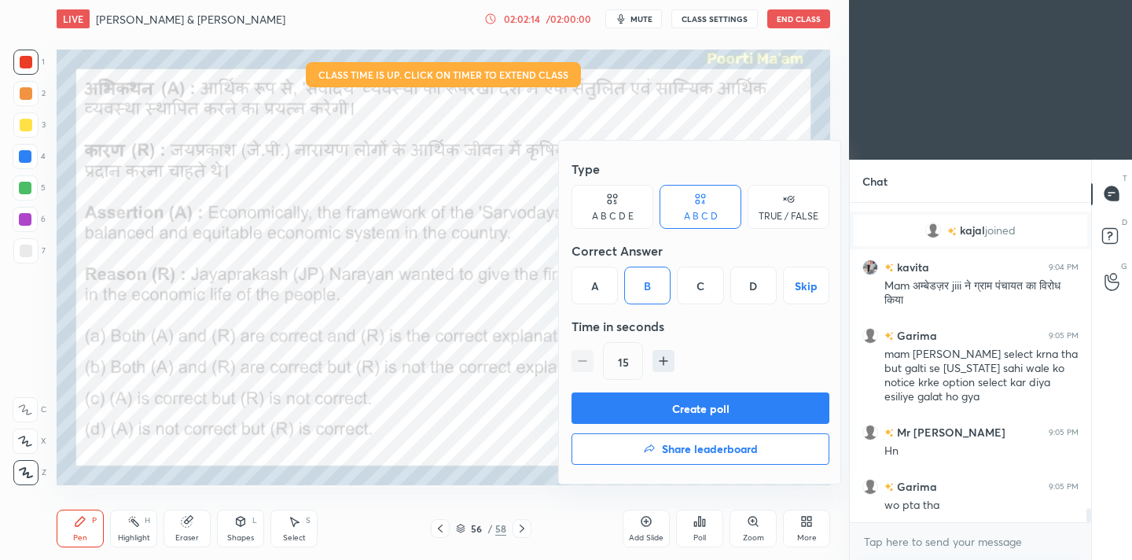
click at [703, 407] on button "Create poll" at bounding box center [701, 407] width 258 height 31
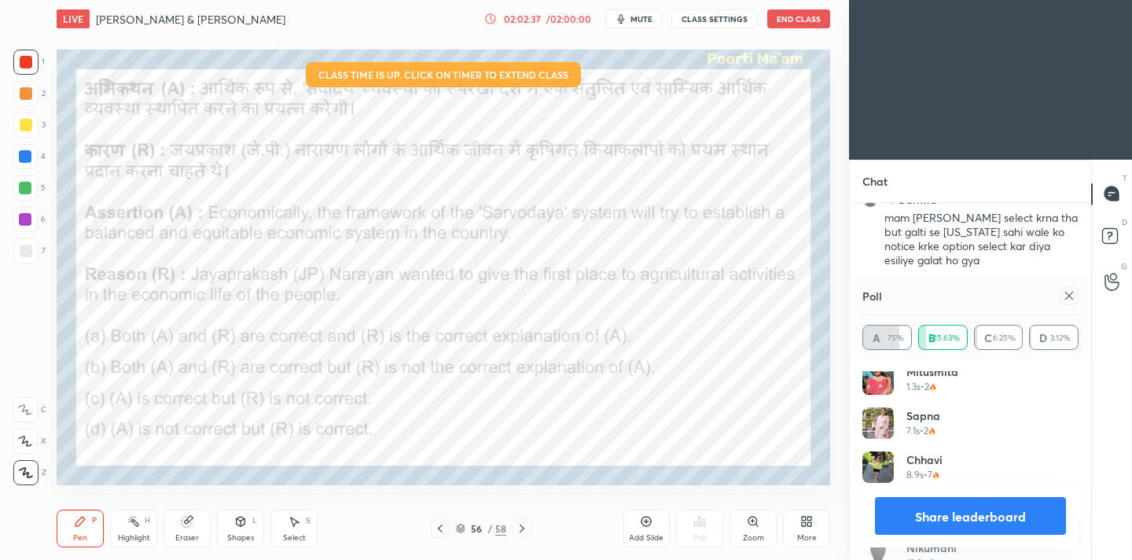
scroll to position [0, 0]
click at [1066, 306] on div "Poll" at bounding box center [971, 296] width 216 height 38
click at [1068, 299] on icon at bounding box center [1069, 295] width 13 height 13
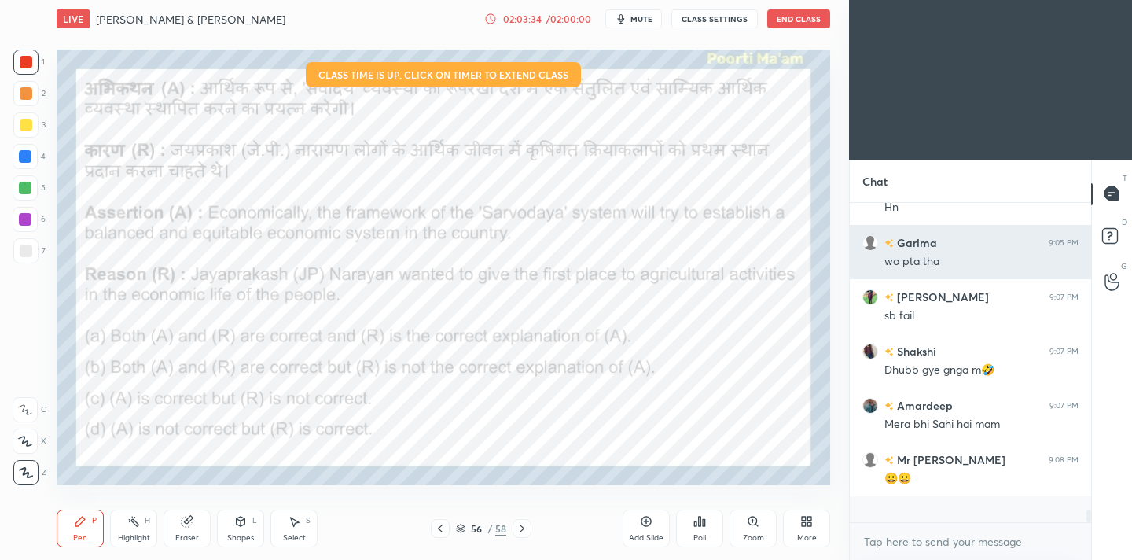
scroll to position [7231, 0]
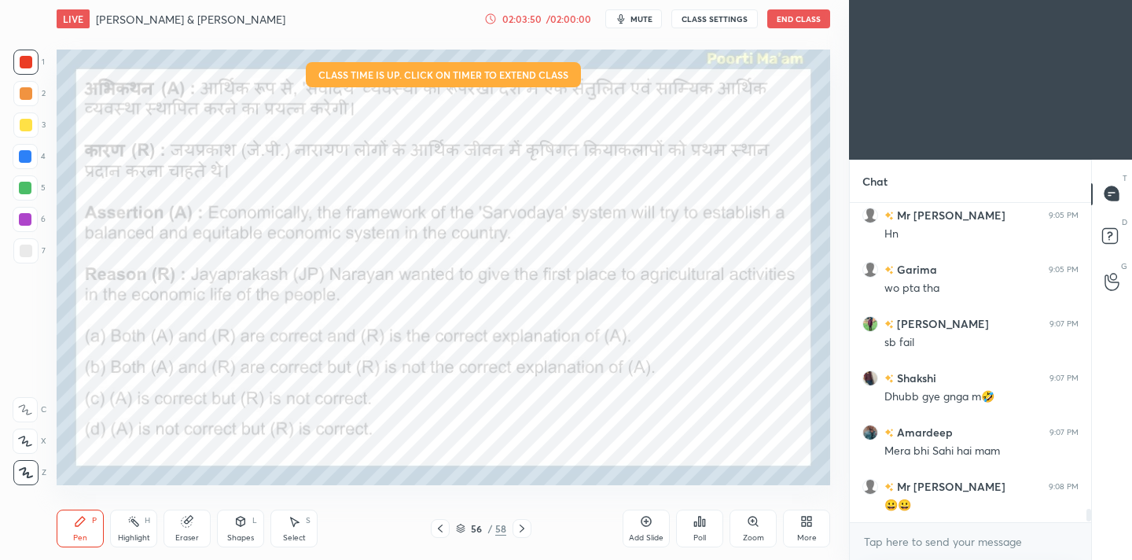
click at [201, 534] on div "Eraser" at bounding box center [187, 529] width 47 height 38
drag, startPoint x: 21, startPoint y: 476, endPoint x: 25, endPoint y: 468, distance: 9.5
click at [24, 476] on span "Erase all" at bounding box center [25, 472] width 24 height 11
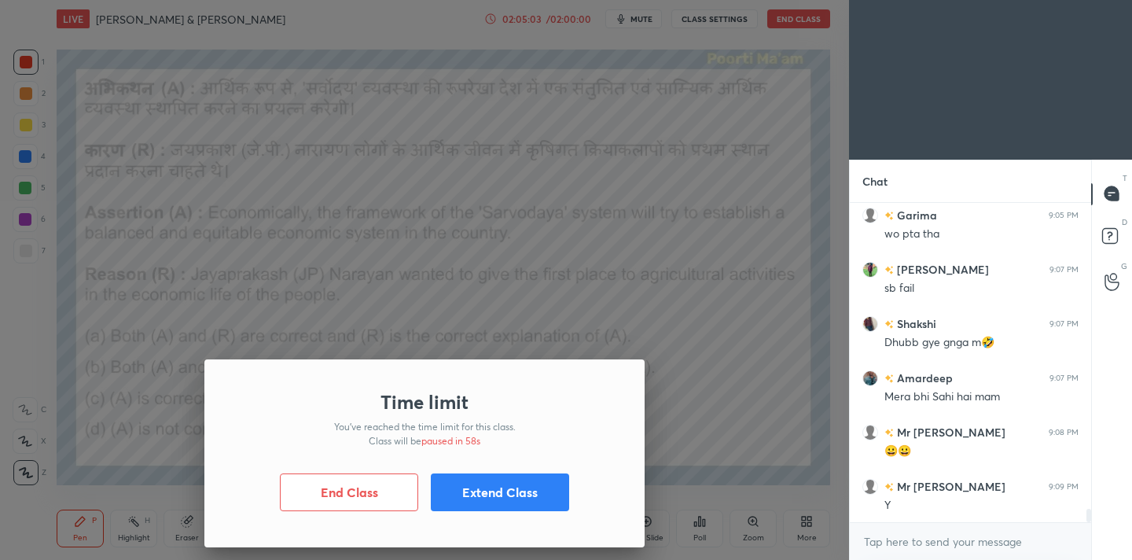
click at [521, 482] on button "Extend Class" at bounding box center [500, 492] width 138 height 38
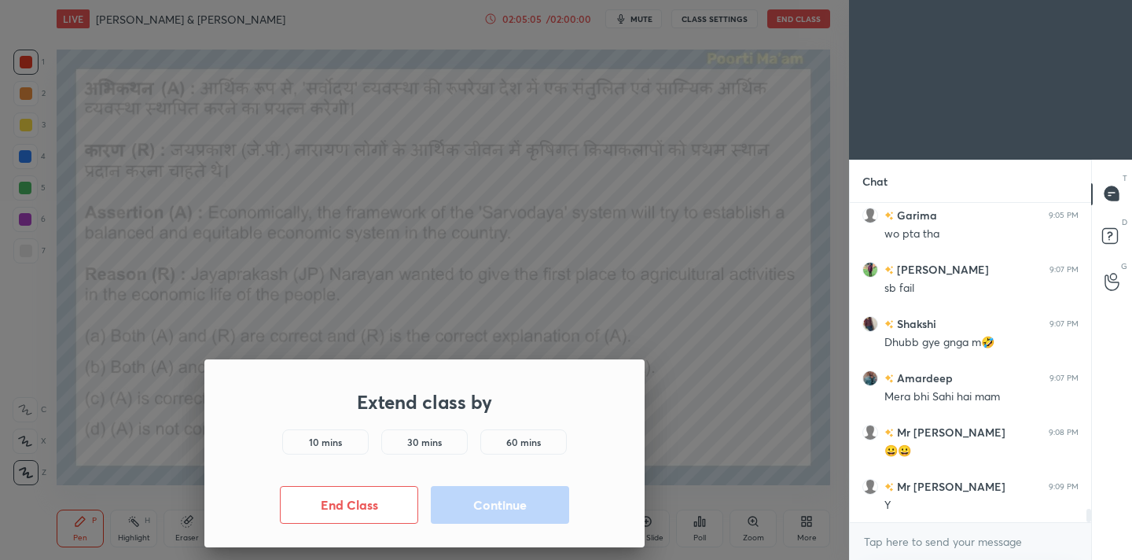
click at [331, 432] on div "10 mins" at bounding box center [325, 441] width 86 height 25
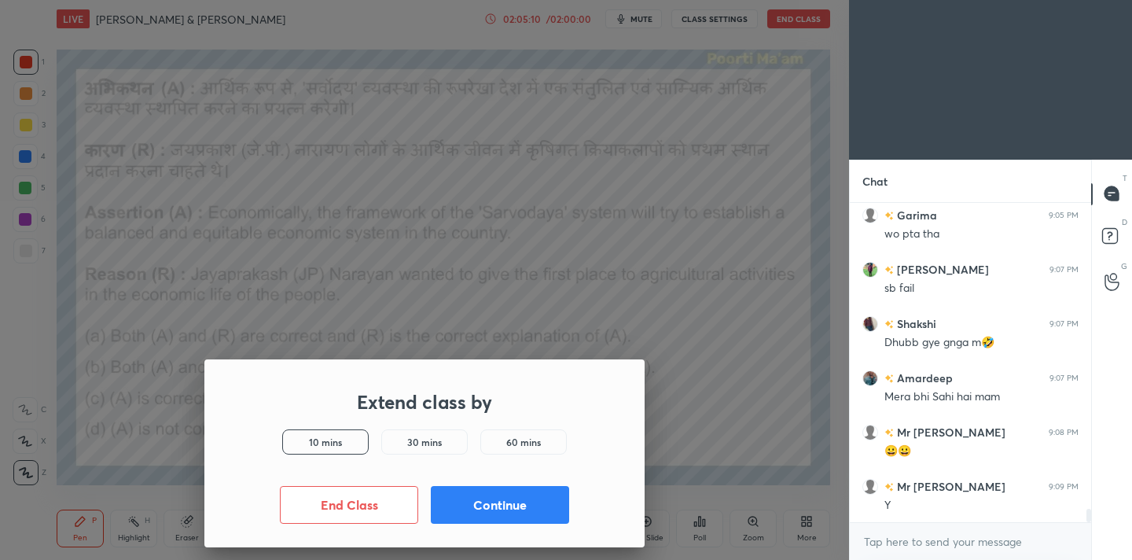
click at [537, 510] on button "Continue" at bounding box center [500, 505] width 138 height 38
click at [537, 510] on div "Extend class by 10 mins 30 mins 60 mins End Class Continue" at bounding box center [424, 280] width 849 height 560
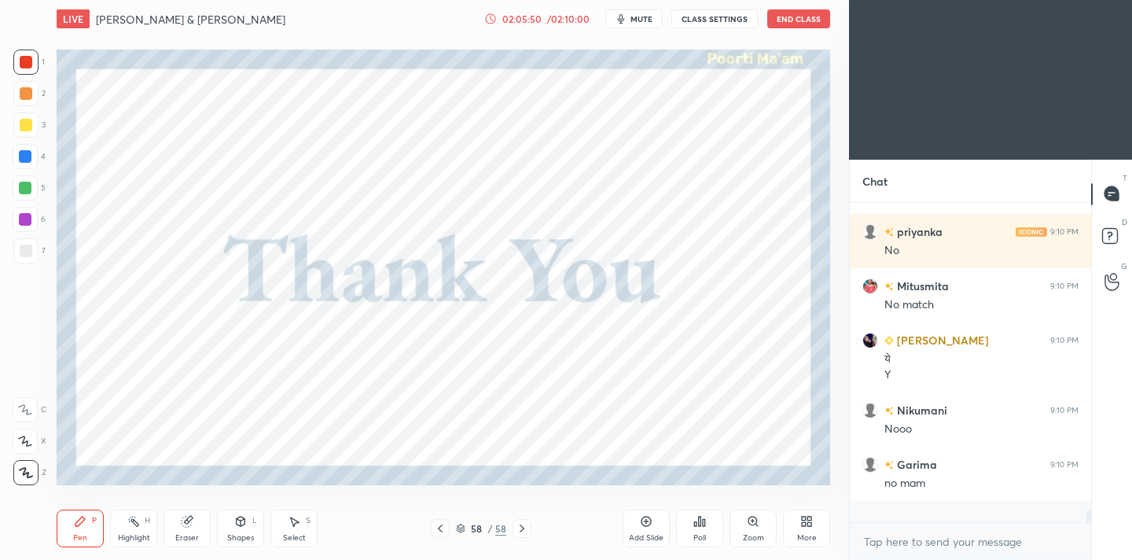
scroll to position [7680, 0]
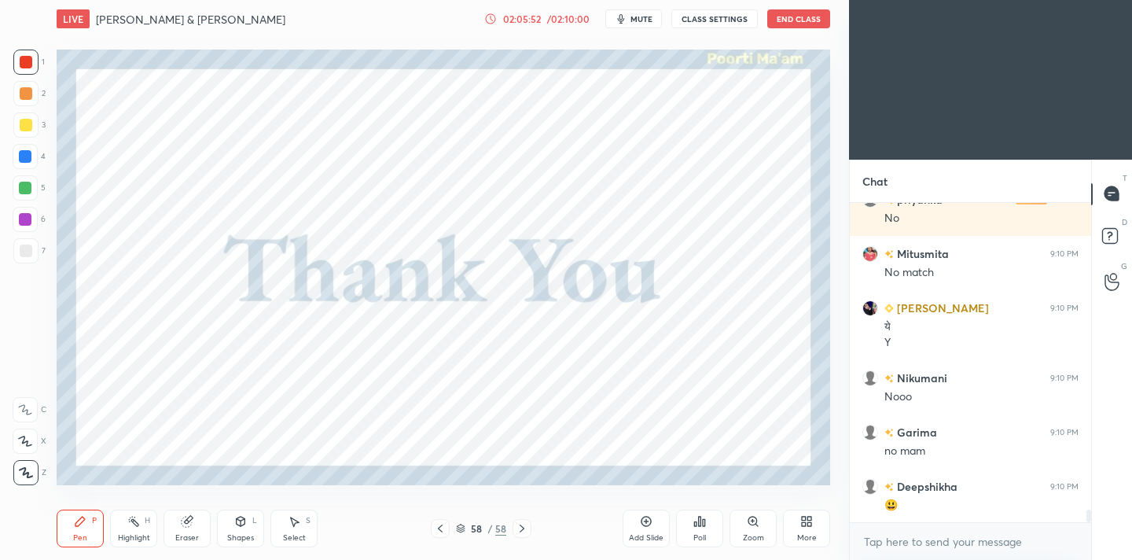
click at [712, 521] on div "Poll" at bounding box center [699, 529] width 47 height 38
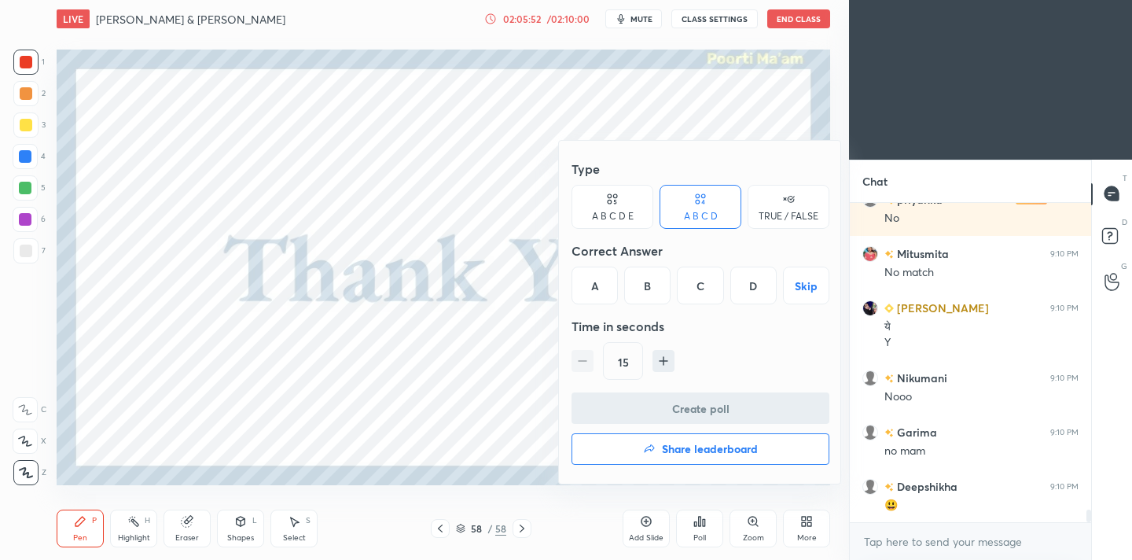
scroll to position [7789, 0]
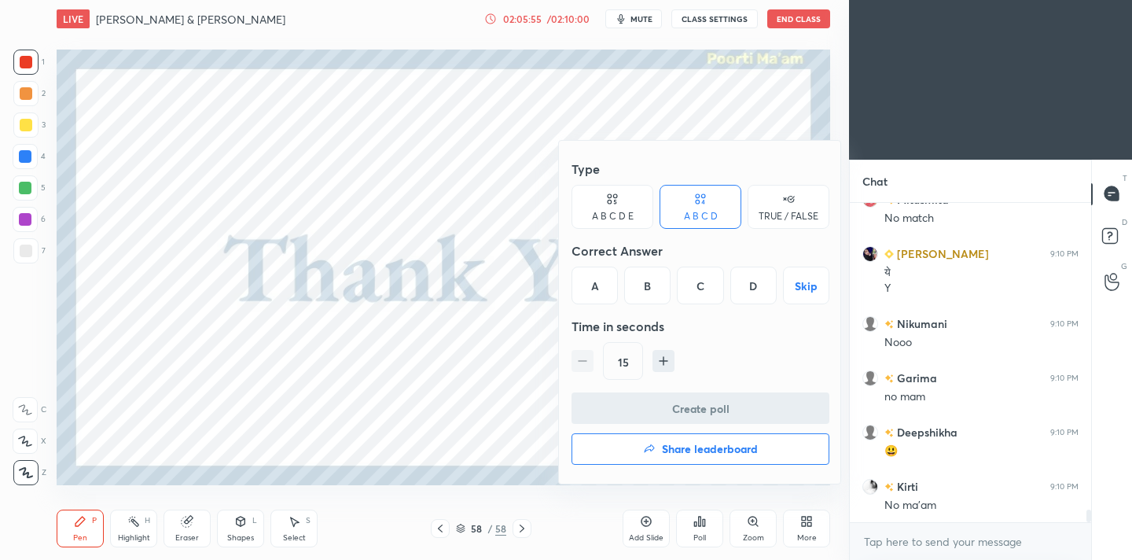
click at [784, 197] on icon at bounding box center [788, 199] width 13 height 16
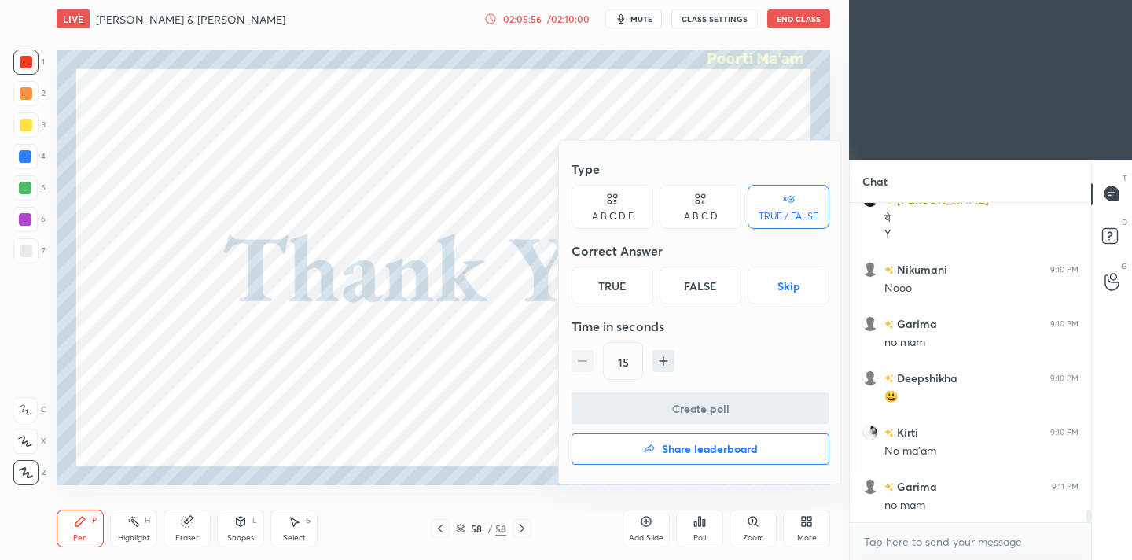
click at [620, 283] on div "True" at bounding box center [613, 286] width 82 height 38
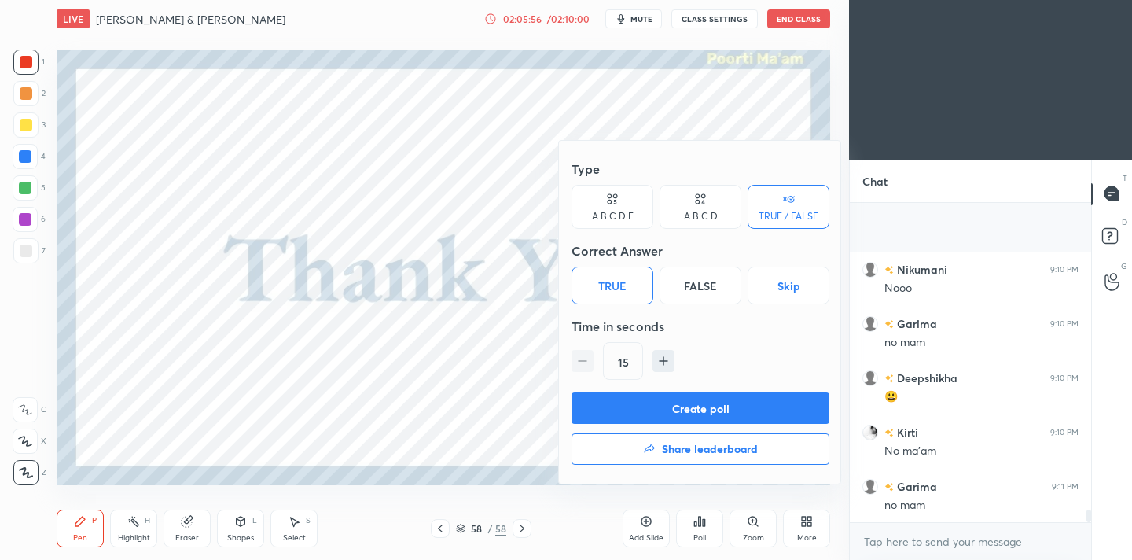
scroll to position [7952, 0]
click at [674, 406] on button "Create poll" at bounding box center [701, 407] width 258 height 31
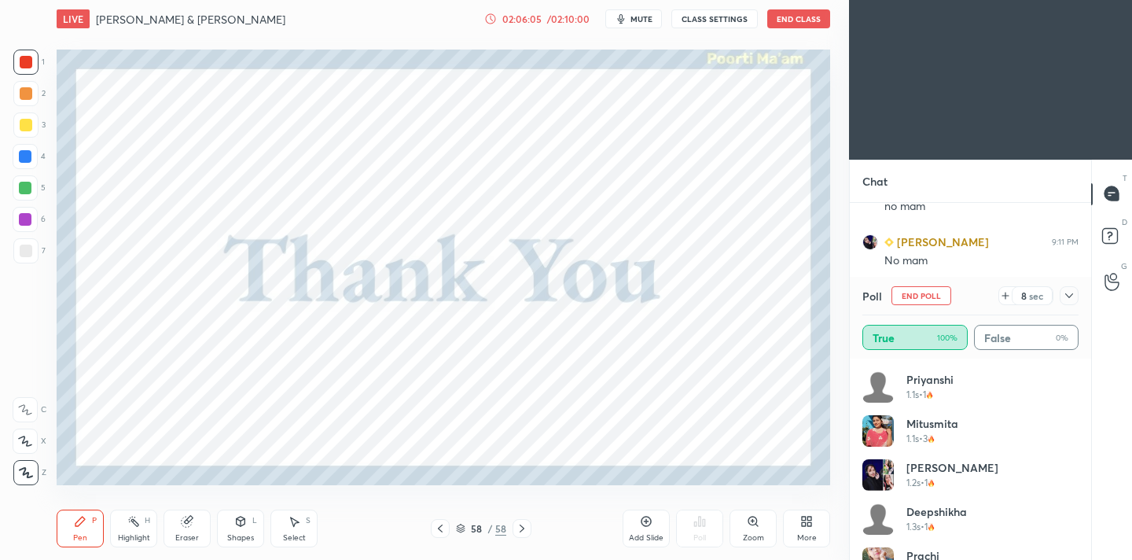
scroll to position [8196, 0]
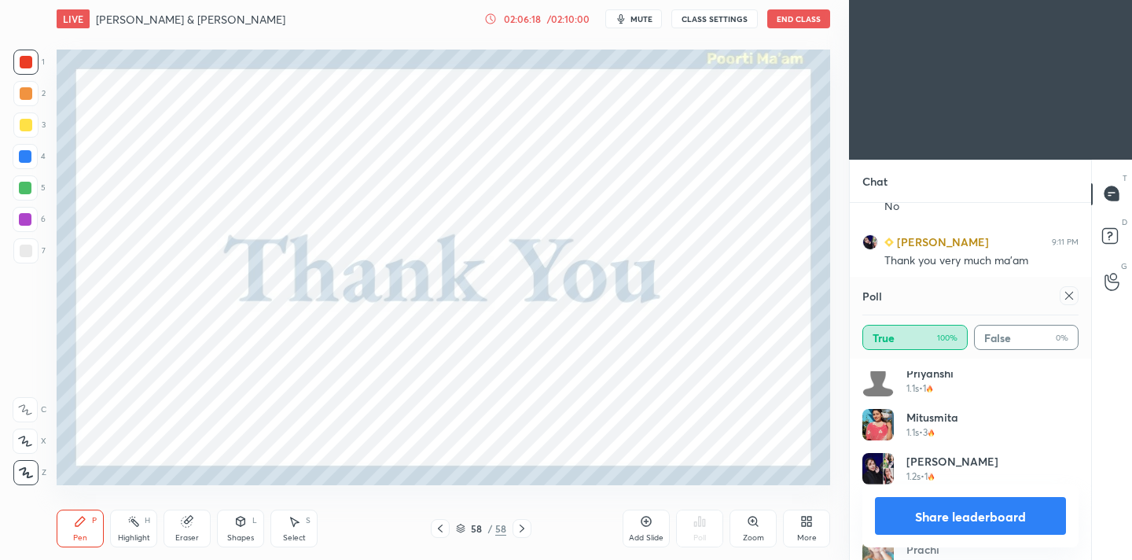
click at [1070, 302] on div at bounding box center [1069, 295] width 19 height 19
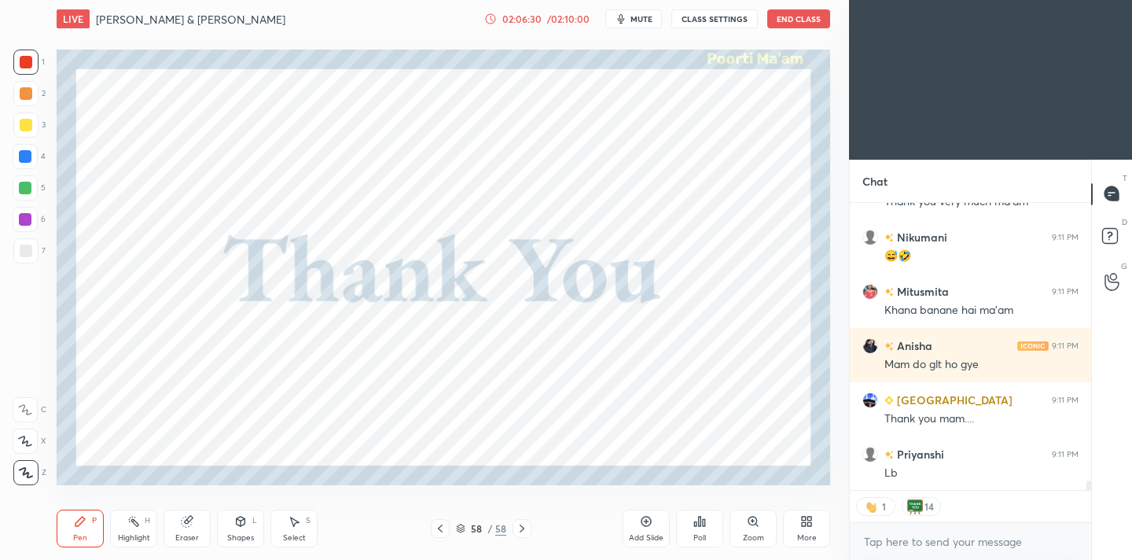
click at [704, 525] on icon at bounding box center [704, 522] width 2 height 7
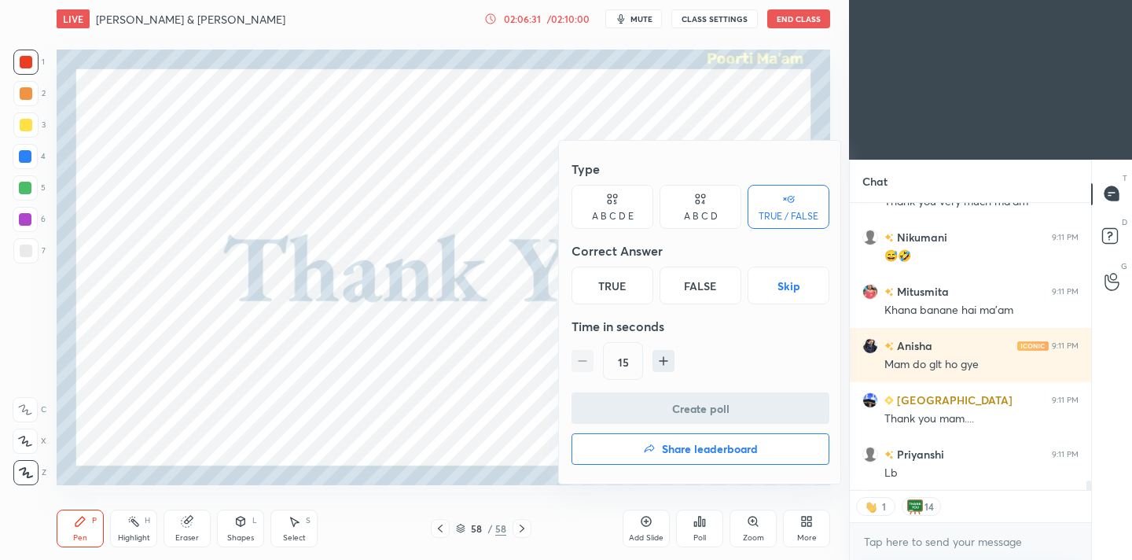
click at [704, 451] on h4 "Share leaderboard" at bounding box center [710, 448] width 96 height 11
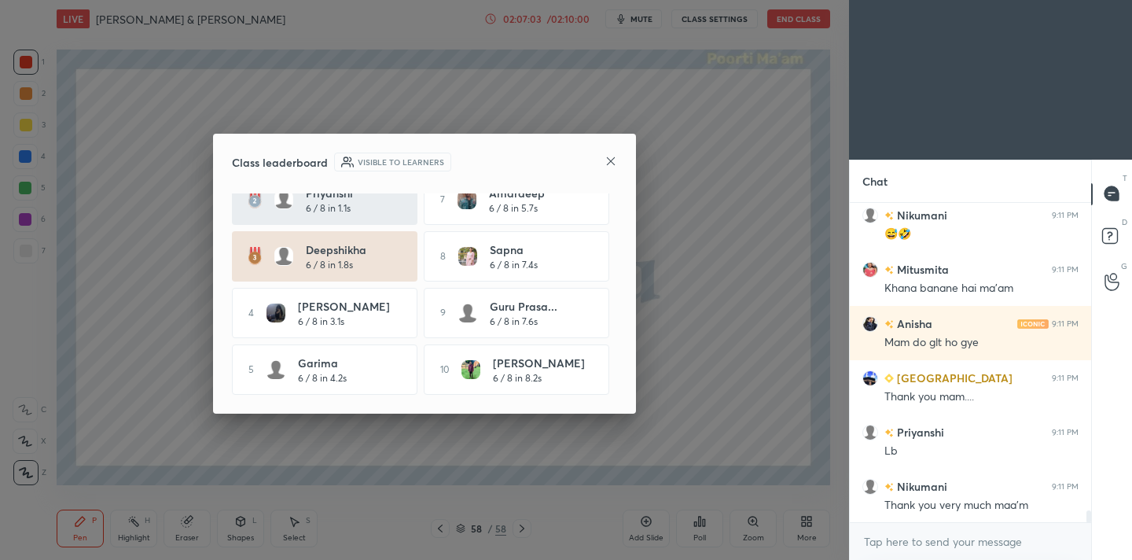
click at [611, 163] on icon at bounding box center [611, 161] width 13 height 13
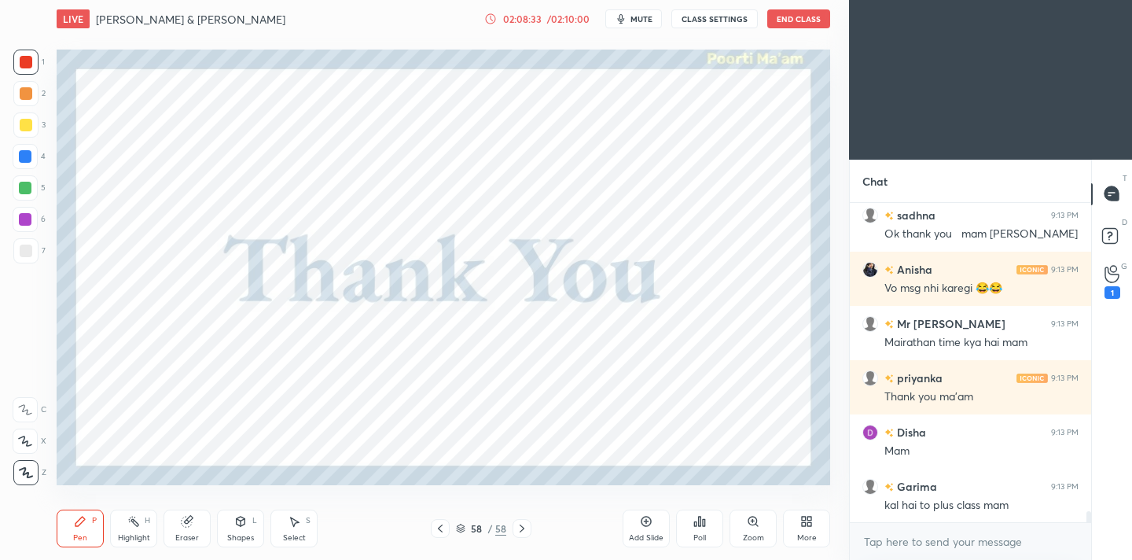
scroll to position [9310, 0]
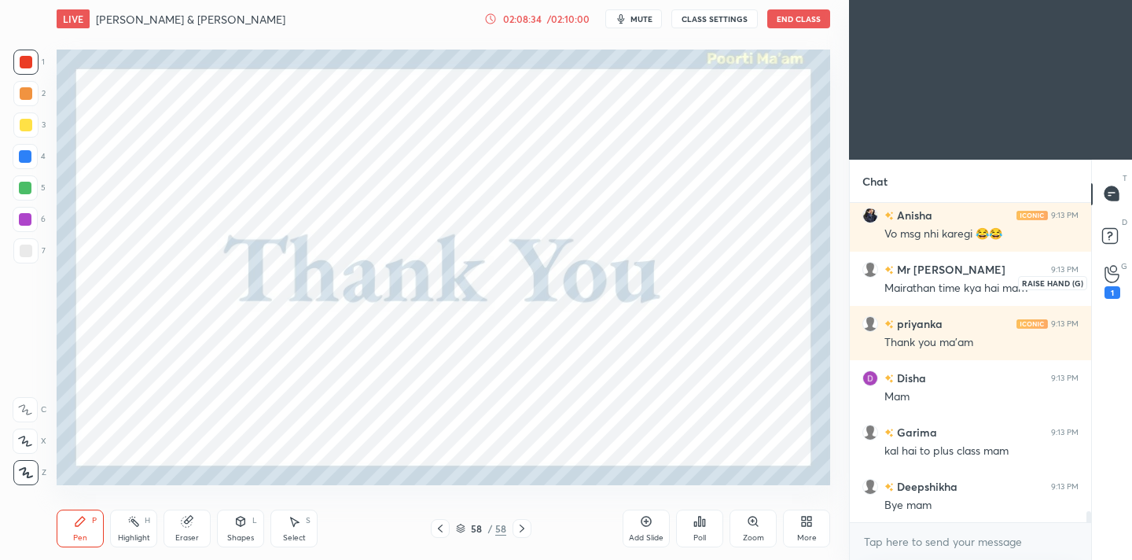
click at [1102, 286] on div "1" at bounding box center [1112, 282] width 31 height 28
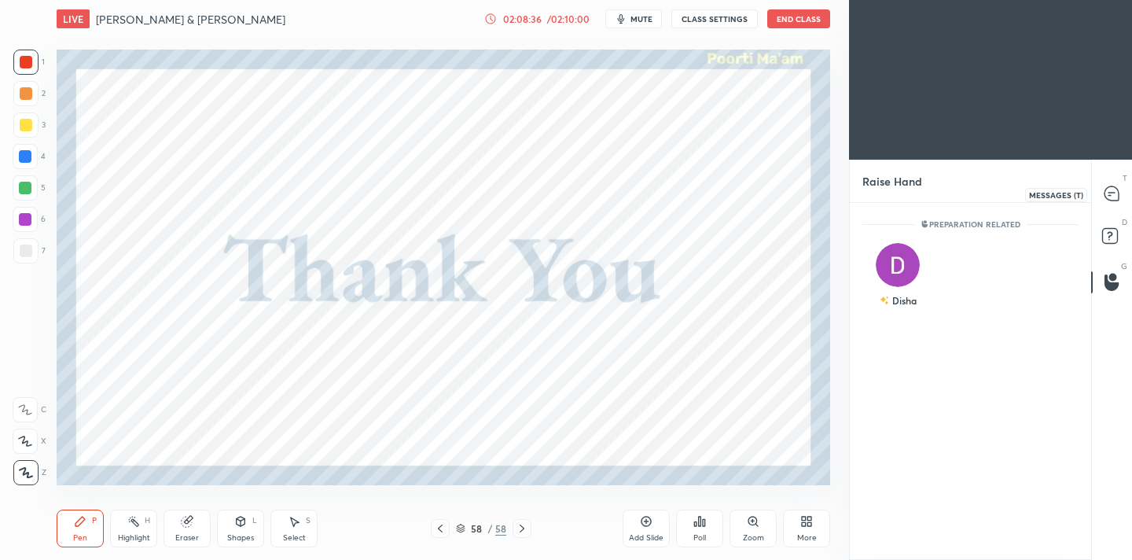
click at [1110, 201] on icon at bounding box center [1112, 194] width 17 height 17
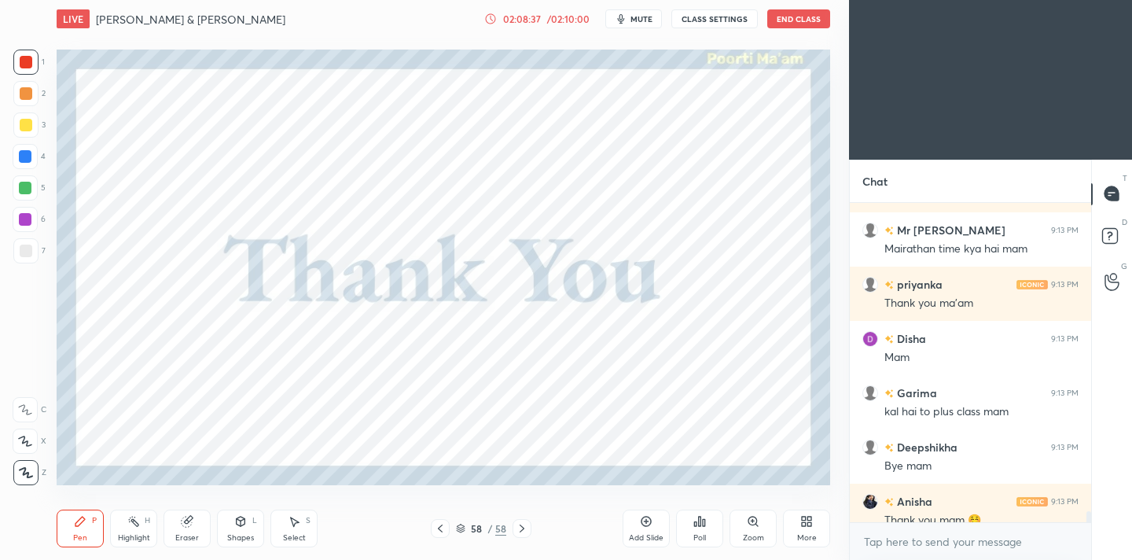
scroll to position [9714, 0]
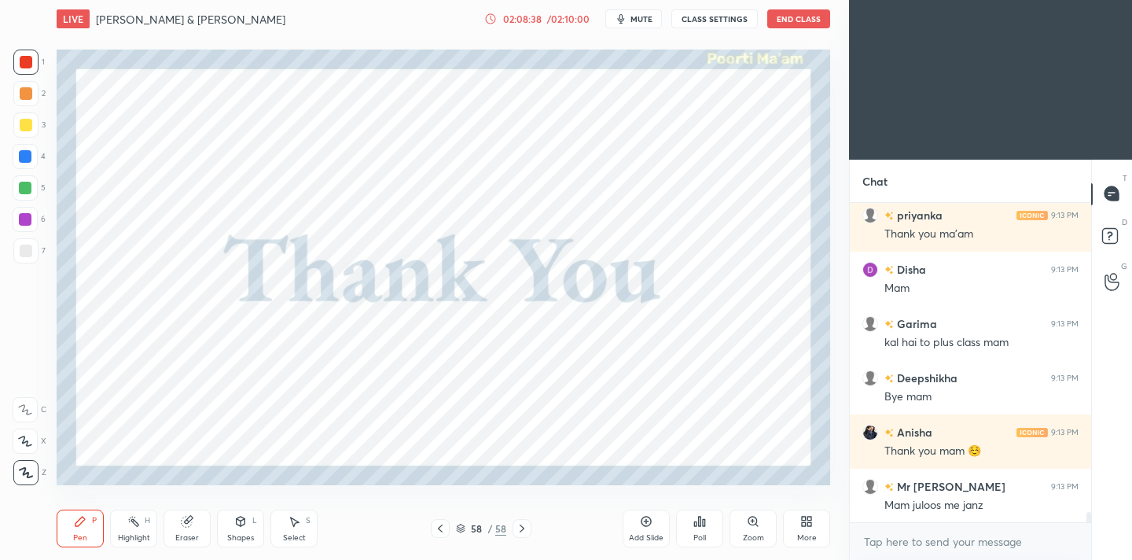
click at [792, 19] on button "End Class" at bounding box center [798, 18] width 63 height 19
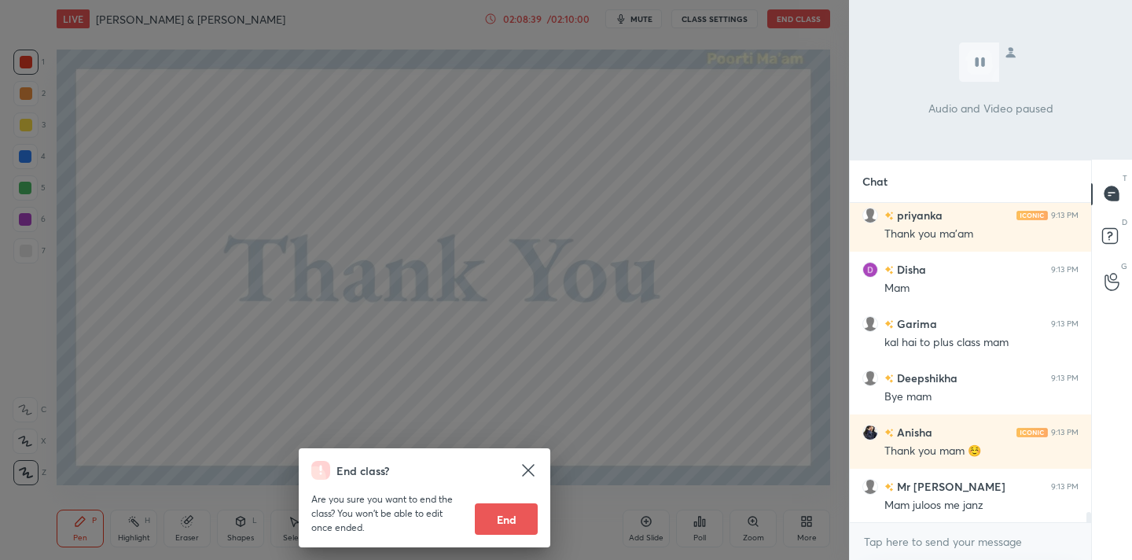
click at [512, 522] on button "End" at bounding box center [506, 518] width 63 height 31
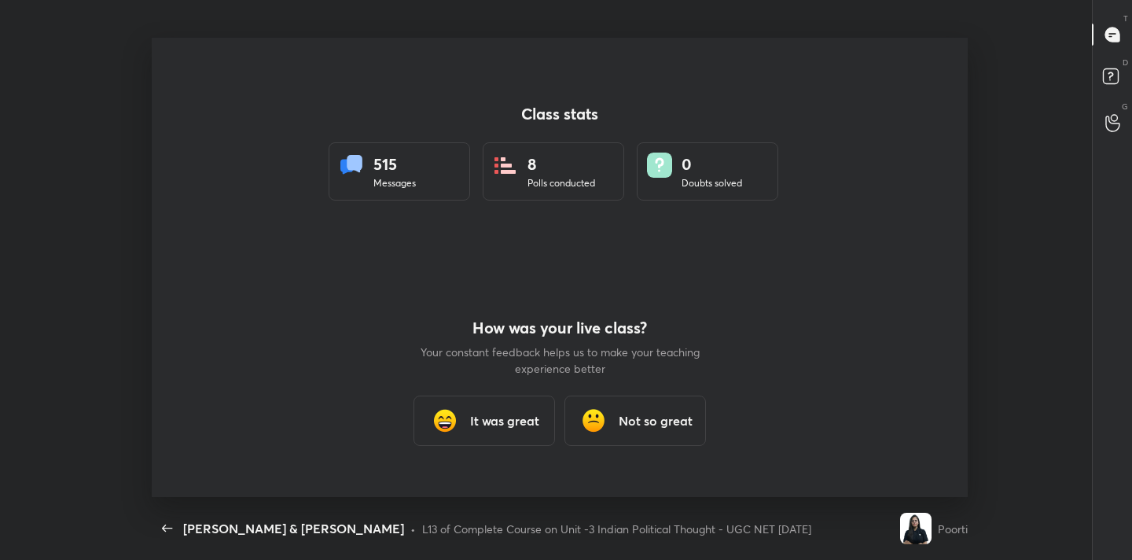
scroll to position [0, 0]
type textarea "x"
